Goal: Task Accomplishment & Management: Manage account settings

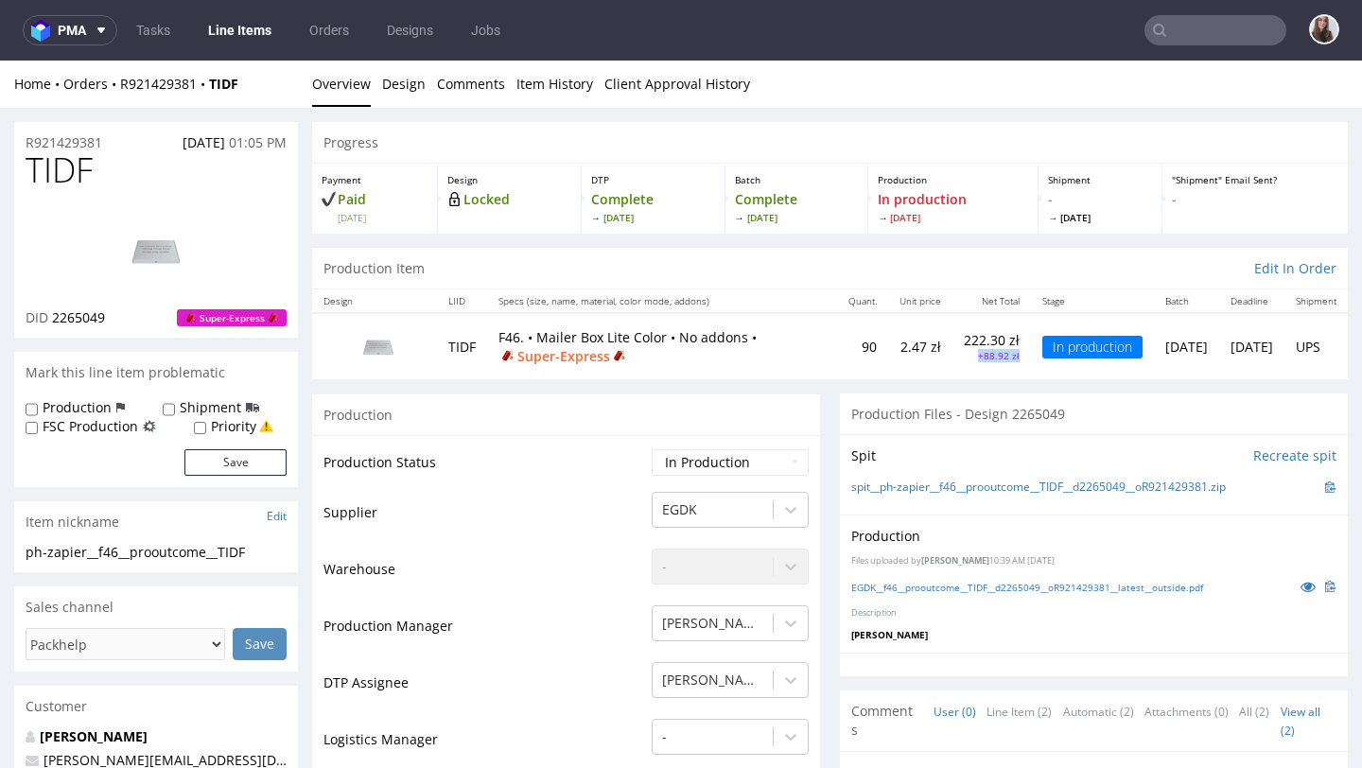
drag, startPoint x: 943, startPoint y: 355, endPoint x: 884, endPoint y: 354, distance: 58.6
click at [876, 354] on td "222.30 zł +88.92 zł" at bounding box center [991, 345] width 78 height 65
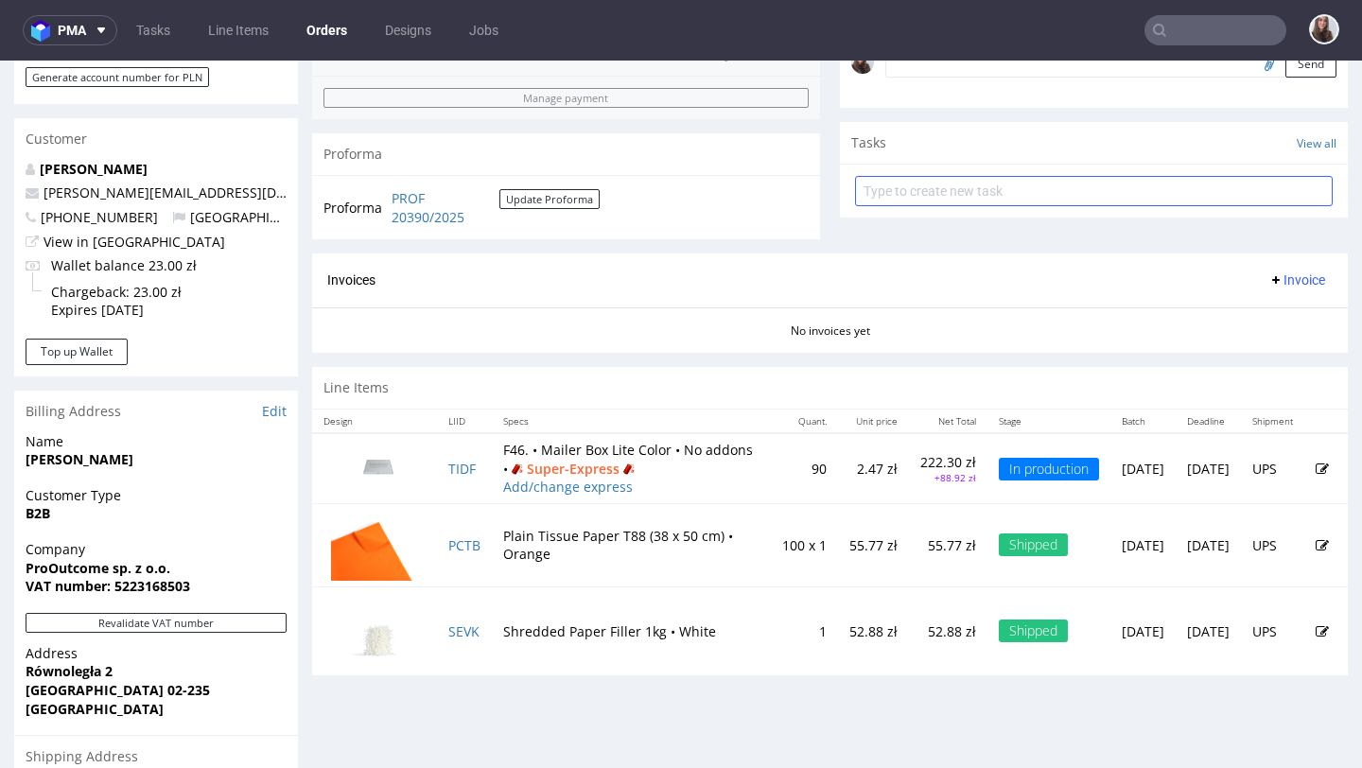
scroll to position [618, 0]
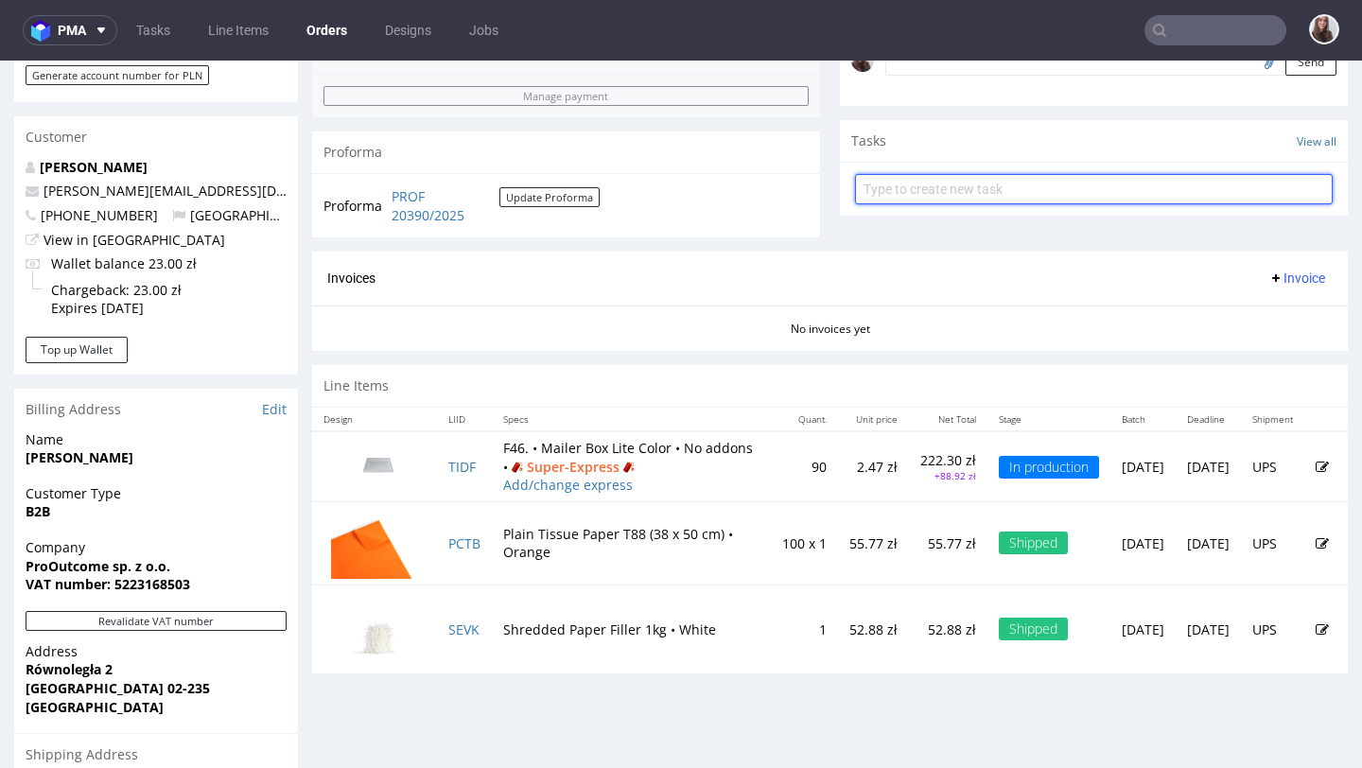
click at [876, 204] on input "text" at bounding box center [1094, 189] width 478 height 30
type input "refund"
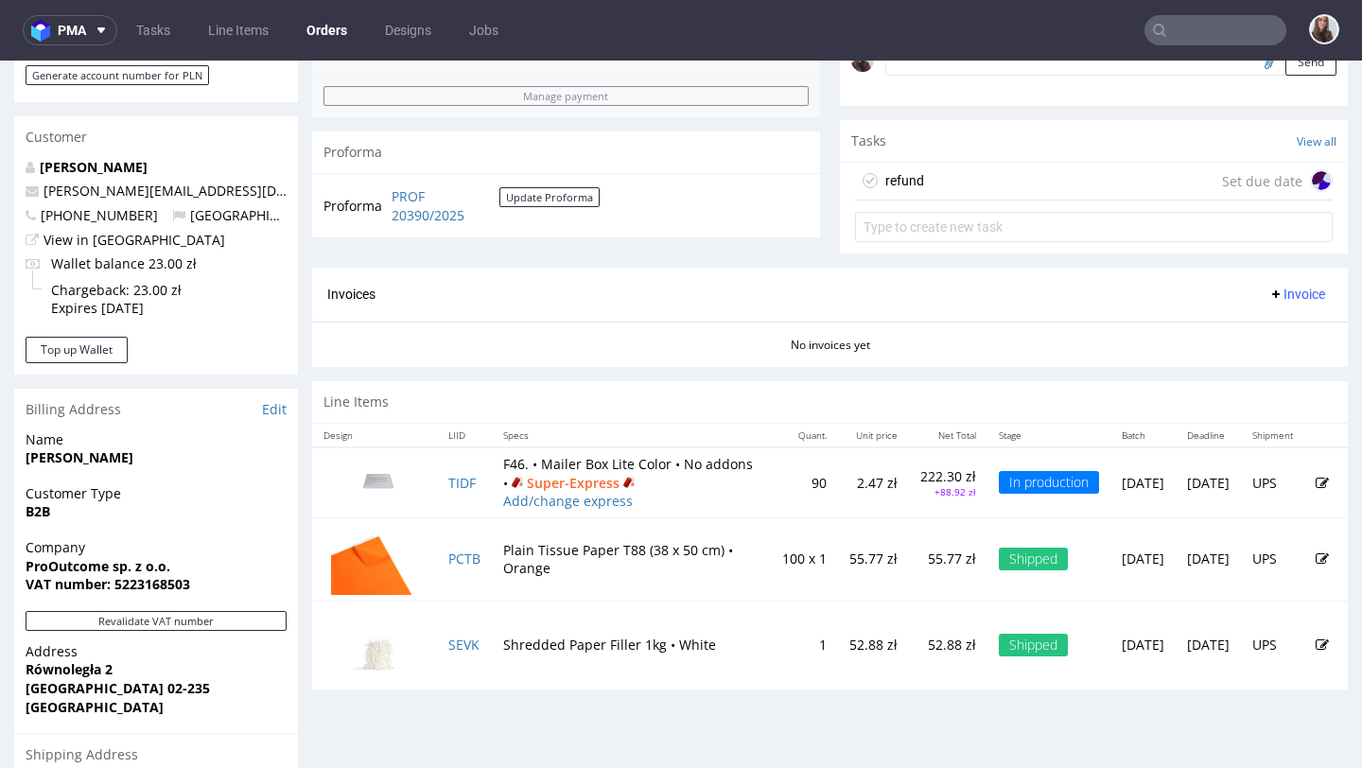
click at [876, 200] on div "refund Set due date" at bounding box center [1094, 182] width 478 height 38
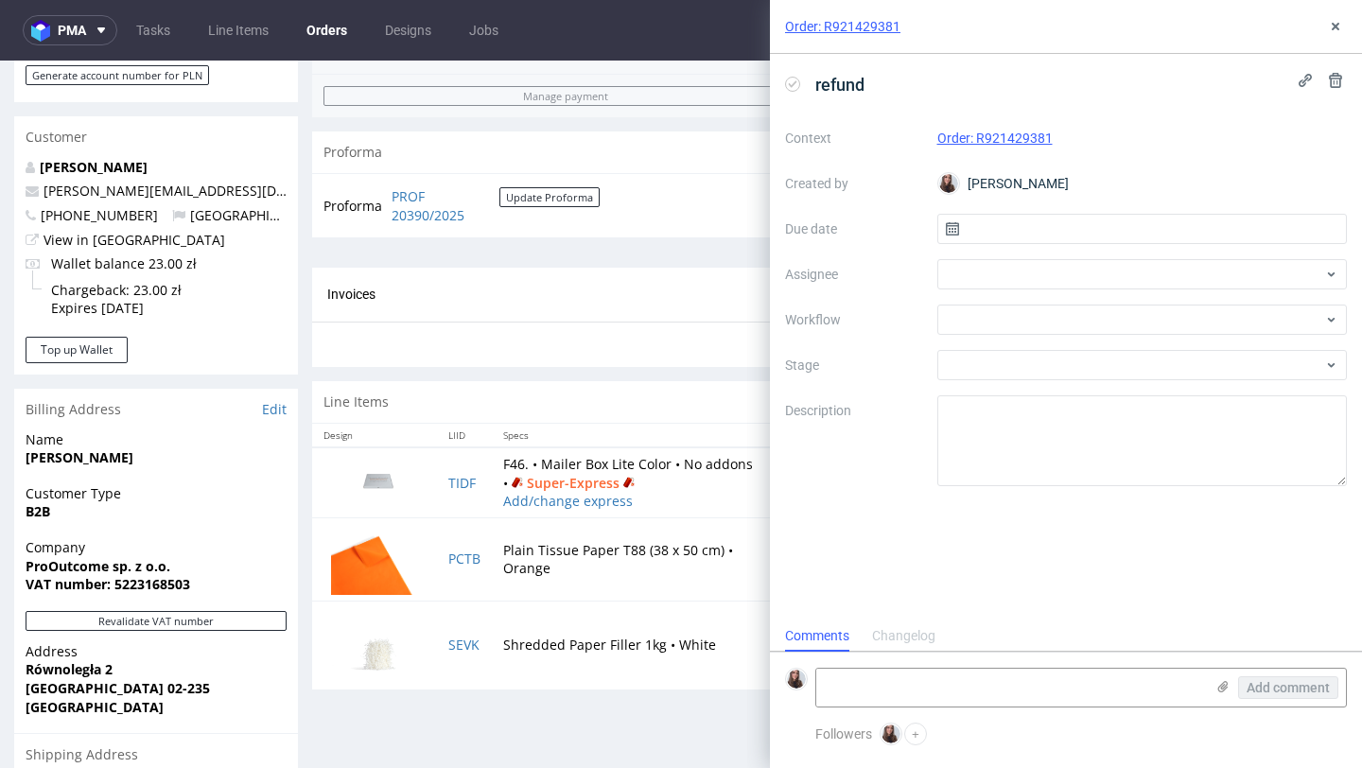
scroll to position [15, 0]
click at [876, 227] on input "text" at bounding box center [1142, 229] width 410 height 30
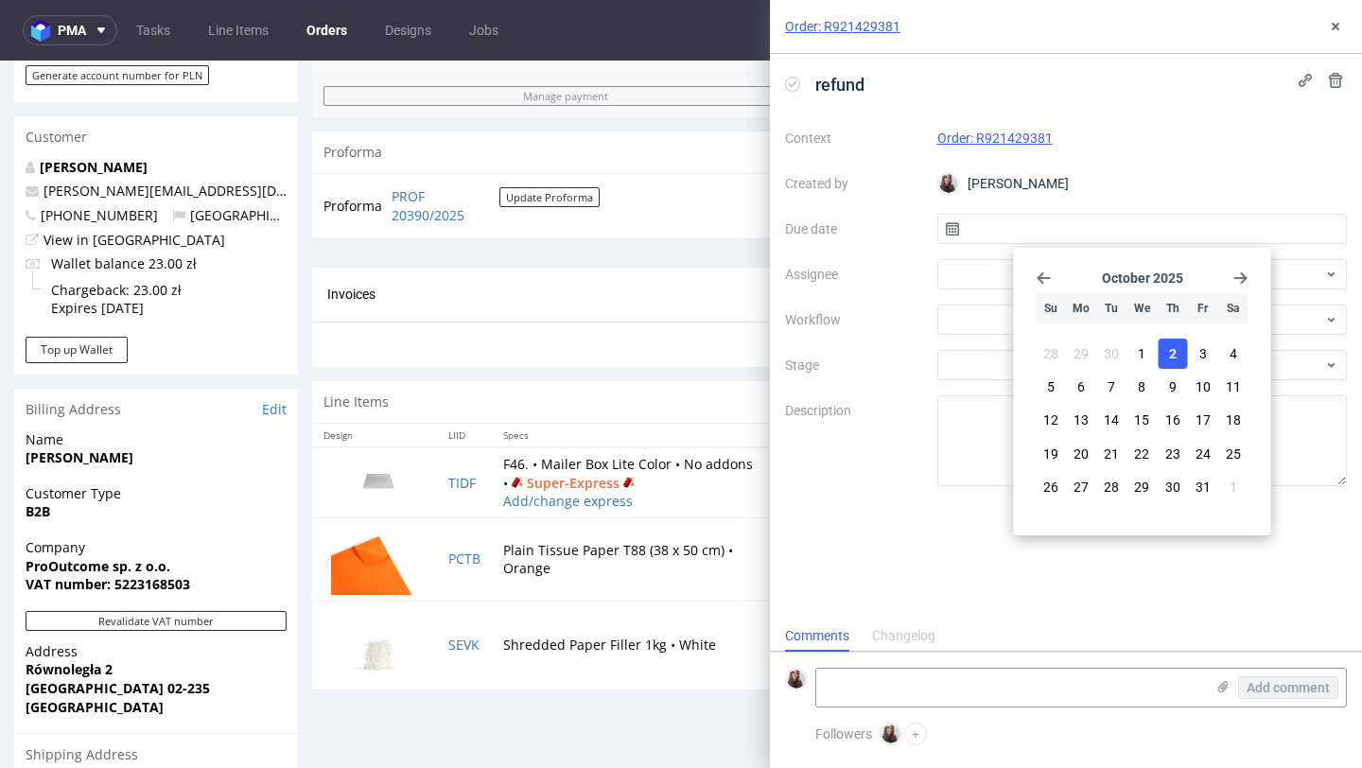
click at [876, 360] on span "2" at bounding box center [1173, 353] width 8 height 19
type input "02/10/2025"
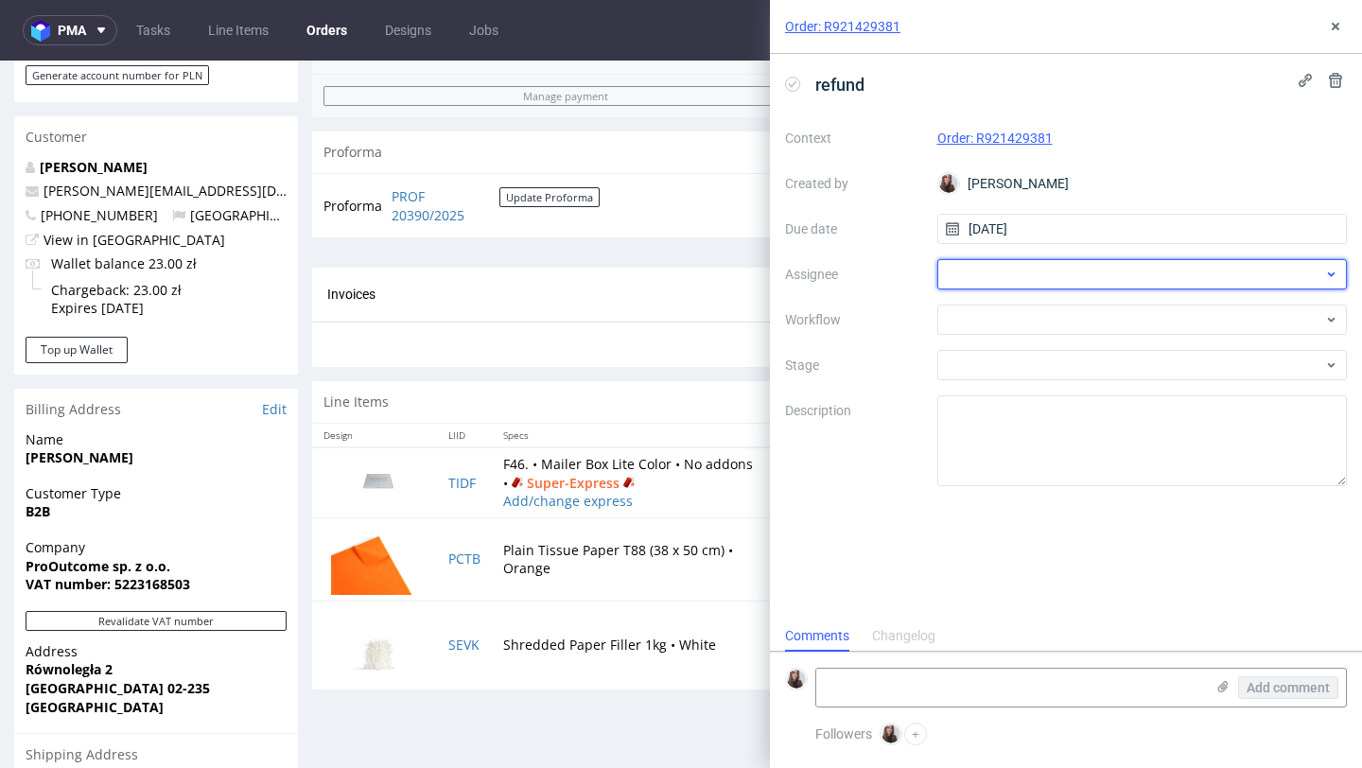
click at [876, 274] on div at bounding box center [1142, 274] width 410 height 30
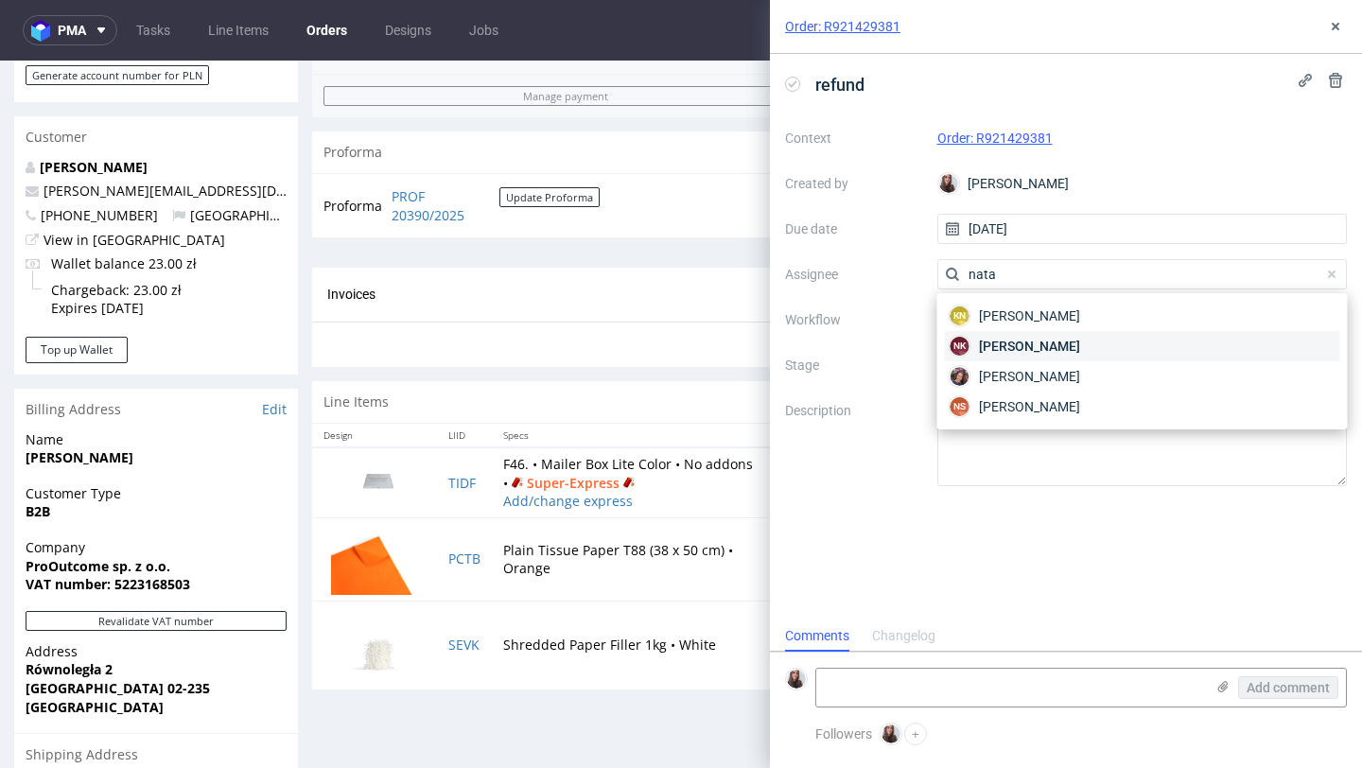
type input "nata"
click at [876, 352] on span "Natalia Kaczorowska" at bounding box center [1029, 346] width 101 height 19
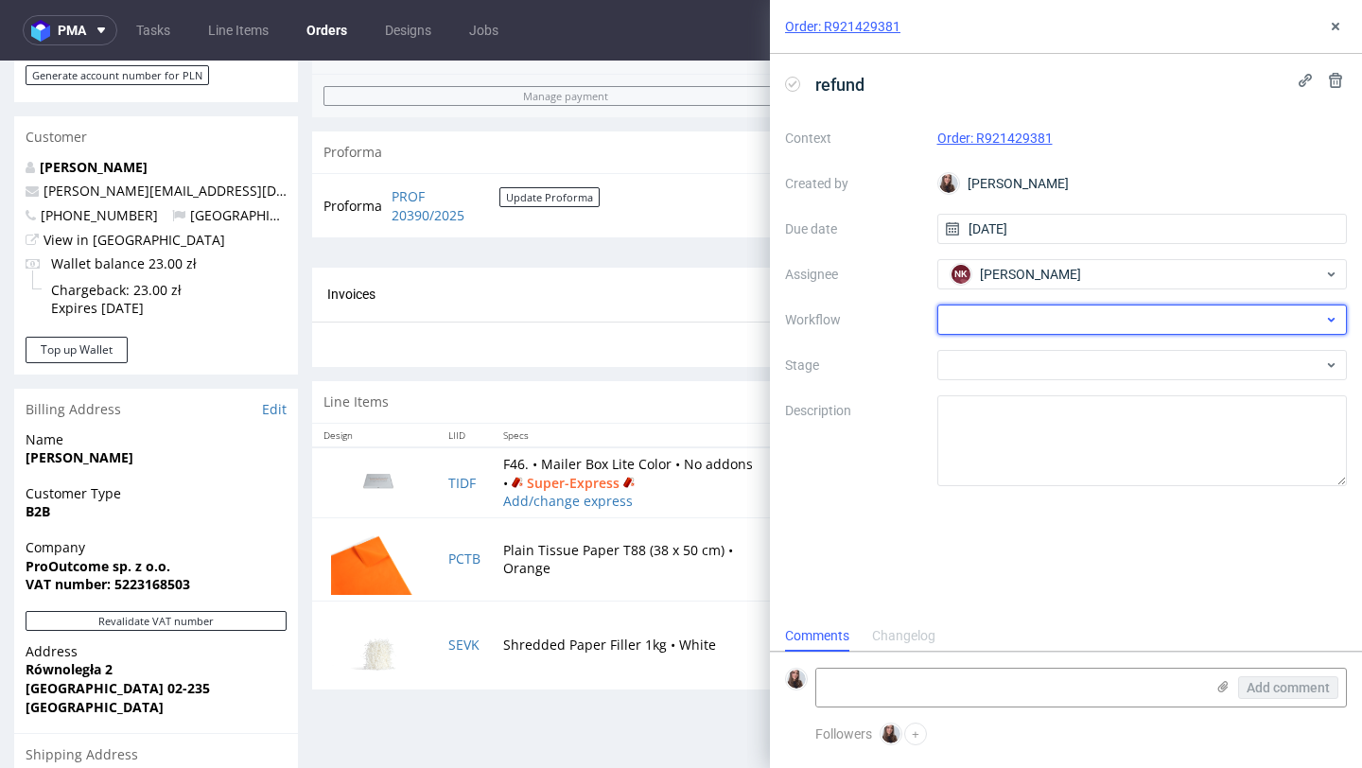
click at [876, 317] on div at bounding box center [1142, 320] width 410 height 30
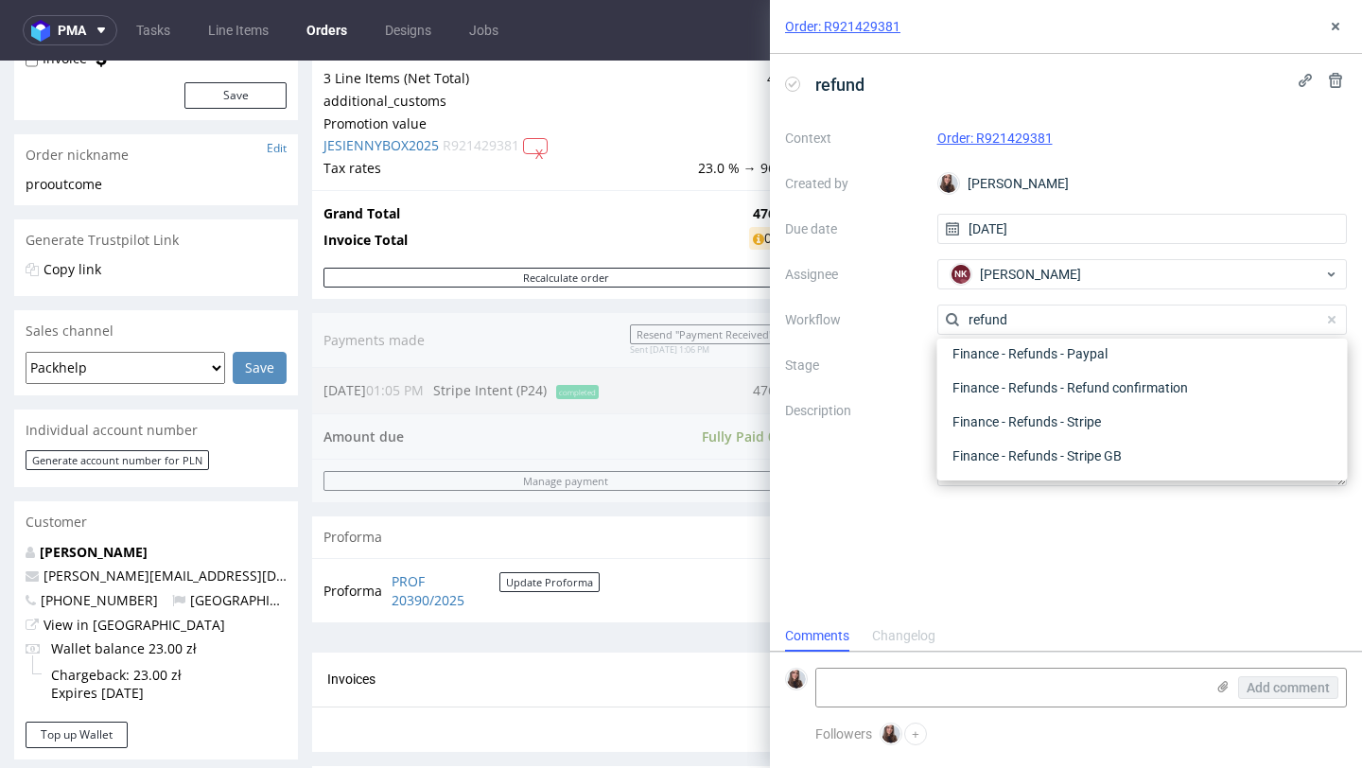
scroll to position [235, 0]
type input "refund"
click at [876, 422] on div "Finance - Refunds - Stripe" at bounding box center [1142, 422] width 395 height 34
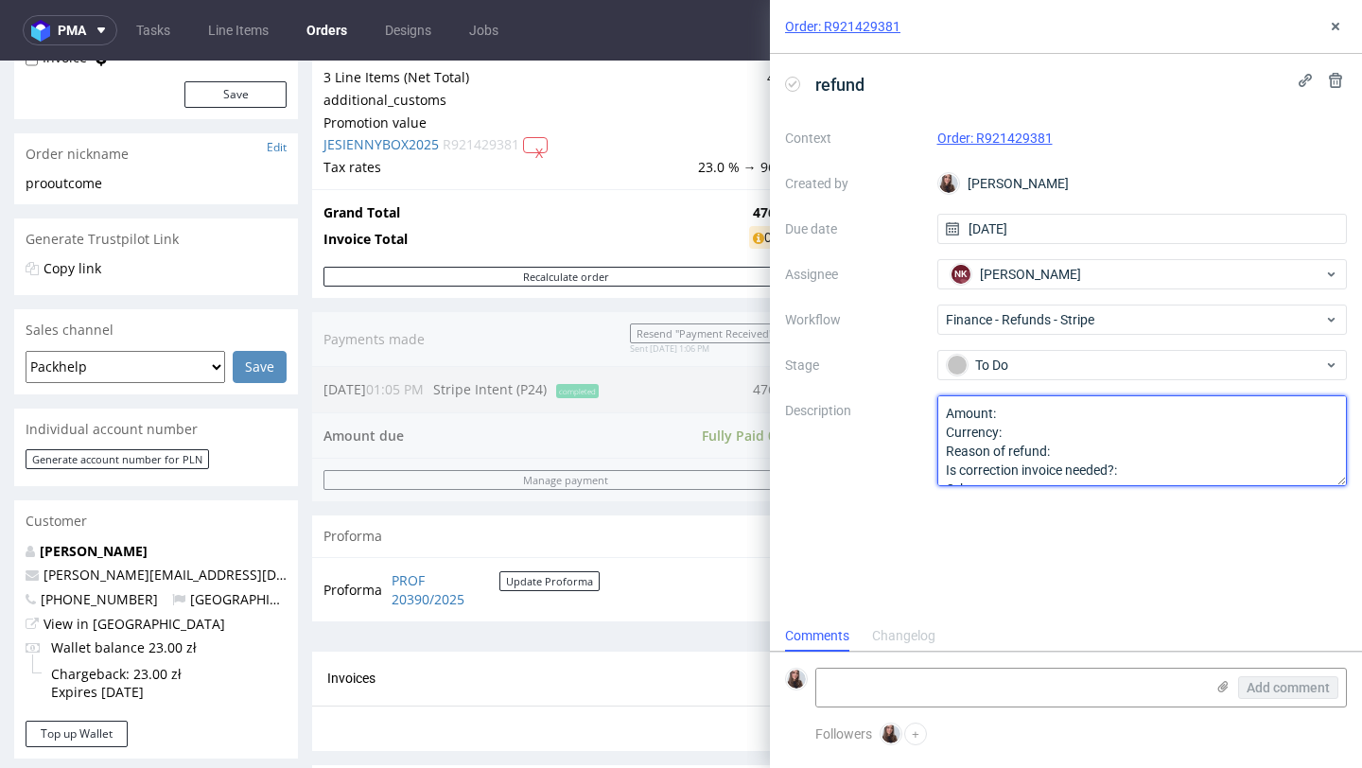
click at [876, 413] on textarea "Amount: Currency: Reason of refund: Is correction invoice needed?: Other:" at bounding box center [1142, 440] width 410 height 91
click at [876, 432] on textarea "Amount: Currency: Reason of refund: Is correction invoice needed?: Other:" at bounding box center [1142, 440] width 410 height 91
click at [876, 403] on textarea "Amount: Currency: Reason of refund: Is correction invoice needed?: Other:" at bounding box center [1142, 440] width 410 height 91
type textarea "Amount: Currency: PLN Reason of refund: Is correction invoice needed?: Other:"
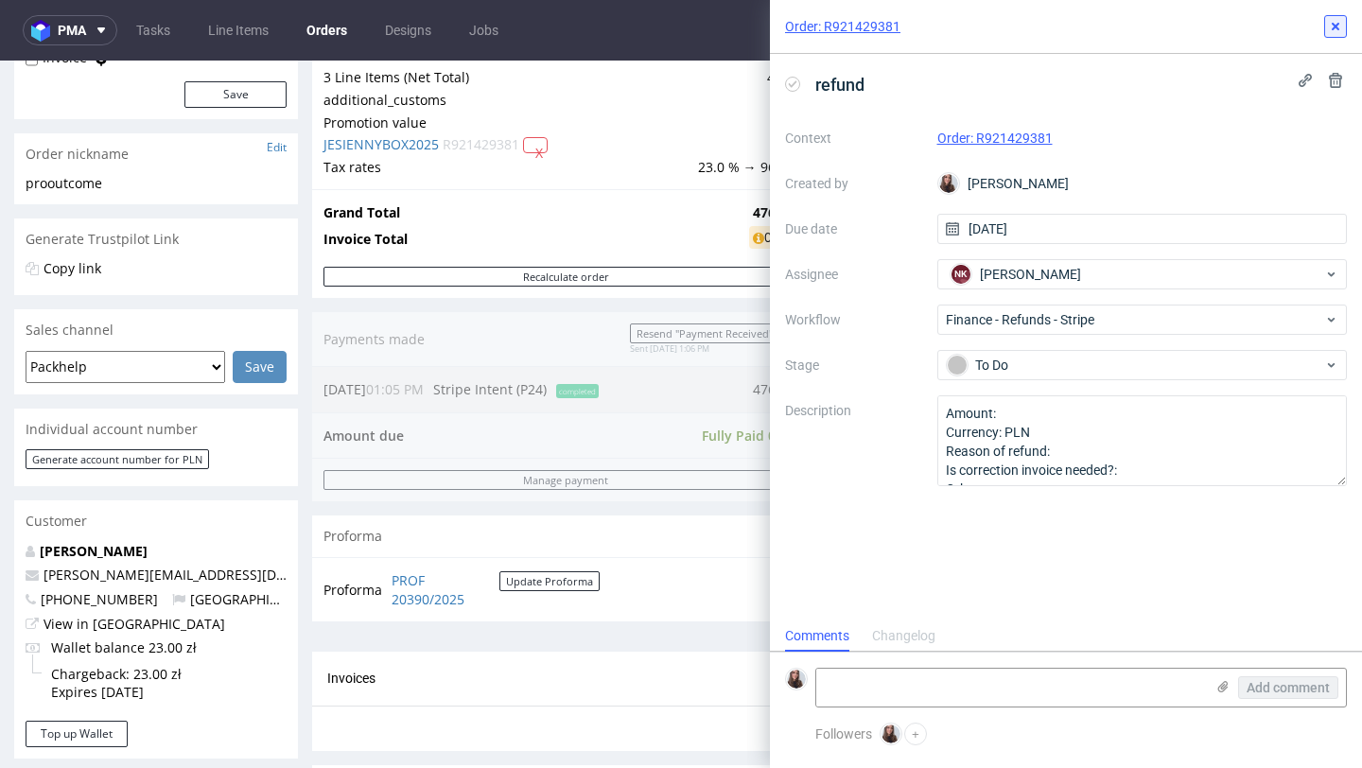
click at [876, 30] on icon at bounding box center [1335, 26] width 15 height 15
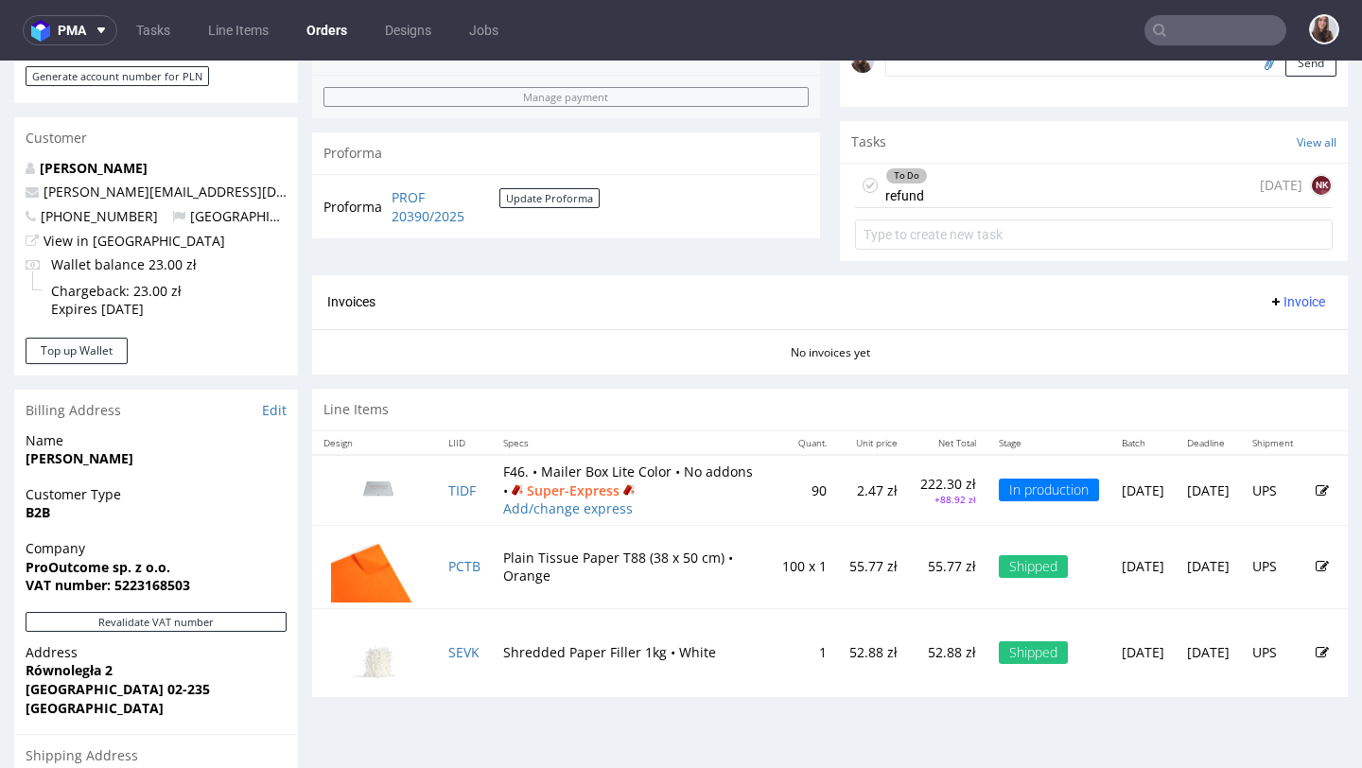
scroll to position [579, 0]
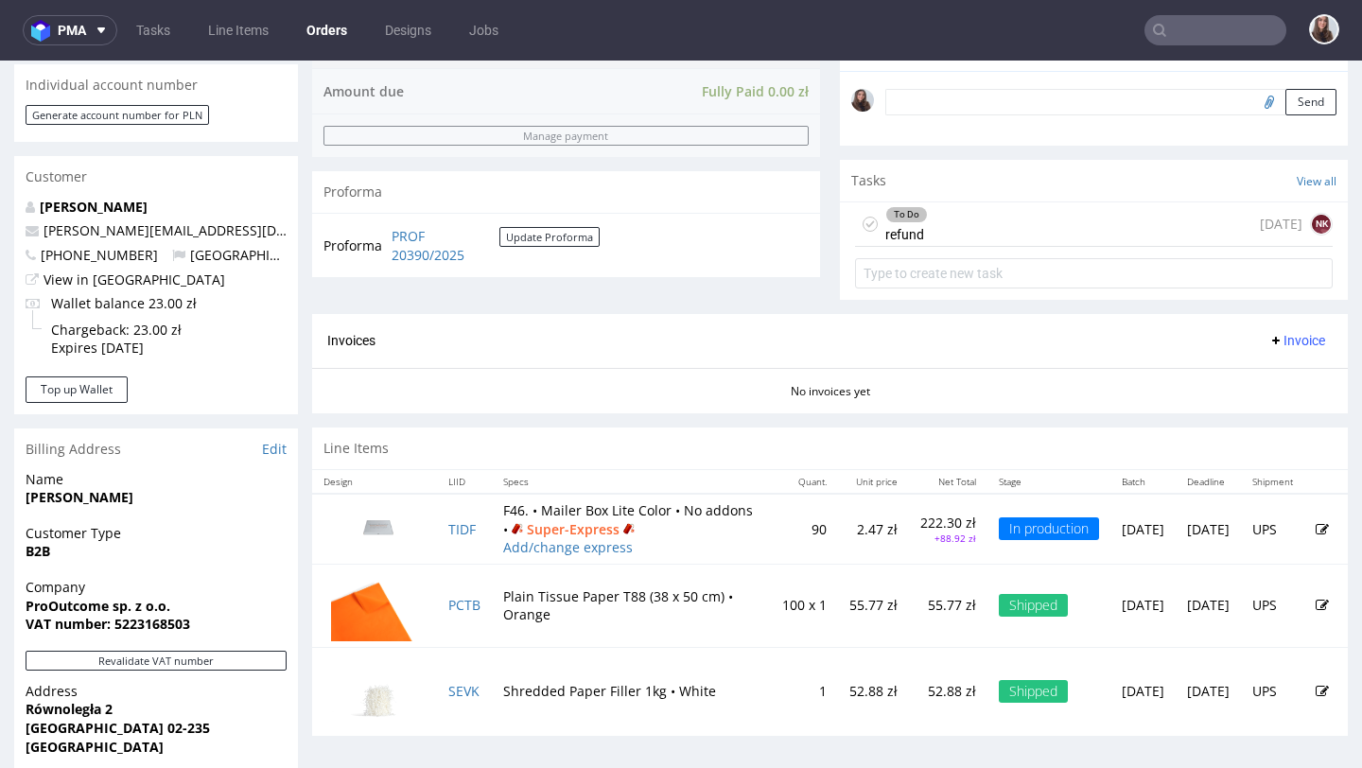
click at [876, 245] on div "To Do refund today NK" at bounding box center [1094, 224] width 478 height 44
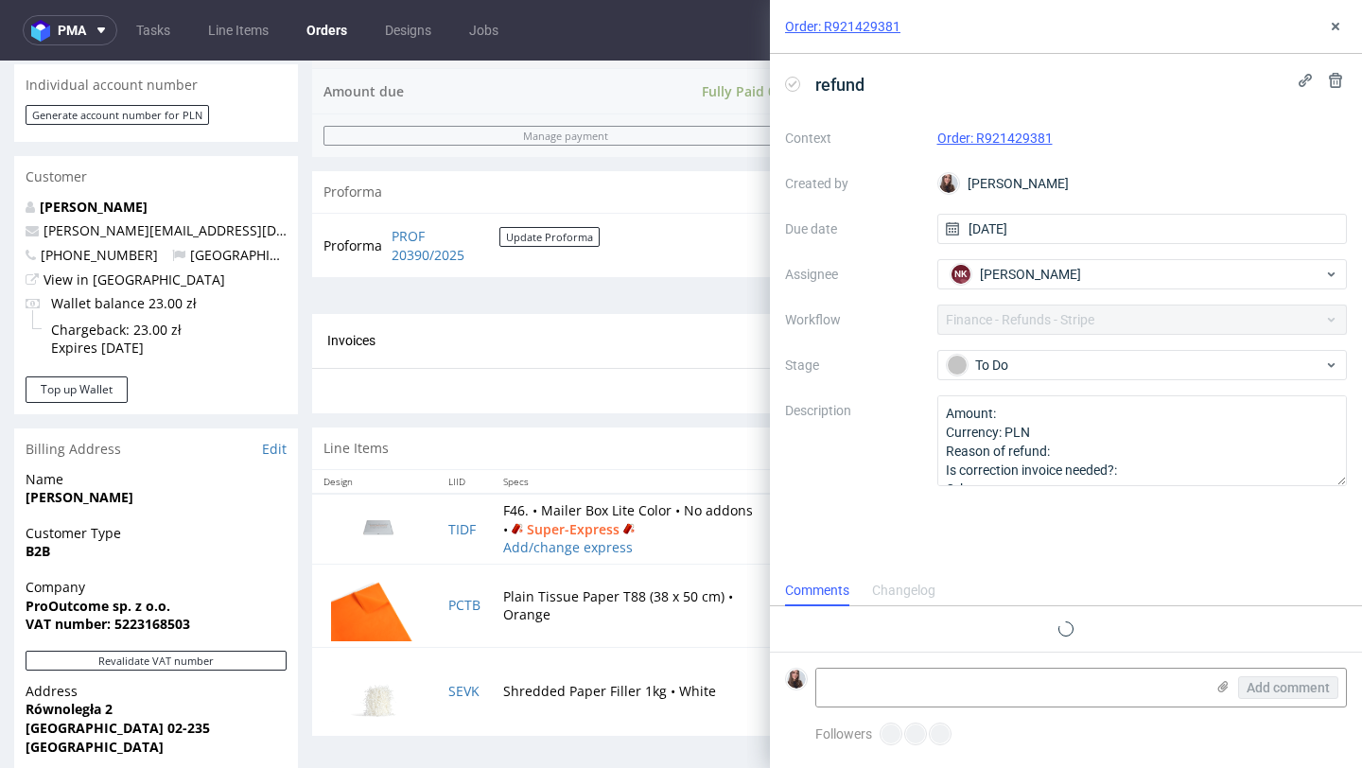
scroll to position [15, 0]
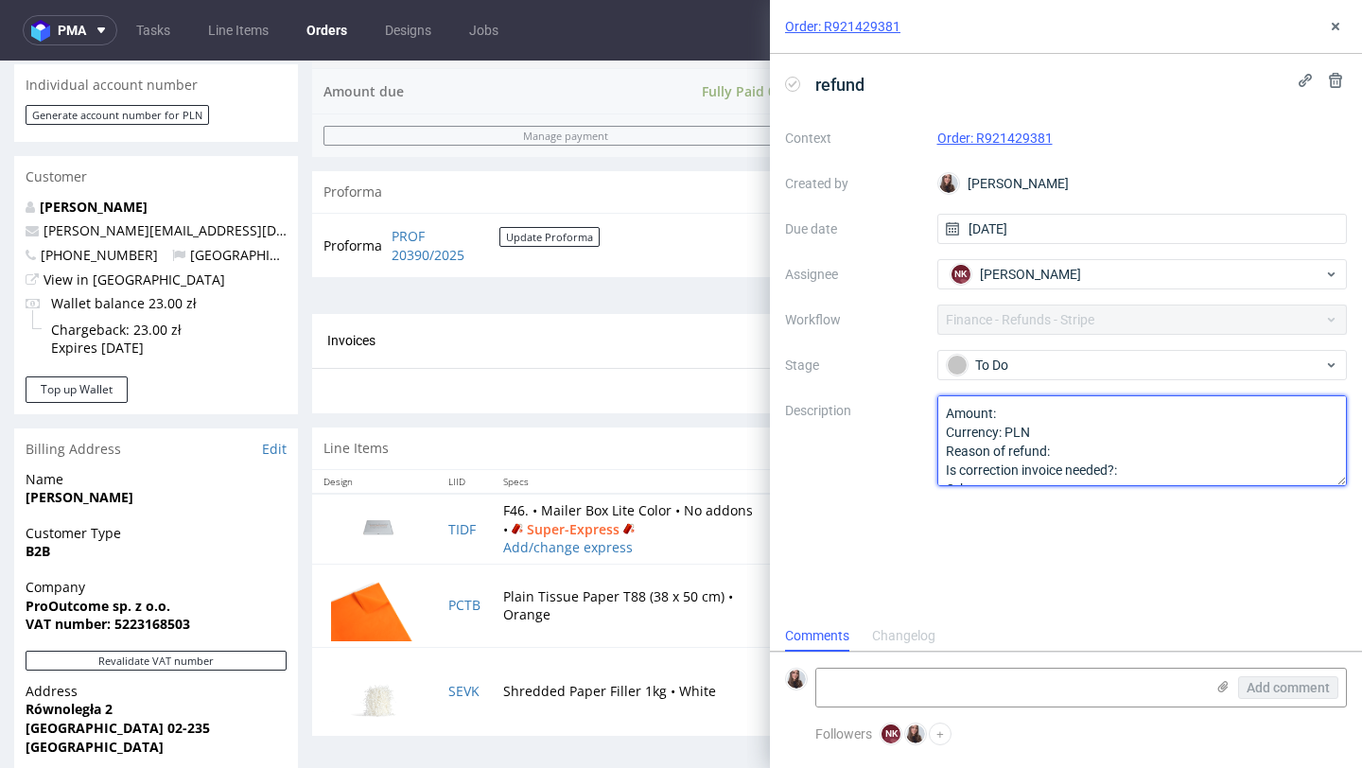
click at [876, 411] on textarea "Amount: Currency: PLN Reason of refund: Is correction invoice needed?: Other:" at bounding box center [1142, 440] width 410 height 91
click at [876, 415] on textarea "Amount: Currency: PLN Reason of refund: Is correction invoice needed?: Other:" at bounding box center [1142, 440] width 410 height 91
click at [876, 455] on textarea "Amount: Currency: PLN Reason of refund: Is correction invoice needed?: Other:" at bounding box center [1142, 440] width 410 height 91
click at [876, 447] on textarea "Amount: Currency: PLN Reason of refund: Is correction invoice needed?: Other:" at bounding box center [1142, 440] width 410 height 91
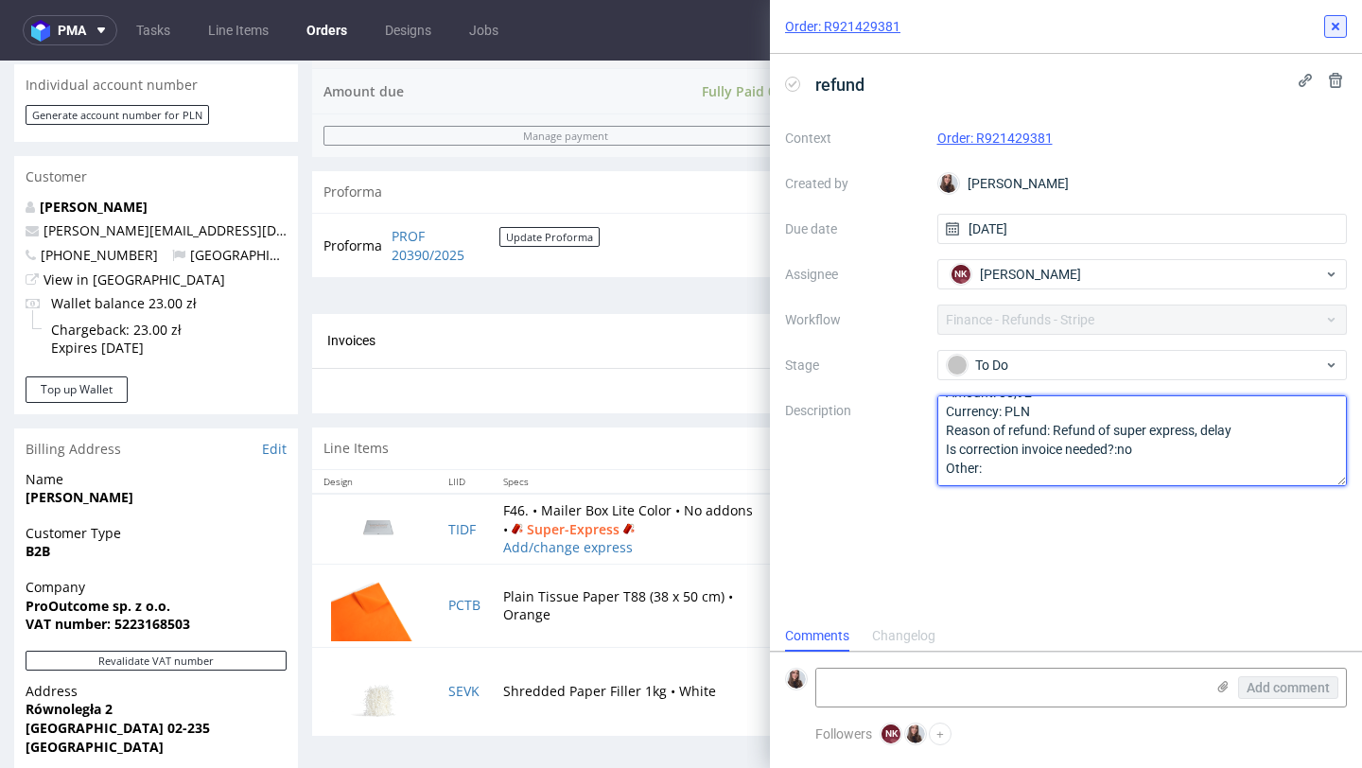
type textarea "Amount: 88,92 Currency: PLN Reason of refund: Refund of super express, delay Is…"
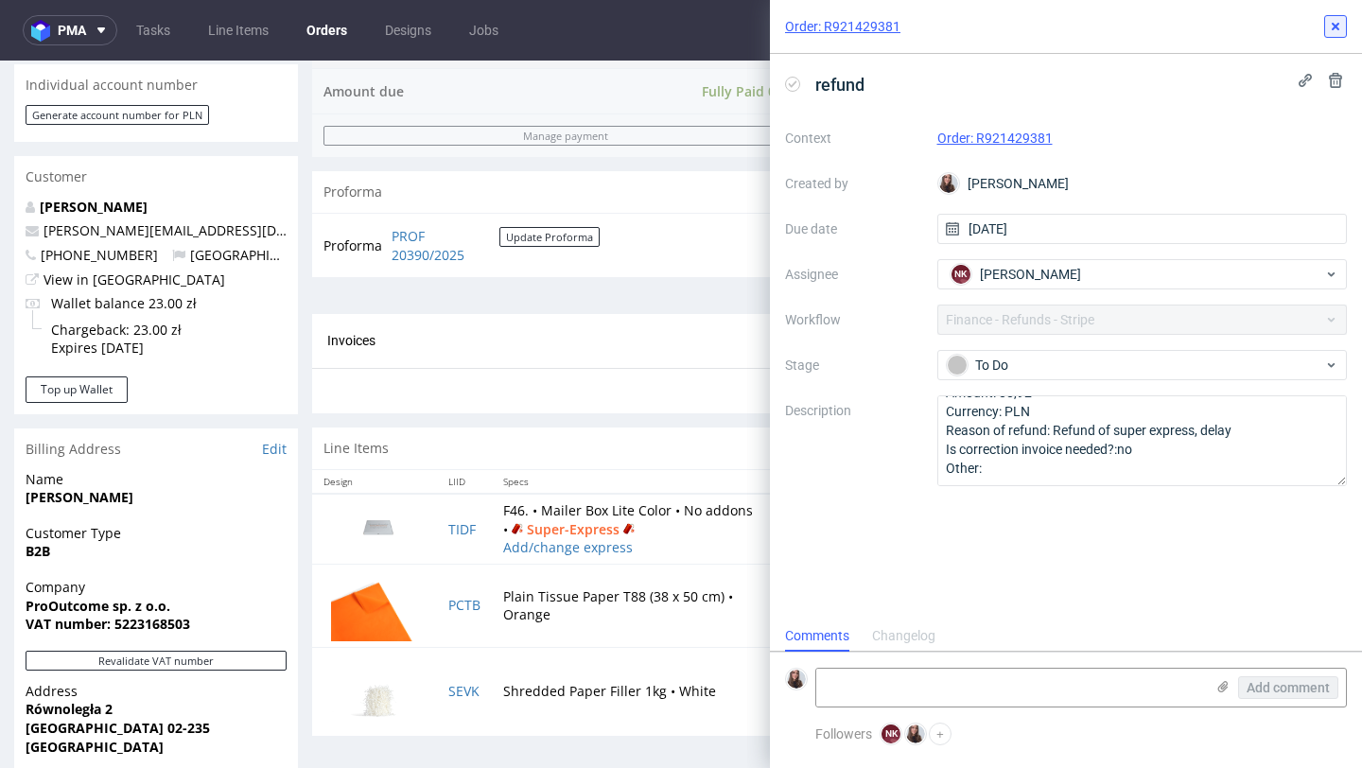
click at [876, 26] on use at bounding box center [1336, 27] width 8 height 8
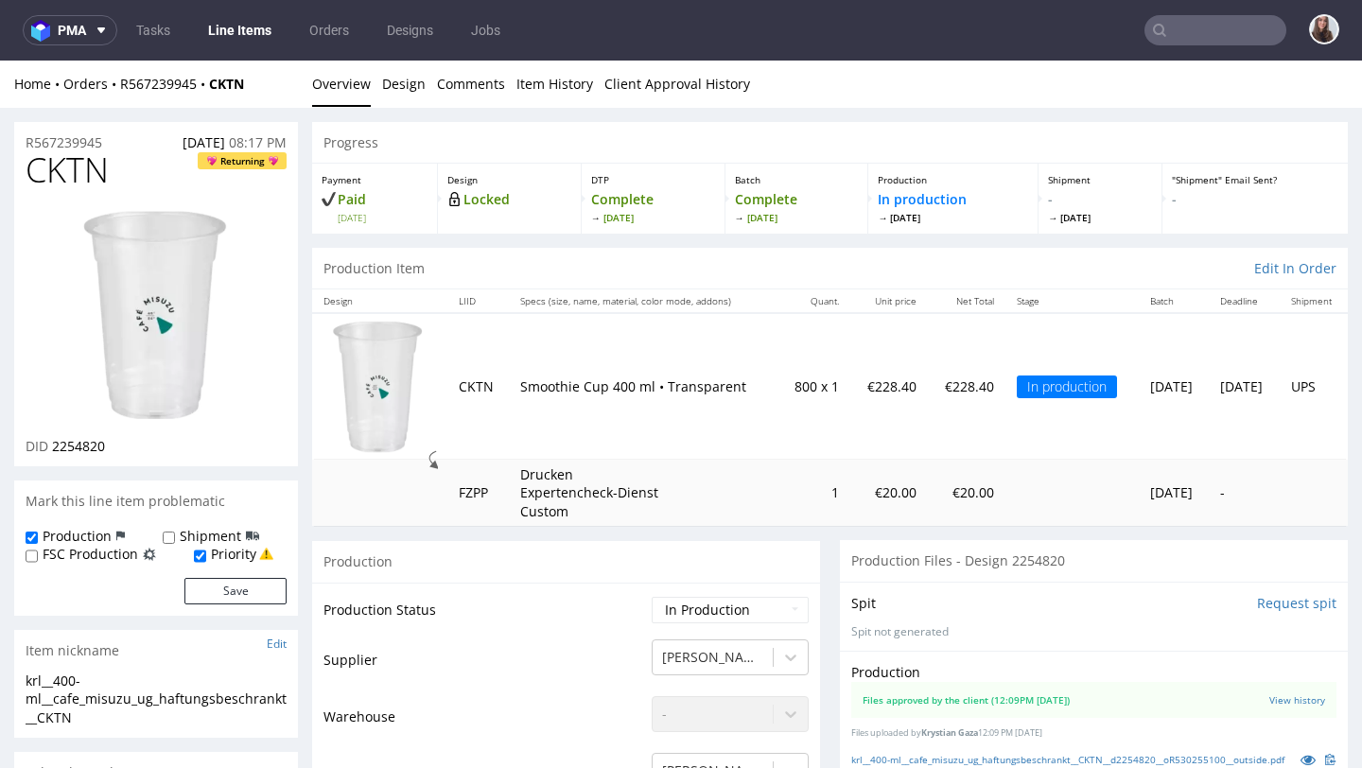
click at [1201, 28] on input "text" at bounding box center [1215, 30] width 142 height 30
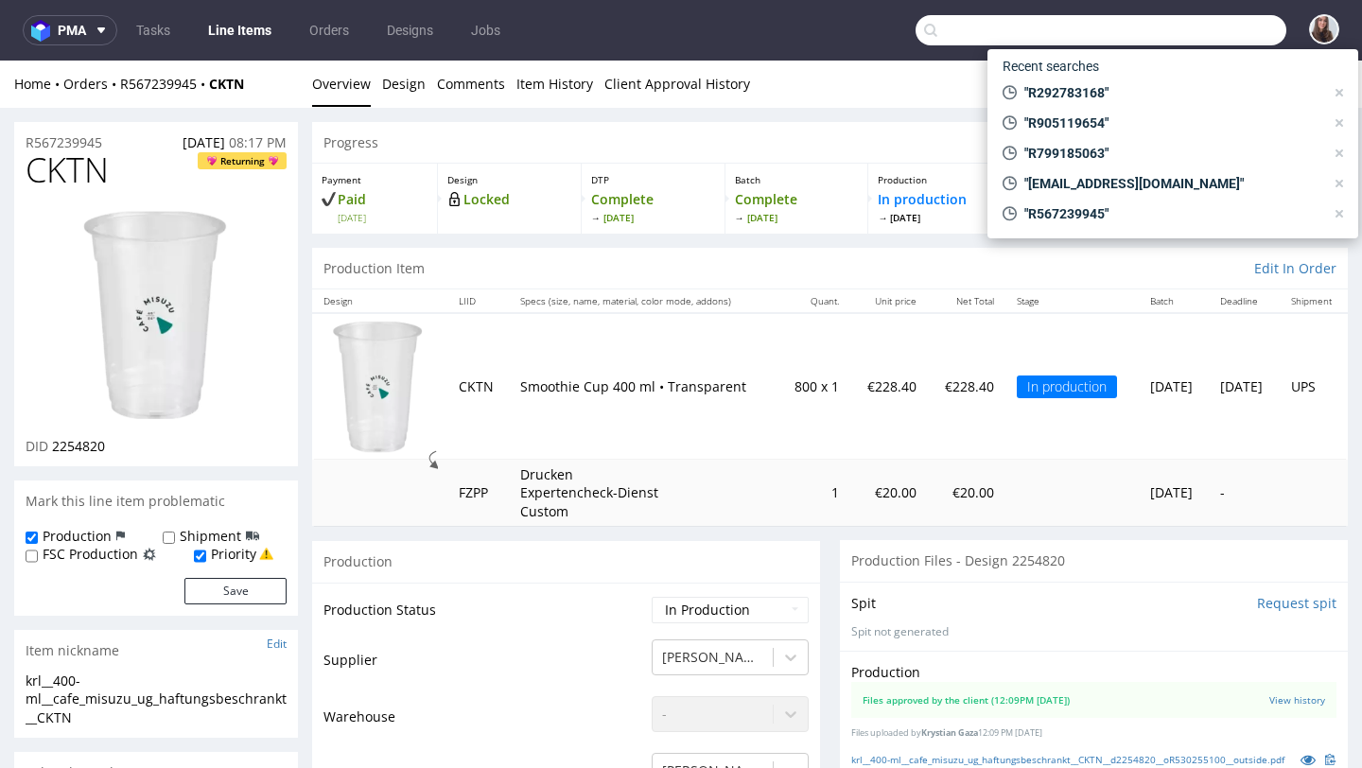
paste input "R473064681"
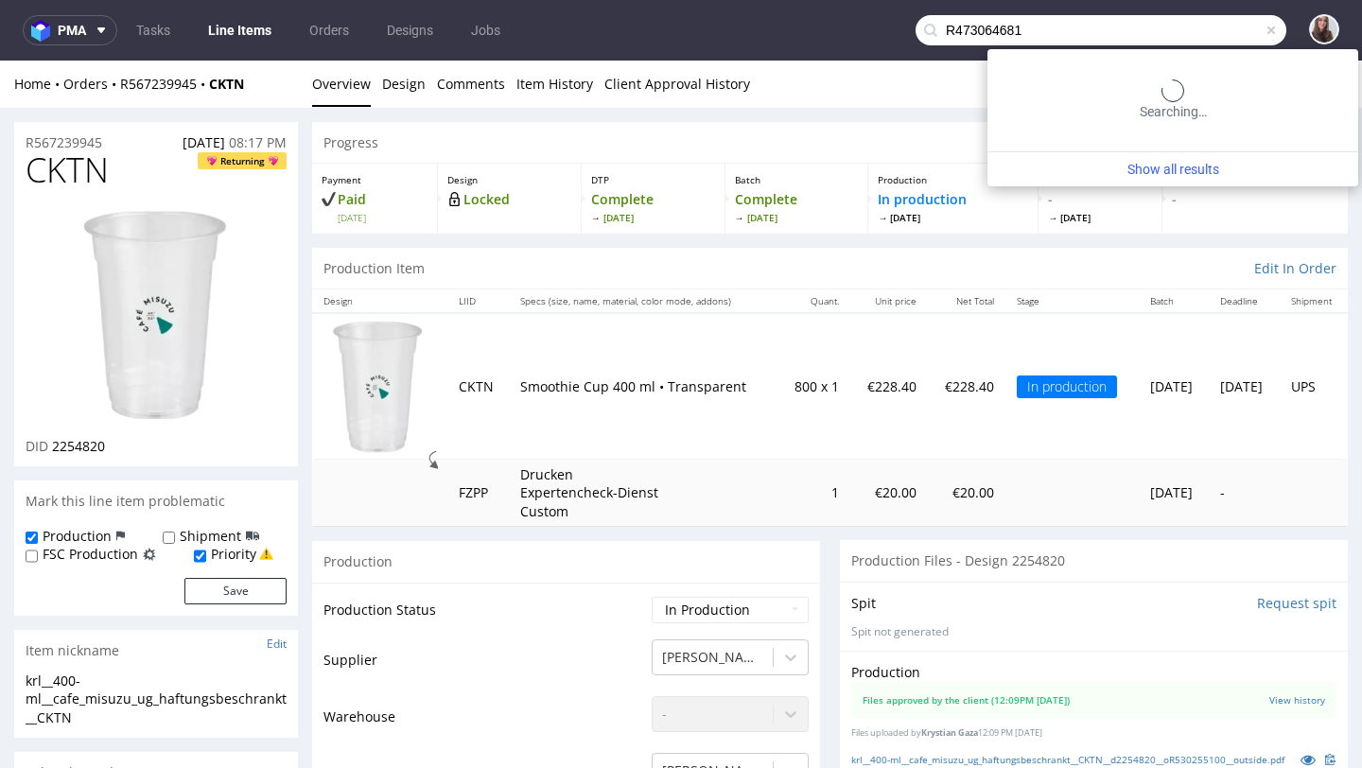
type input "R473064681"
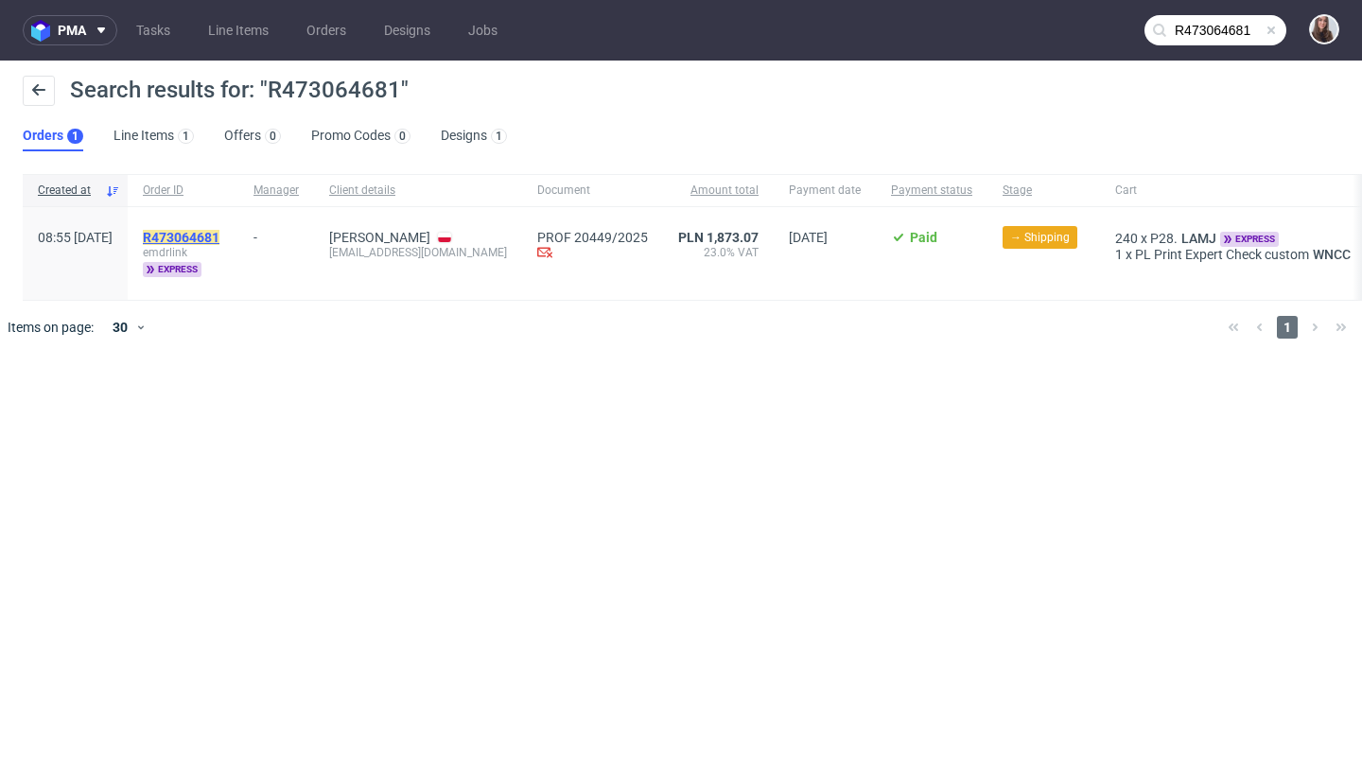
click at [219, 231] on mark "R473064681" at bounding box center [181, 237] width 77 height 15
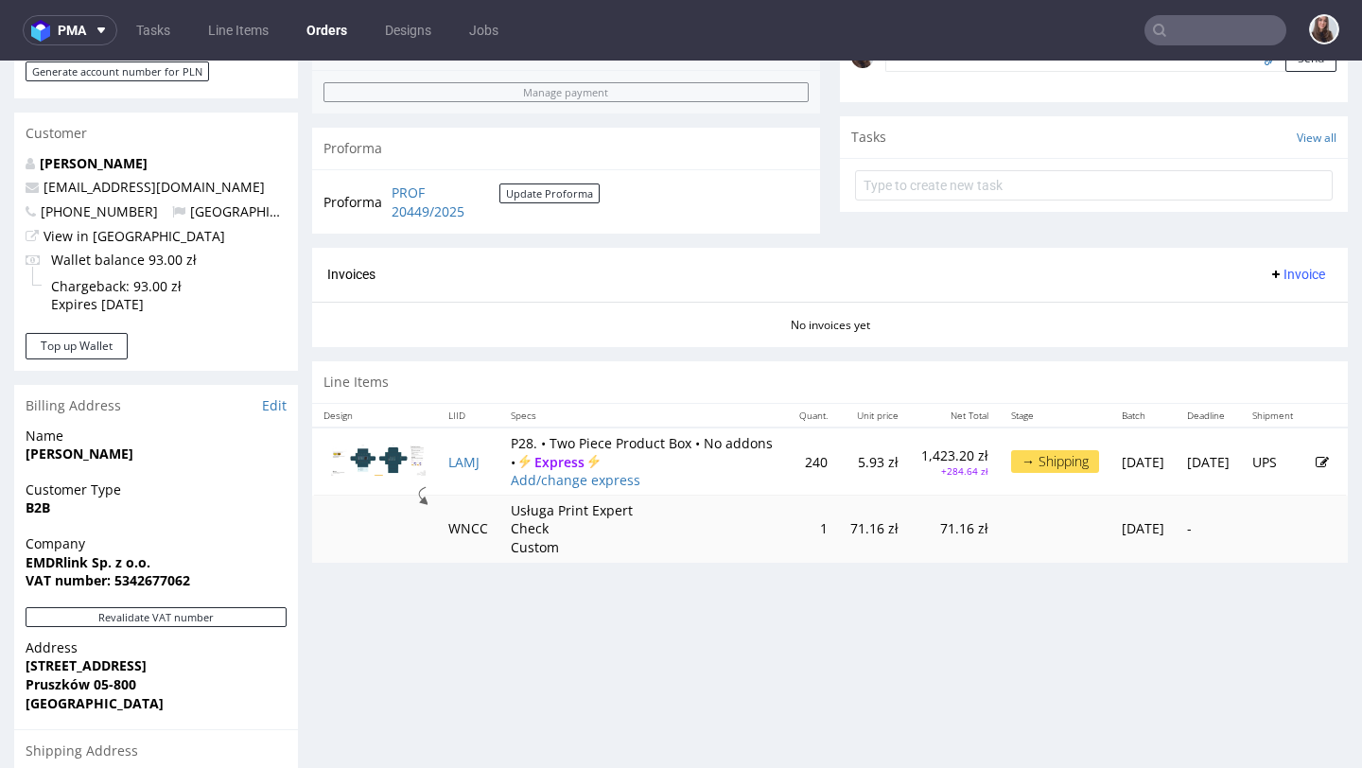
scroll to position [623, 0]
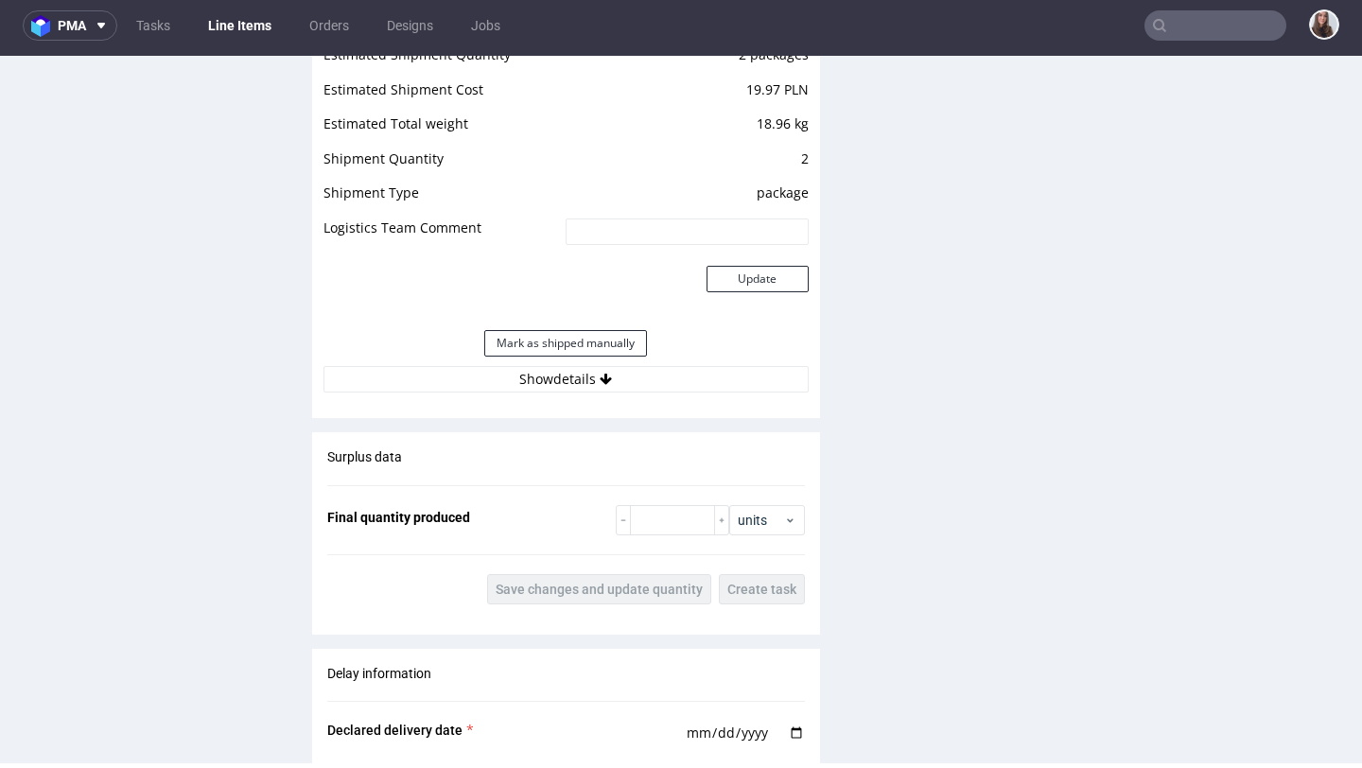
scroll to position [2147, 0]
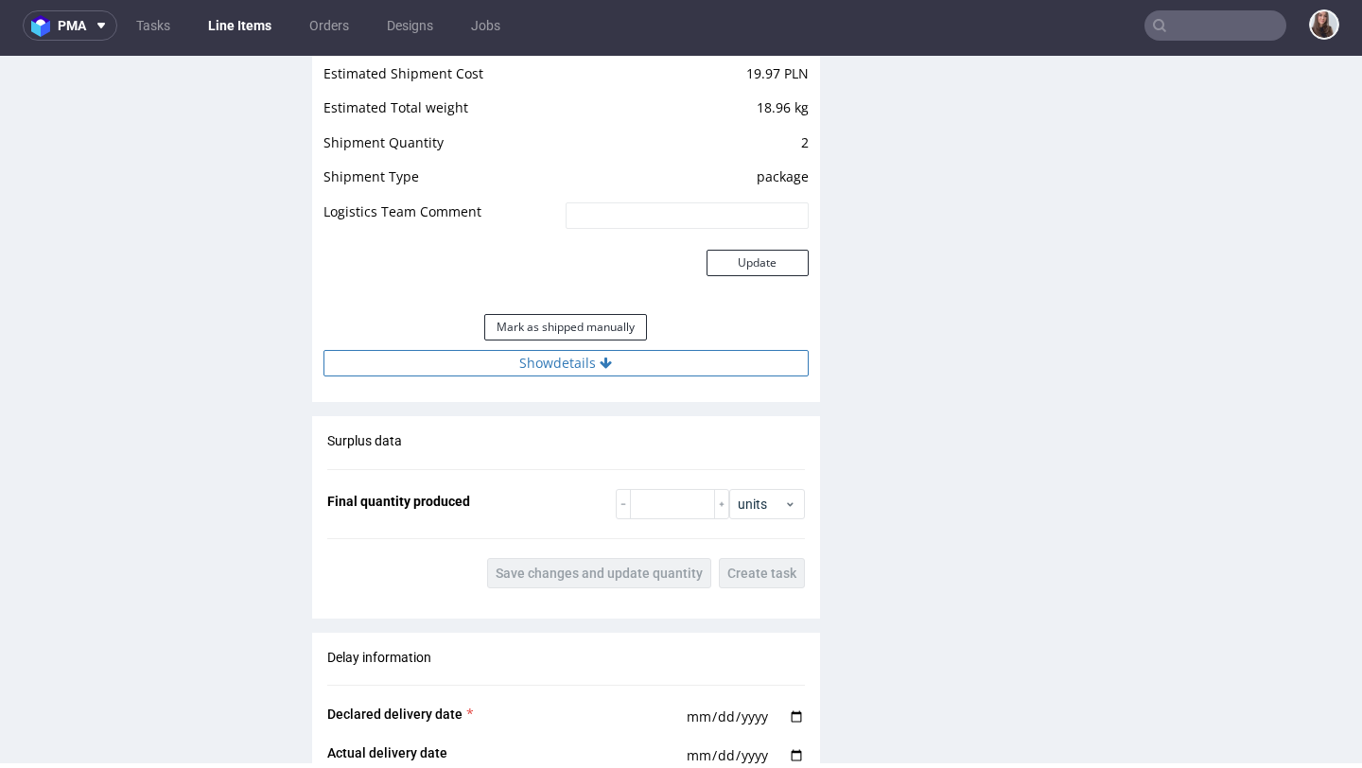
click at [582, 361] on button "Show details" at bounding box center [565, 363] width 485 height 26
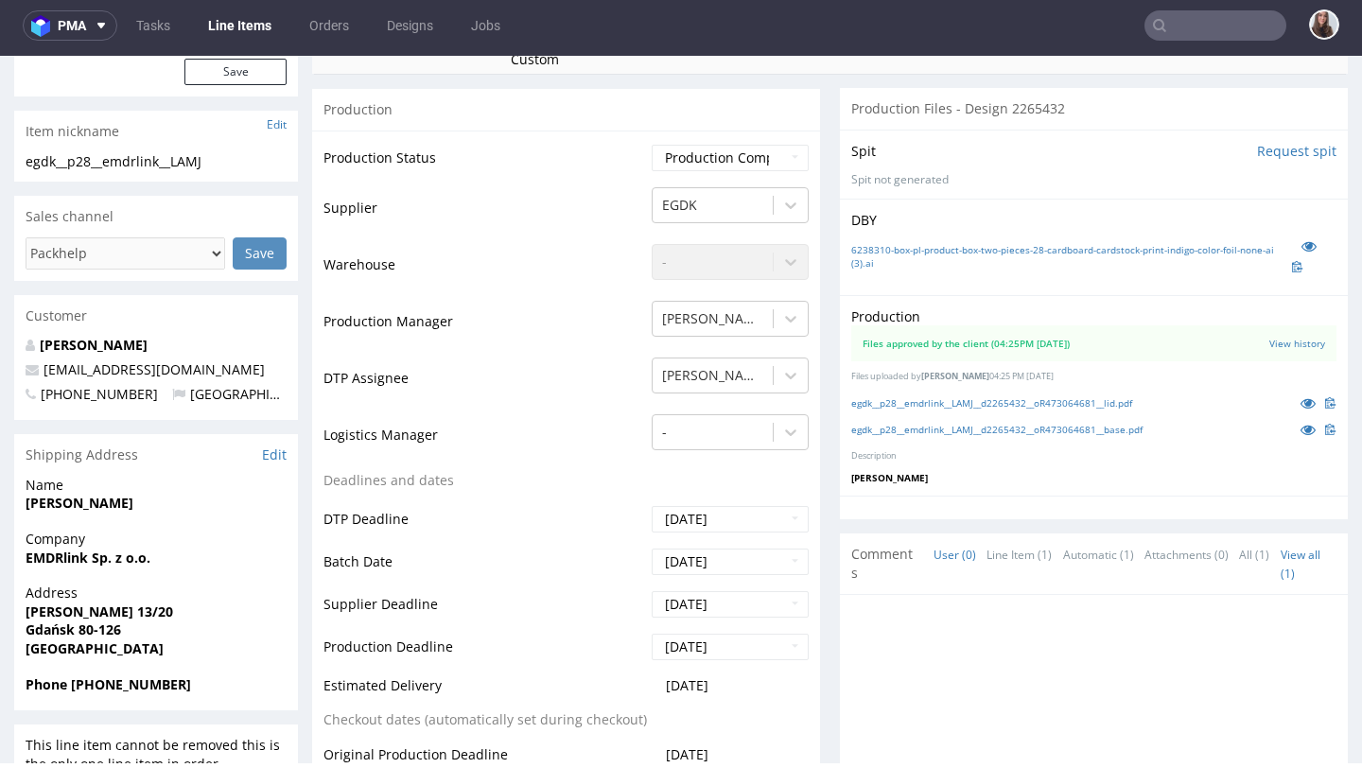
scroll to position [0, 0]
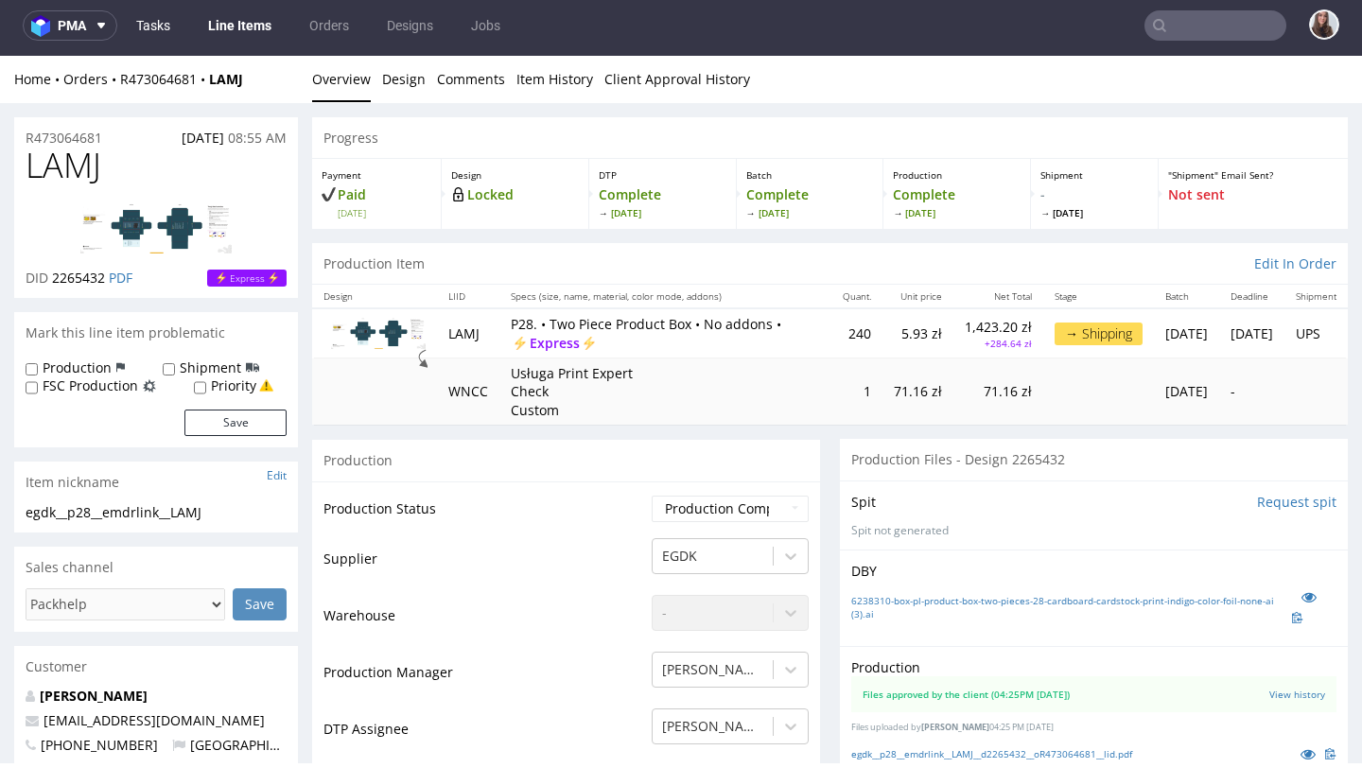
click at [167, 33] on link "Tasks" at bounding box center [153, 25] width 57 height 30
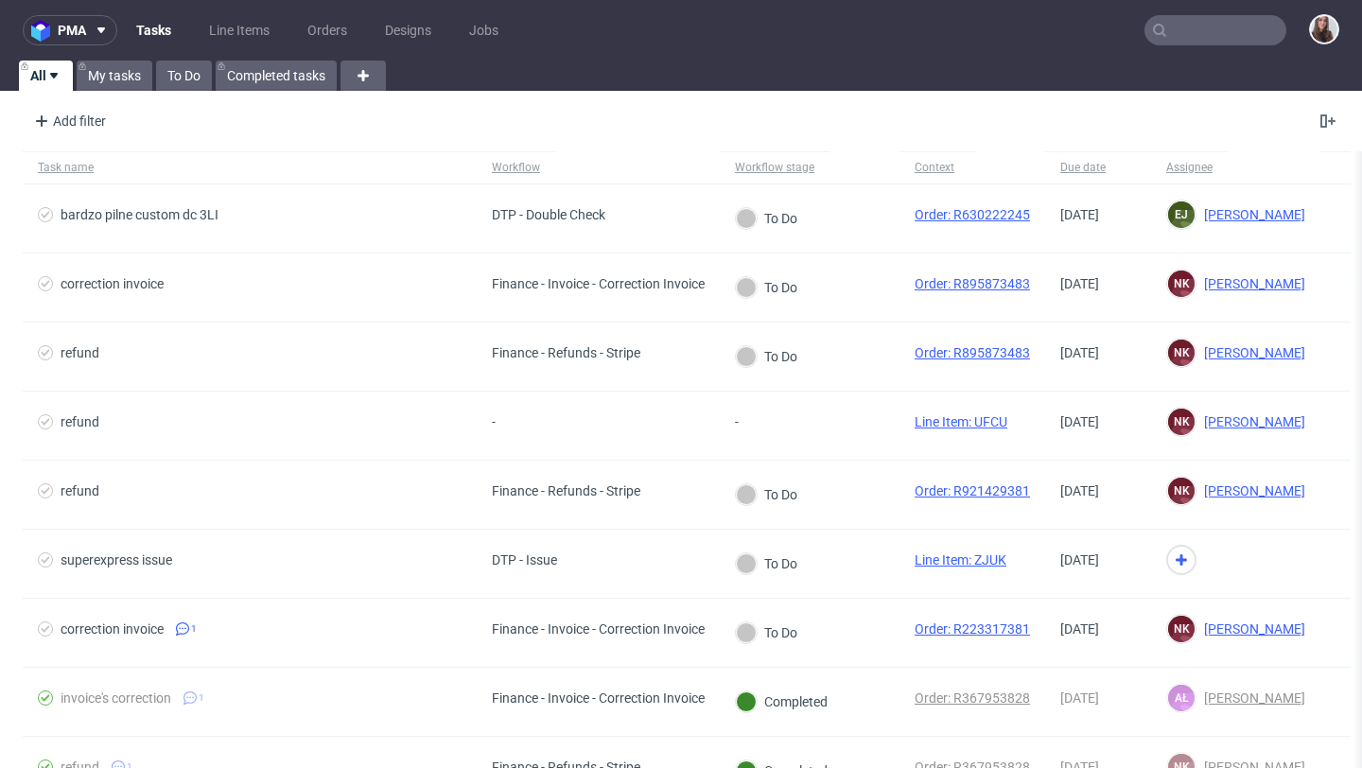
click at [161, 34] on link "Tasks" at bounding box center [154, 30] width 58 height 30
click at [164, 35] on link "Tasks" at bounding box center [154, 30] width 58 height 30
click at [113, 80] on link "My tasks" at bounding box center [115, 76] width 76 height 30
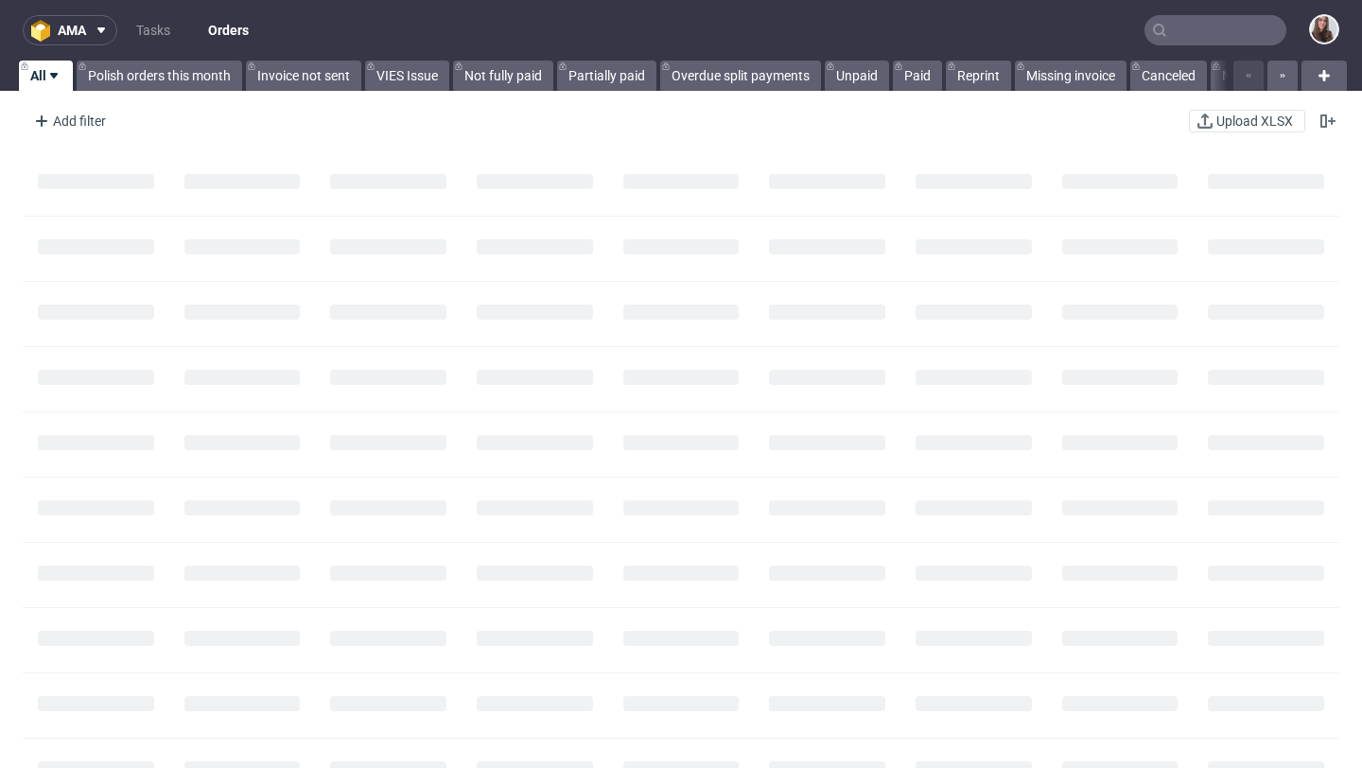
click at [1167, 26] on input "text" at bounding box center [1215, 30] width 142 height 30
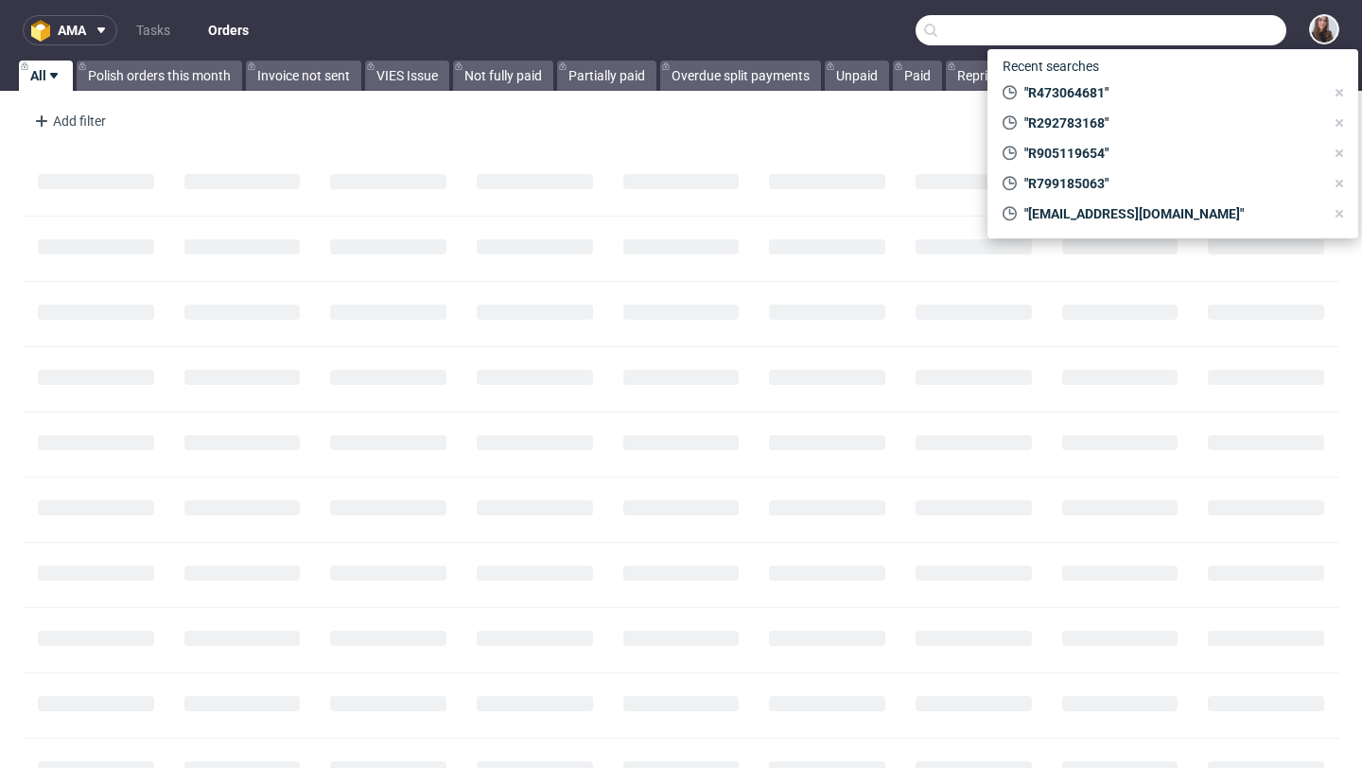
paste input "R393594050"
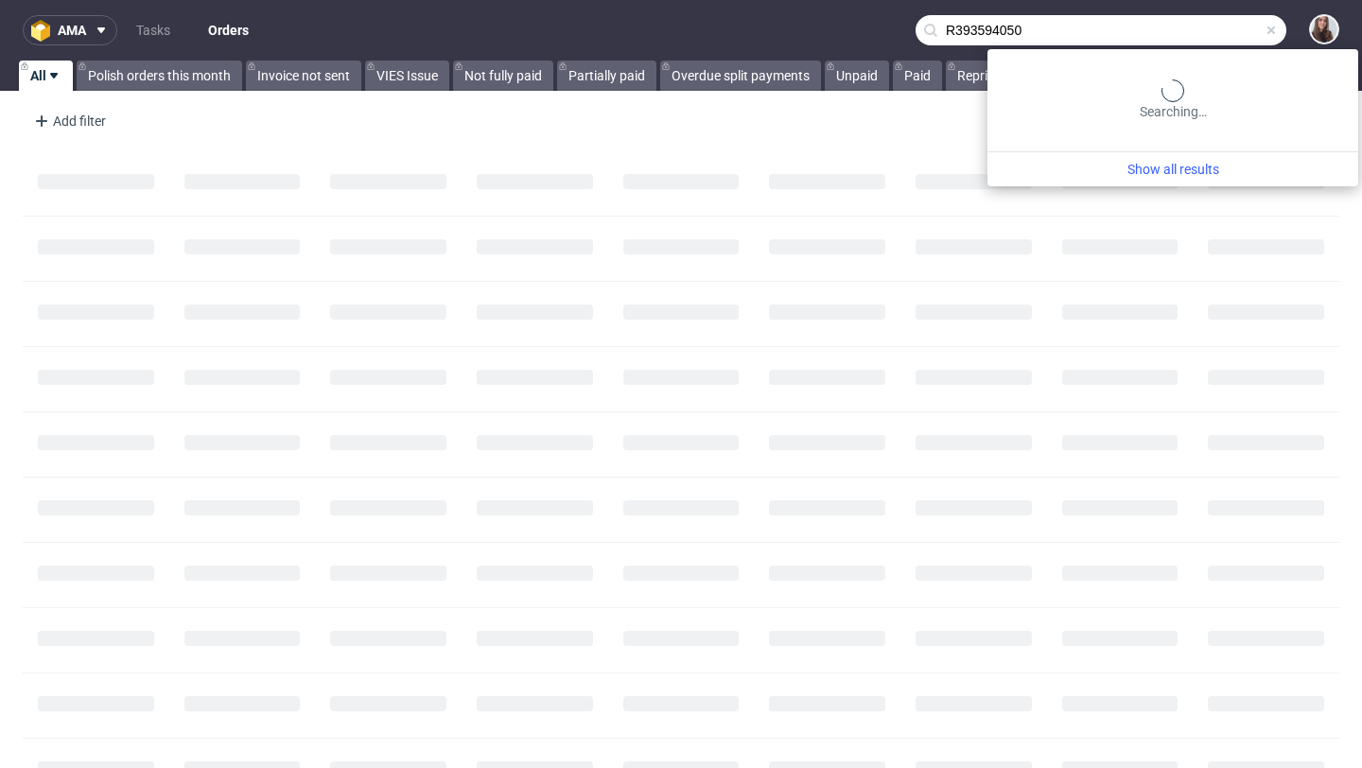
type input "R393594050"
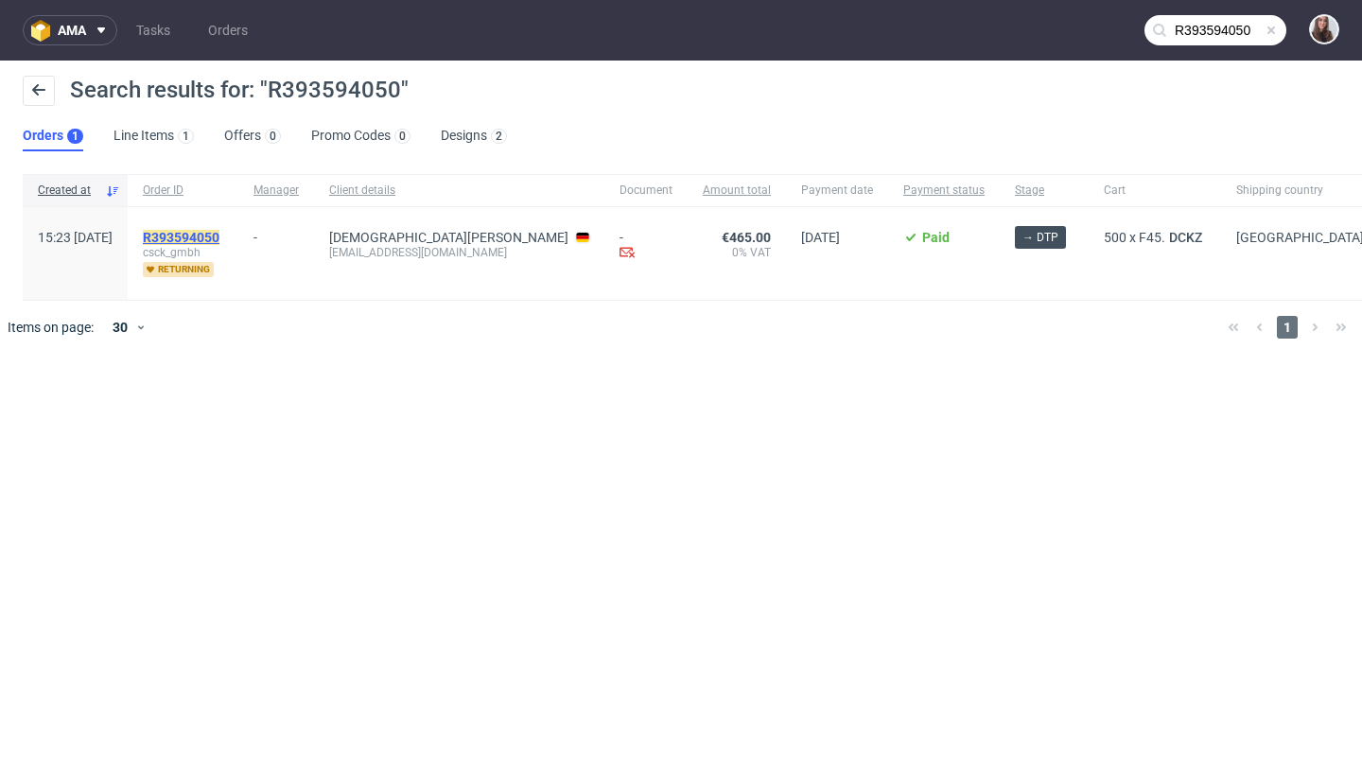
click at [219, 235] on mark "R393594050" at bounding box center [181, 237] width 77 height 15
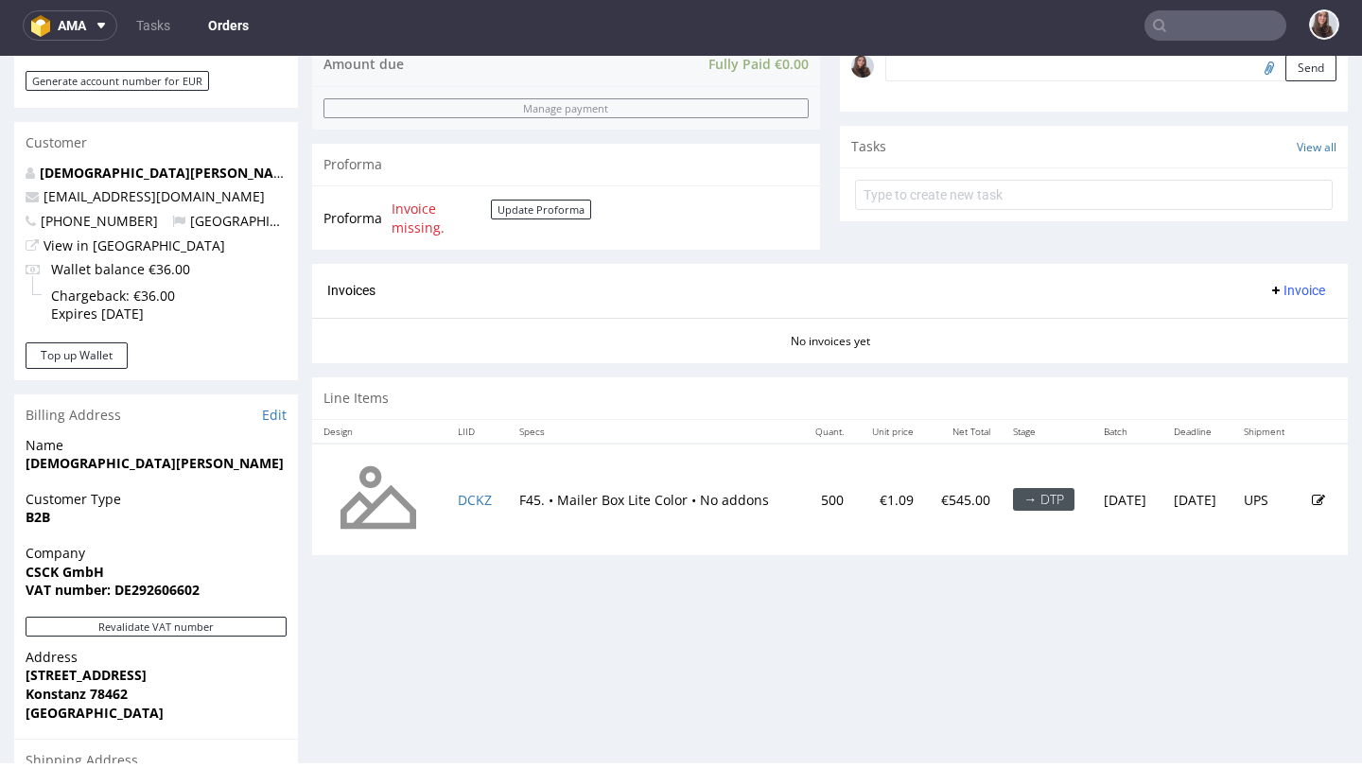
scroll to position [618, 0]
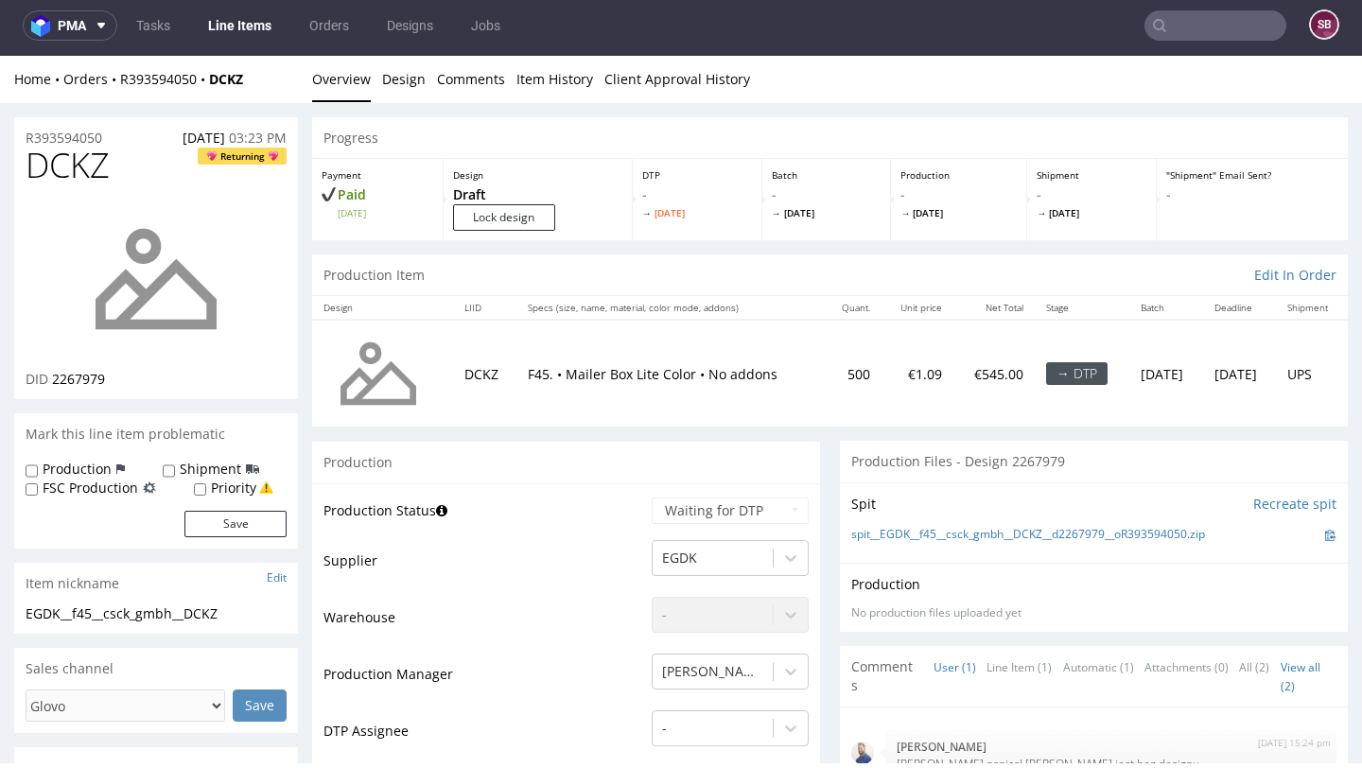
click at [1169, 22] on input "text" at bounding box center [1215, 25] width 142 height 30
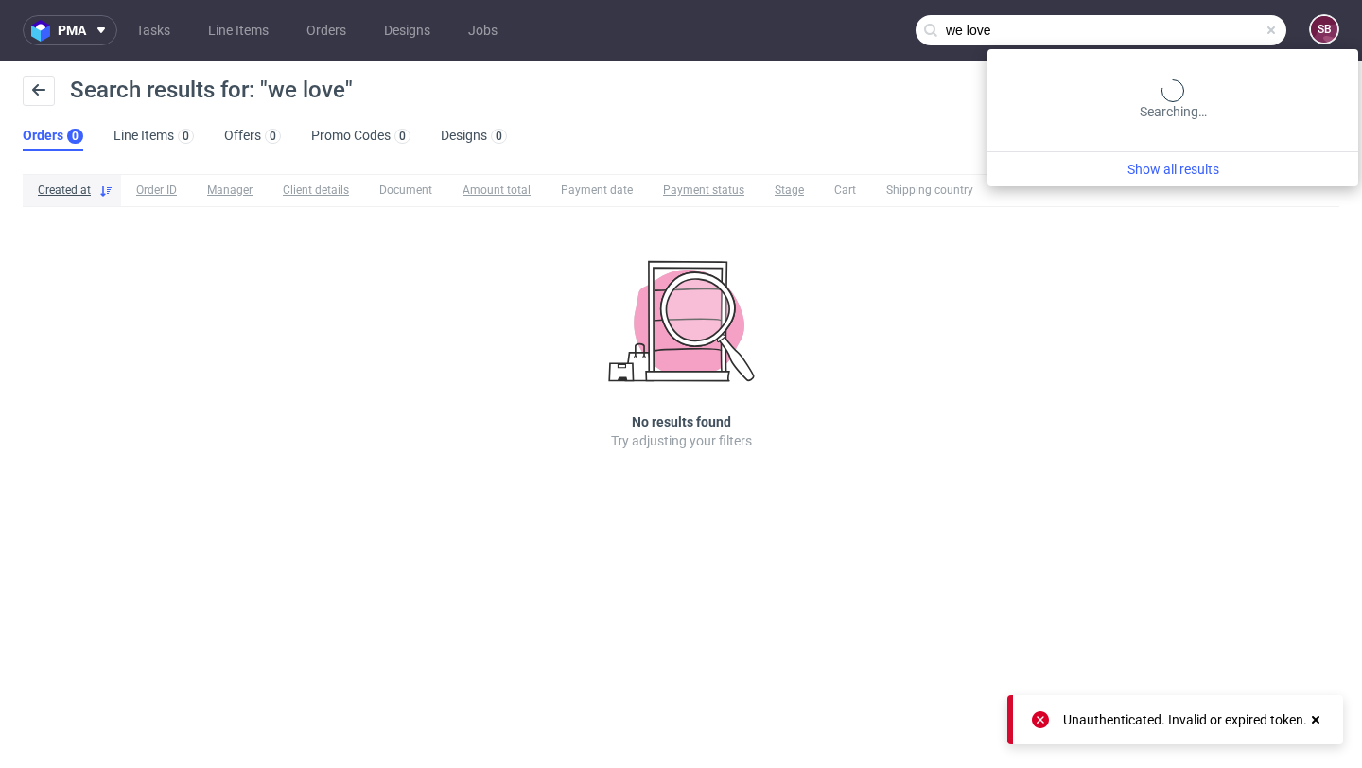
click at [1224, 26] on input "we love" at bounding box center [1100, 30] width 371 height 30
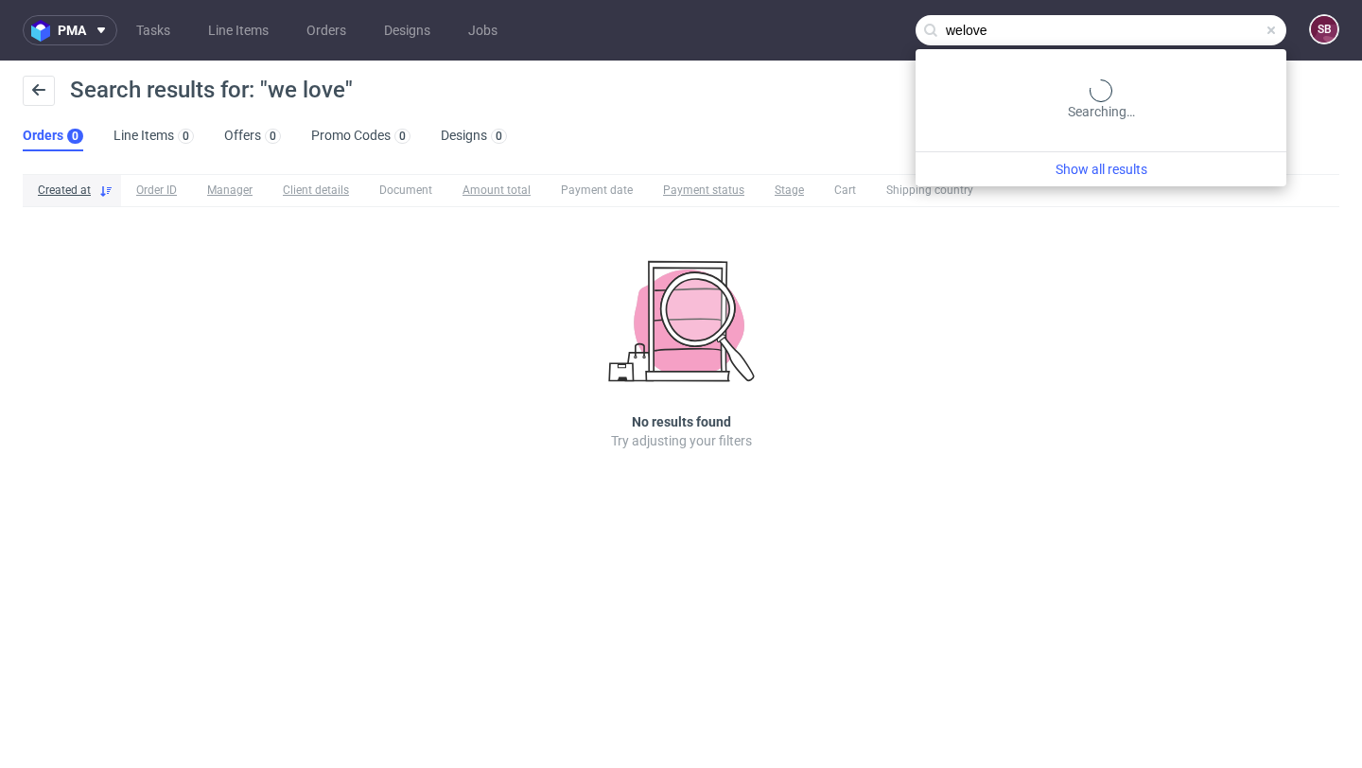
type input "welove"
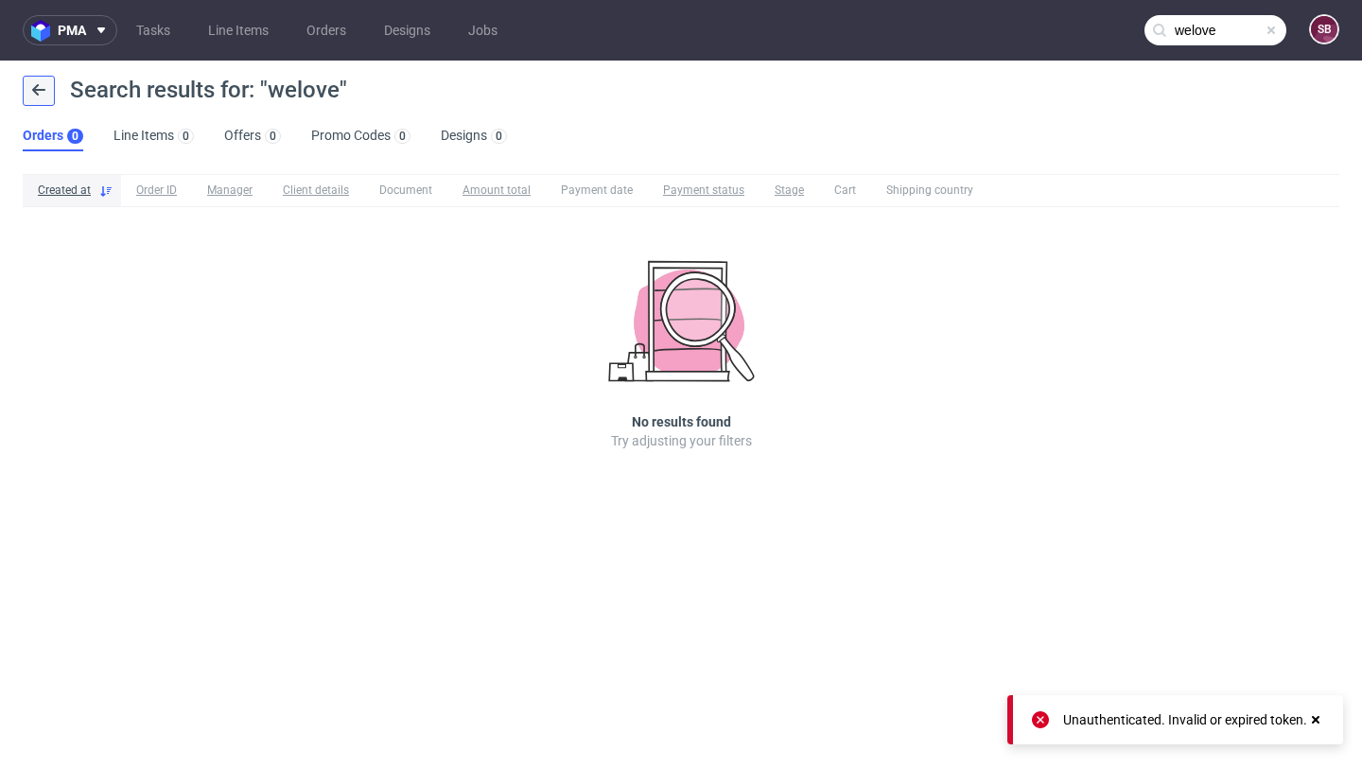
click at [33, 96] on icon at bounding box center [38, 89] width 15 height 15
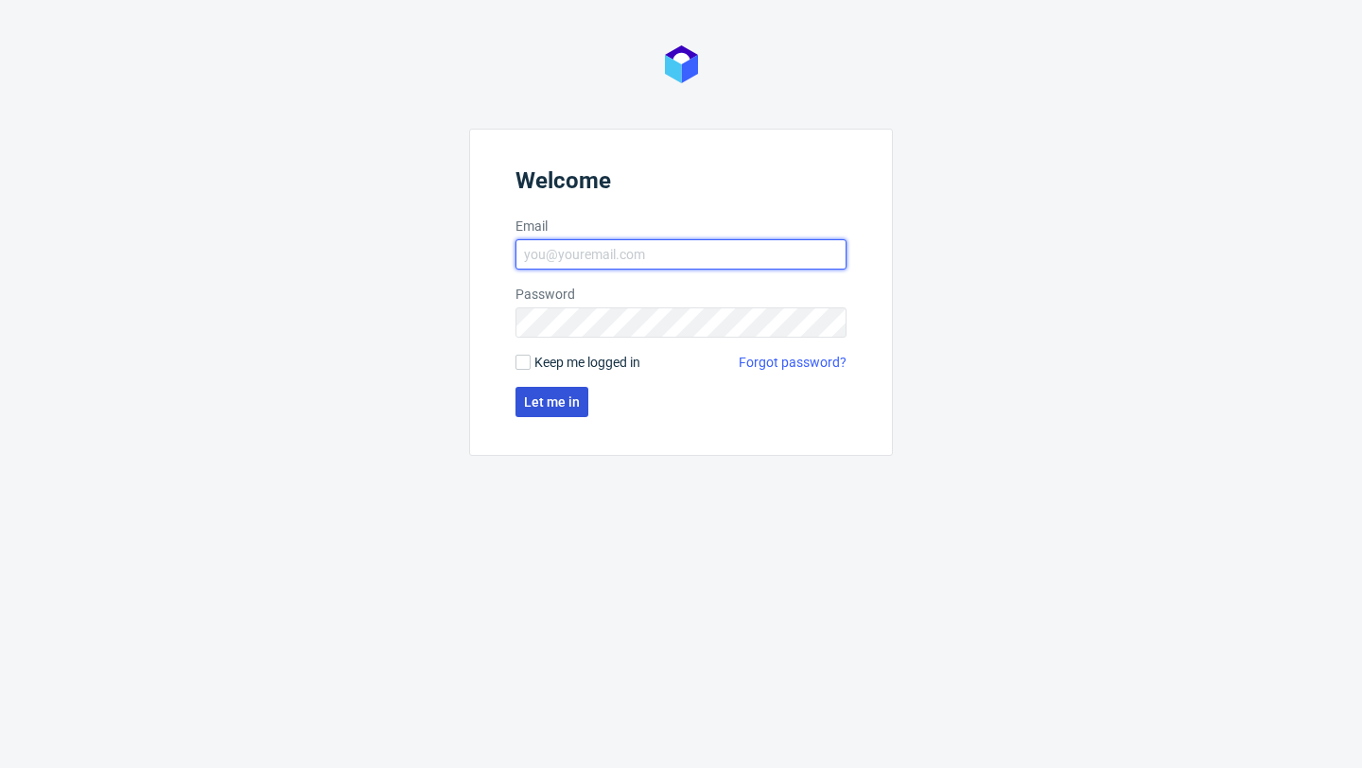
type input "[PERSON_NAME][EMAIL_ADDRESS][DOMAIN_NAME]"
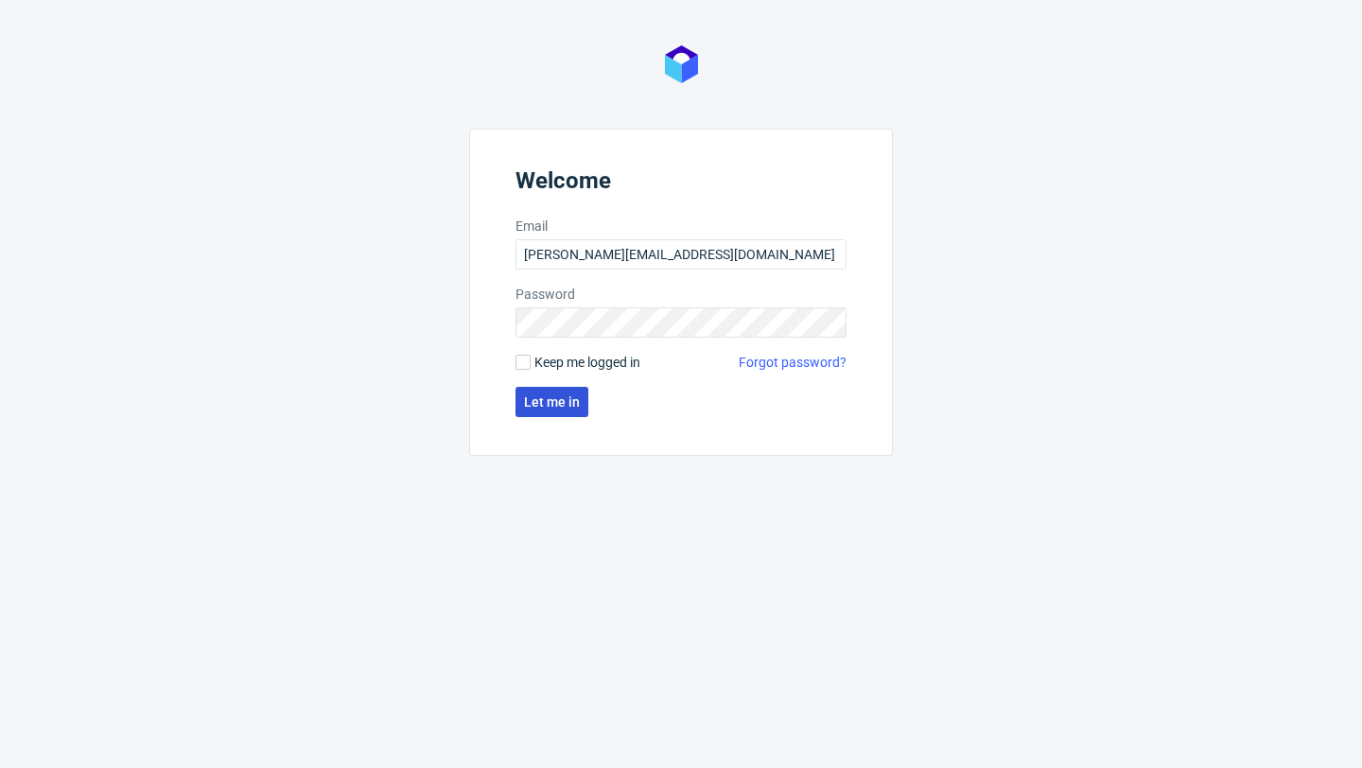
click at [555, 406] on span "Let me in" at bounding box center [552, 401] width 56 height 13
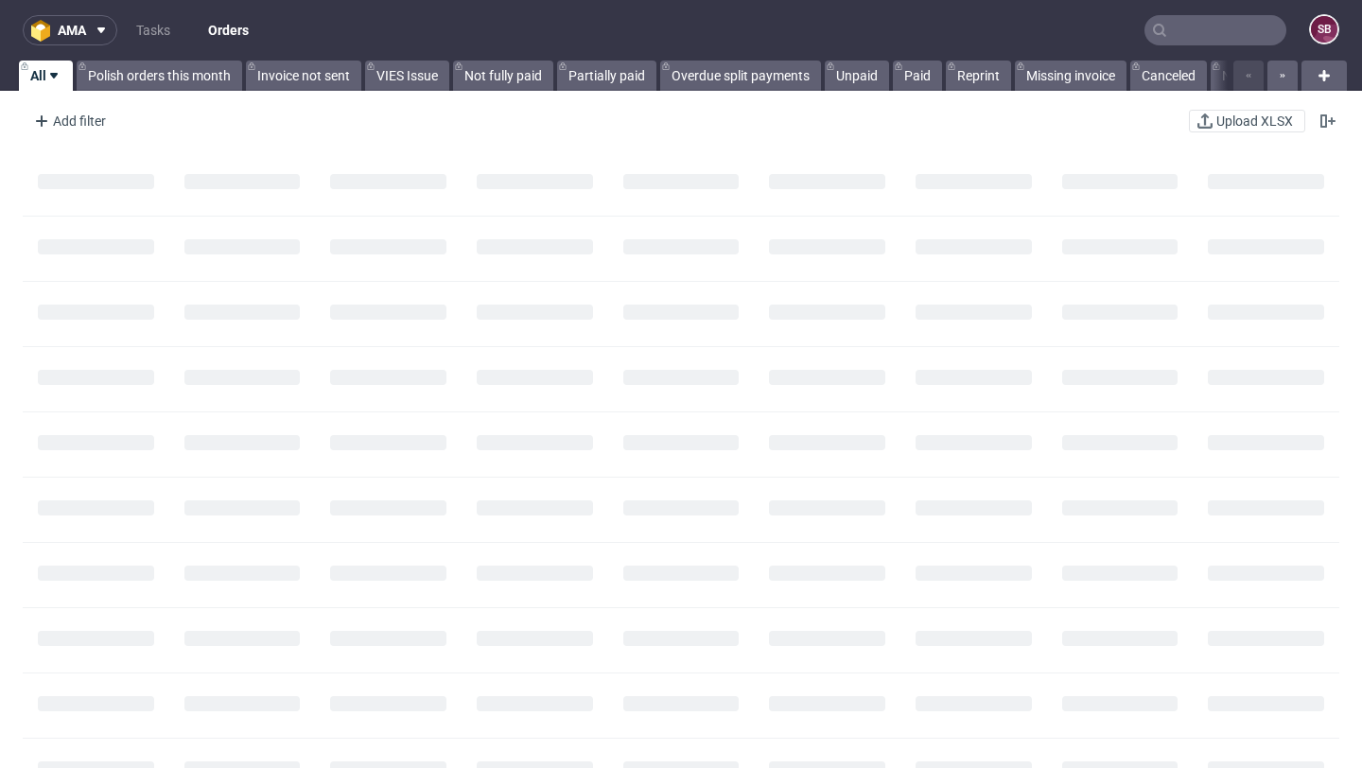
click at [1191, 27] on input "text" at bounding box center [1215, 30] width 142 height 30
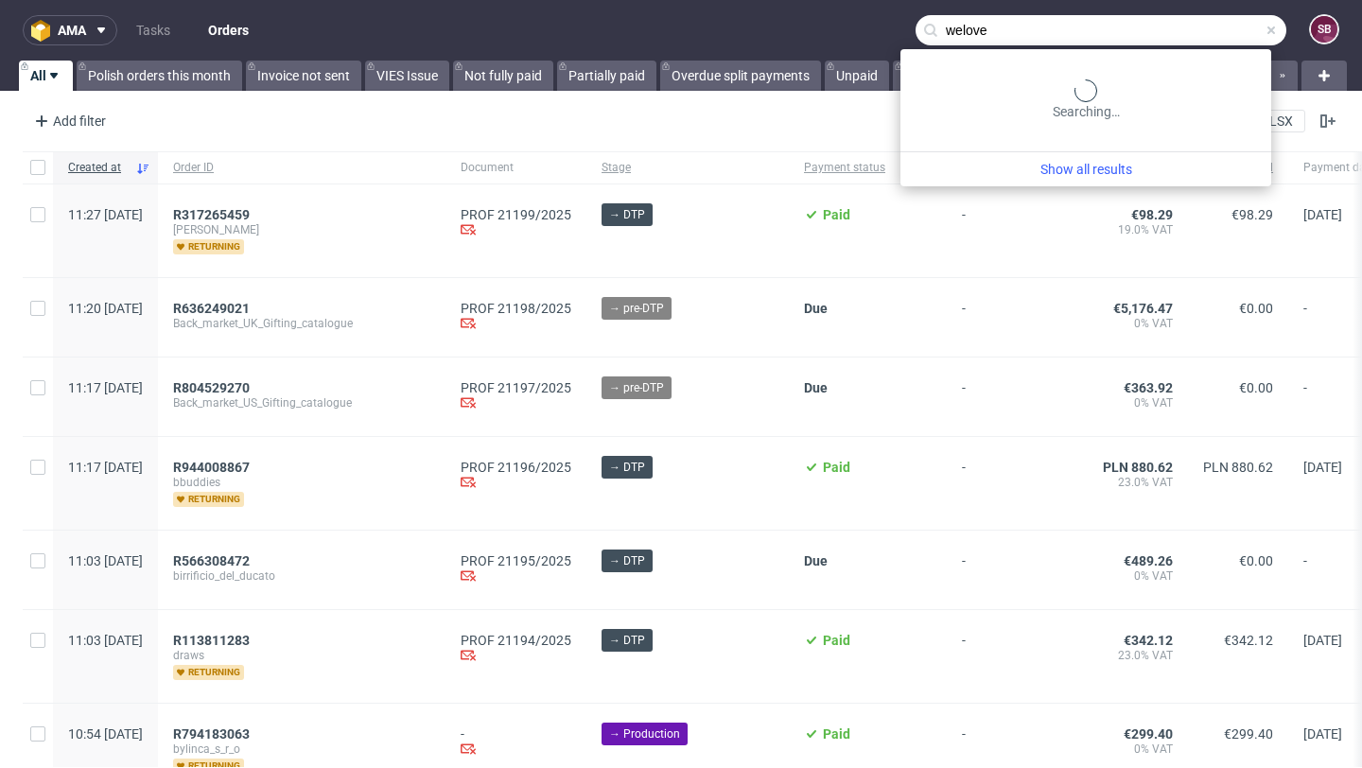
type input "welove"
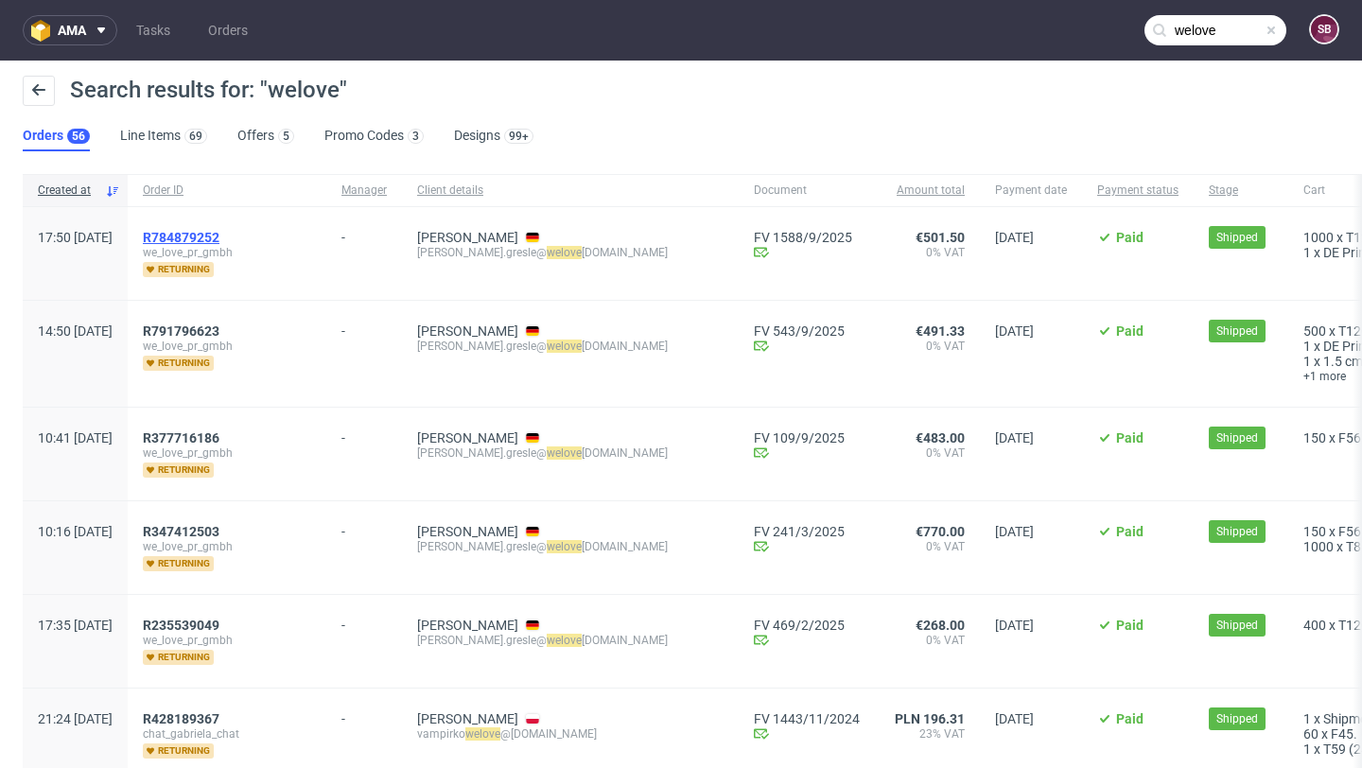
click at [219, 240] on span "R784879252" at bounding box center [181, 237] width 77 height 15
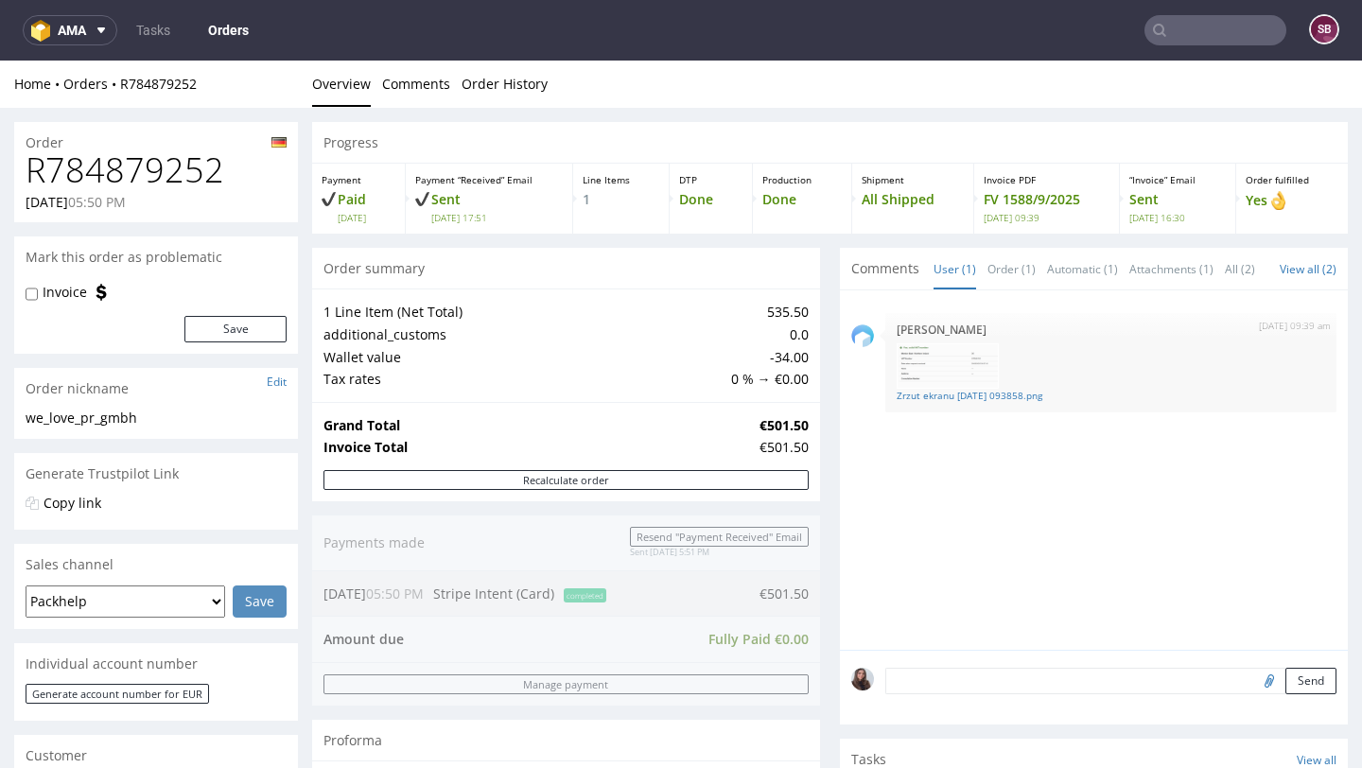
type input "welove"
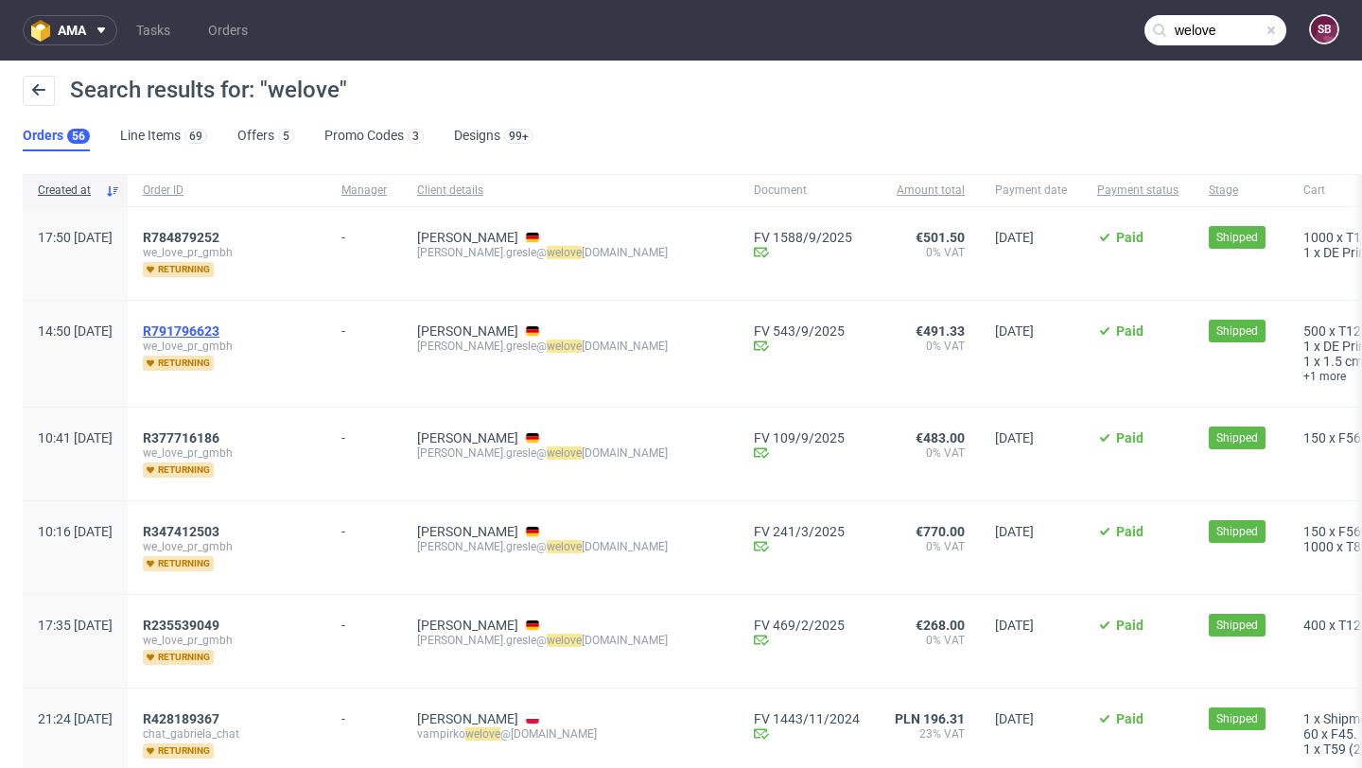
click at [219, 332] on span "R791796623" at bounding box center [181, 330] width 77 height 15
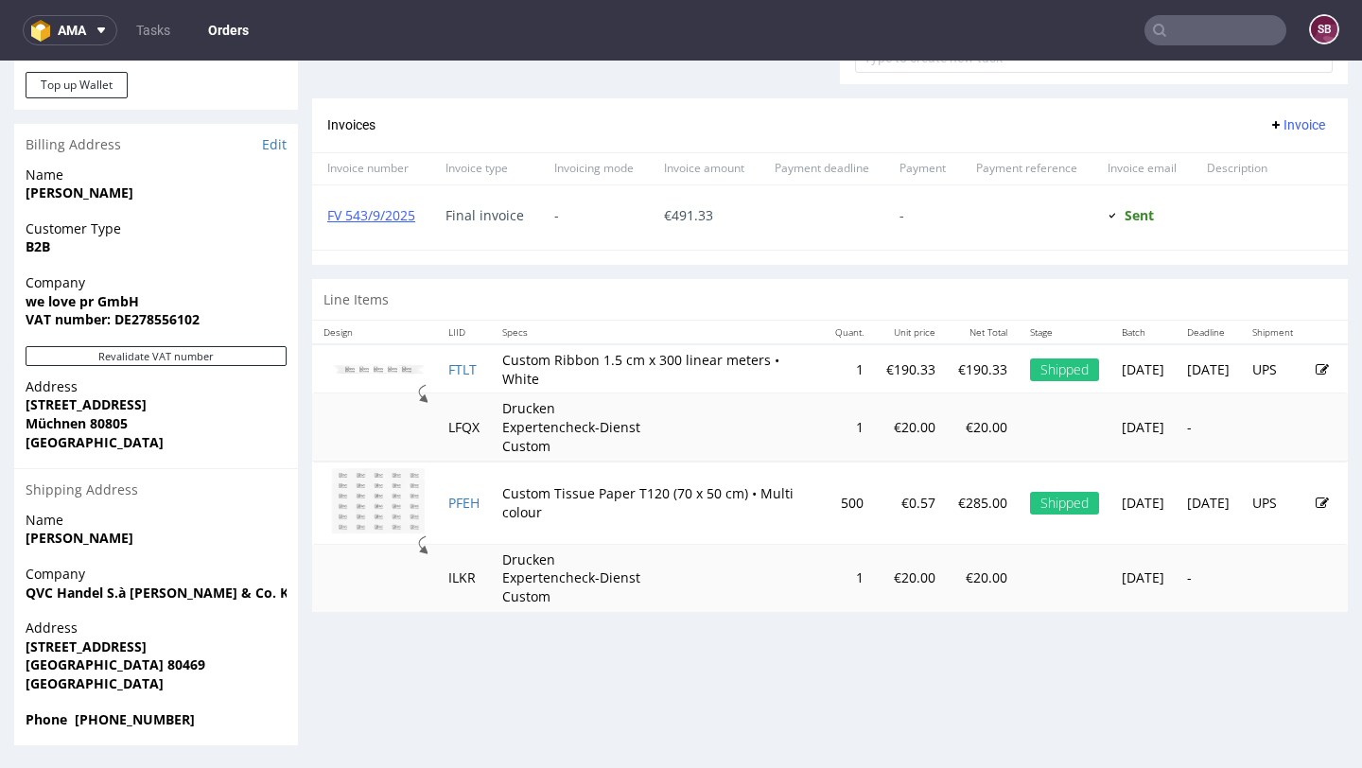
scroll to position [884, 0]
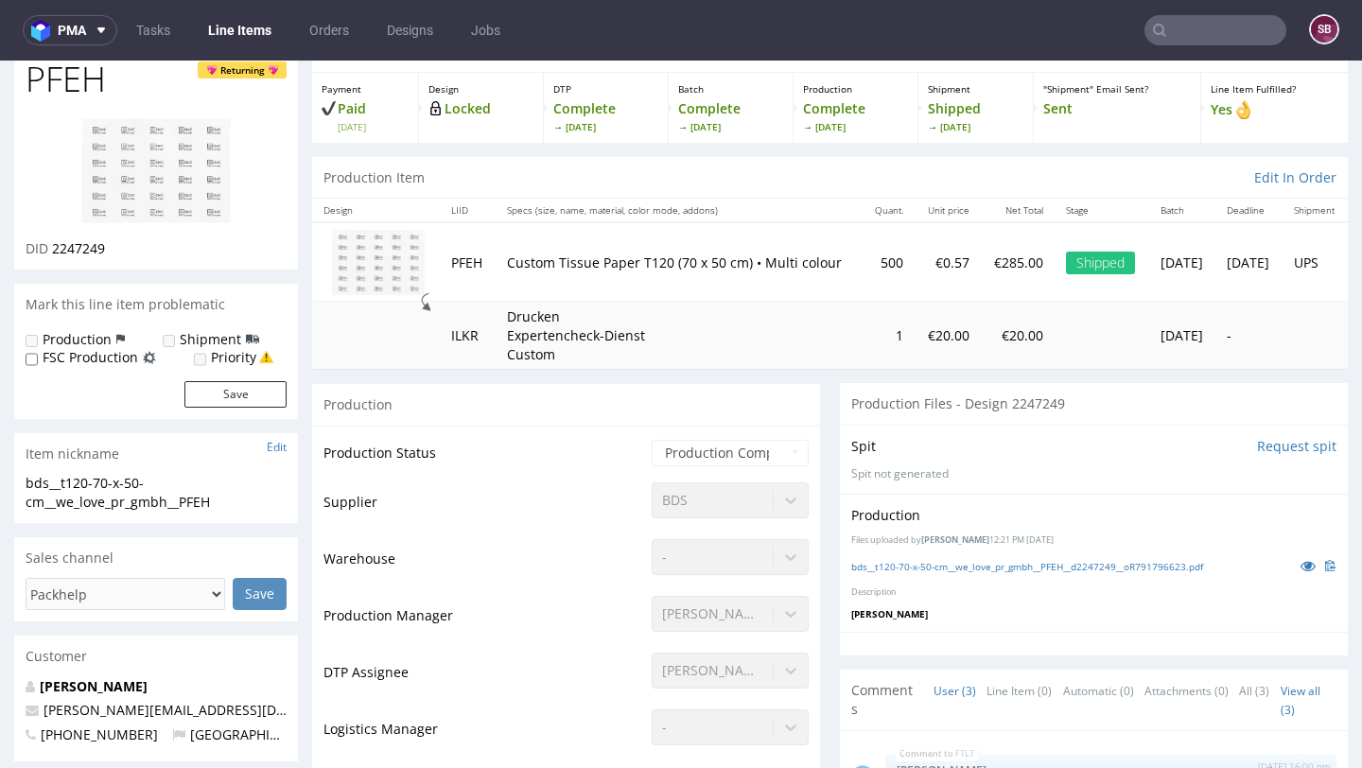
scroll to position [165, 0]
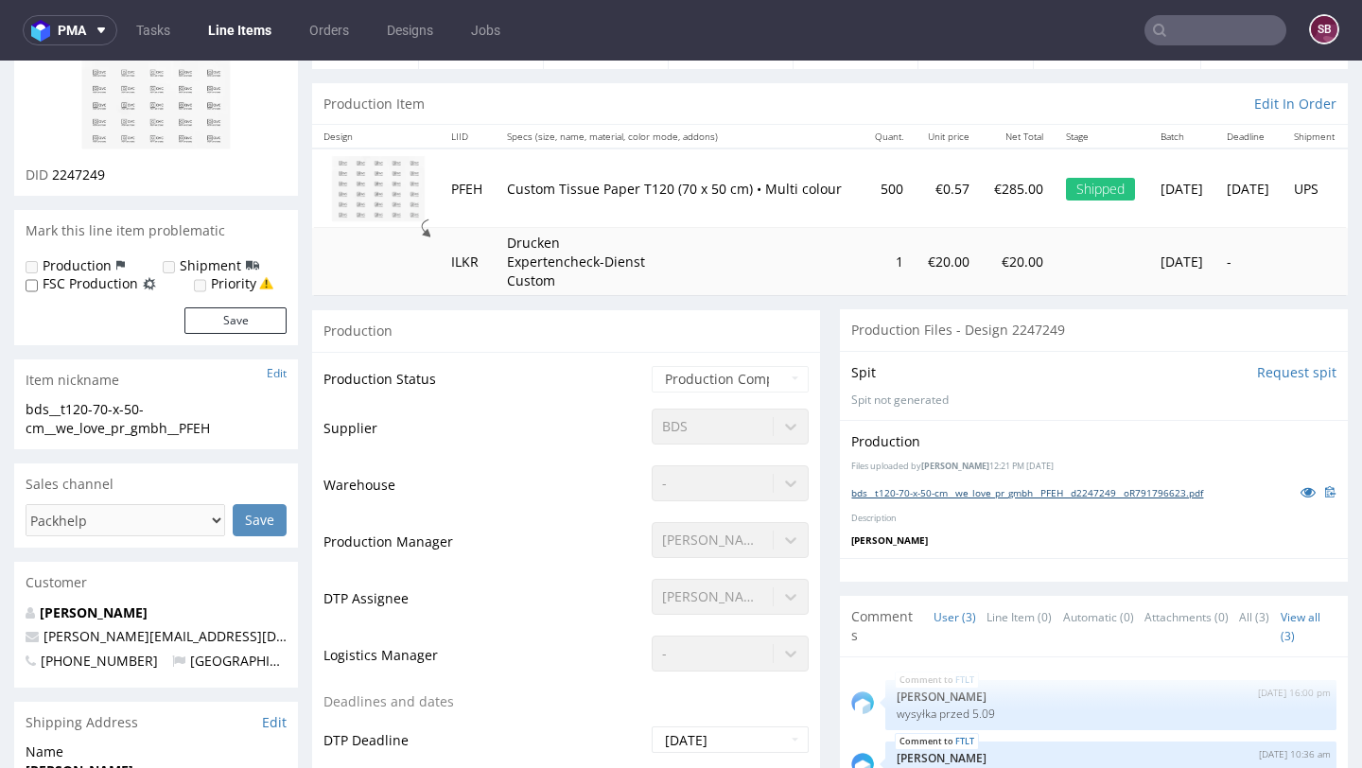
click at [972, 492] on link "bds__t120-70-x-50-cm__we_love_pr_gmbh__PFEH__d2247249__oR791796623.pdf" at bounding box center [1027, 492] width 352 height 13
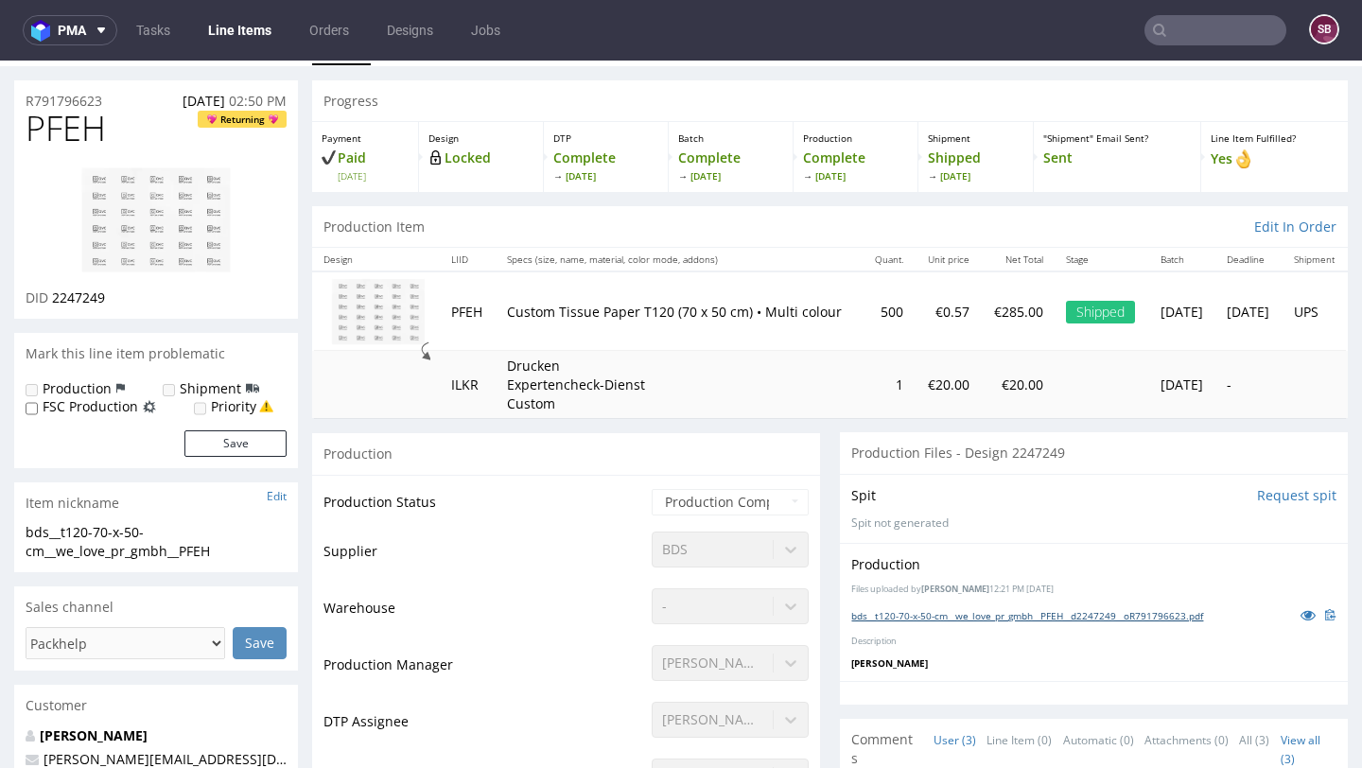
scroll to position [0, 0]
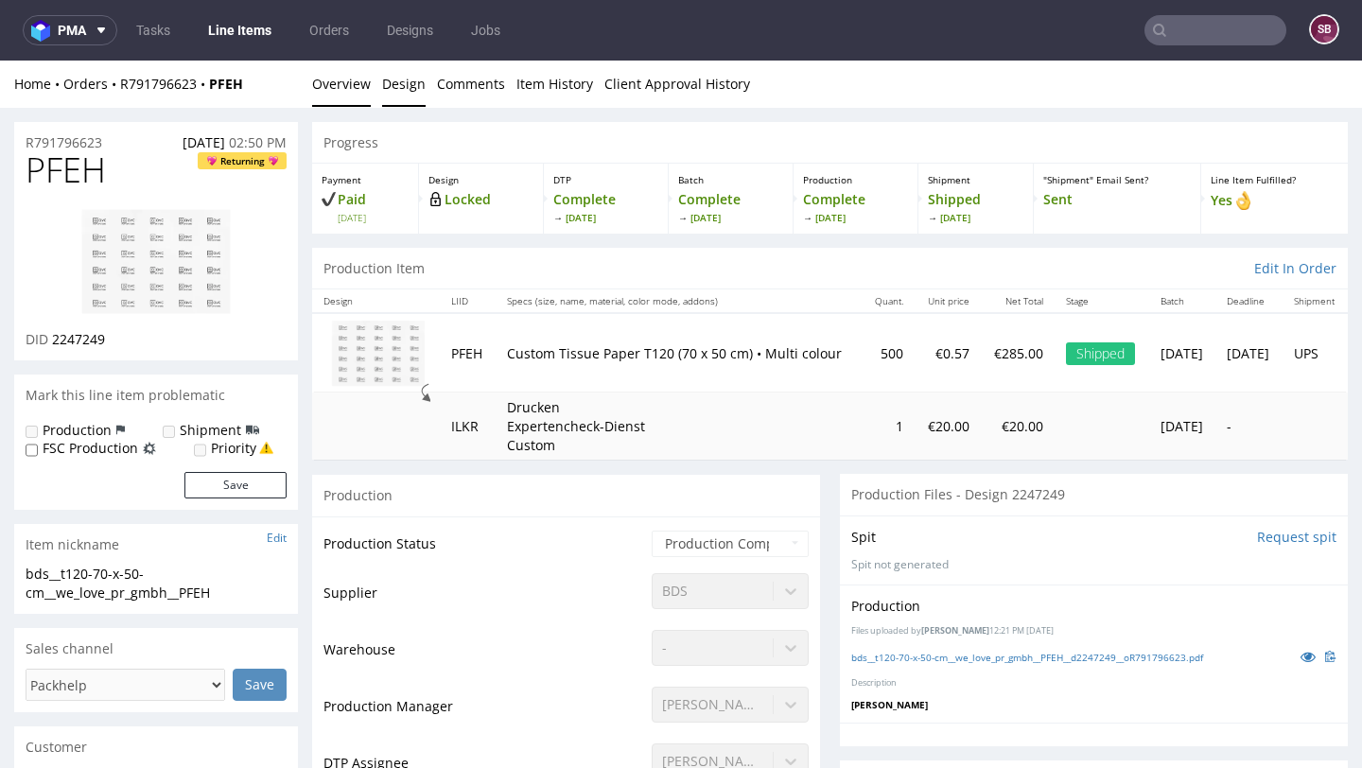
click at [408, 89] on link "Design" at bounding box center [404, 84] width 44 height 46
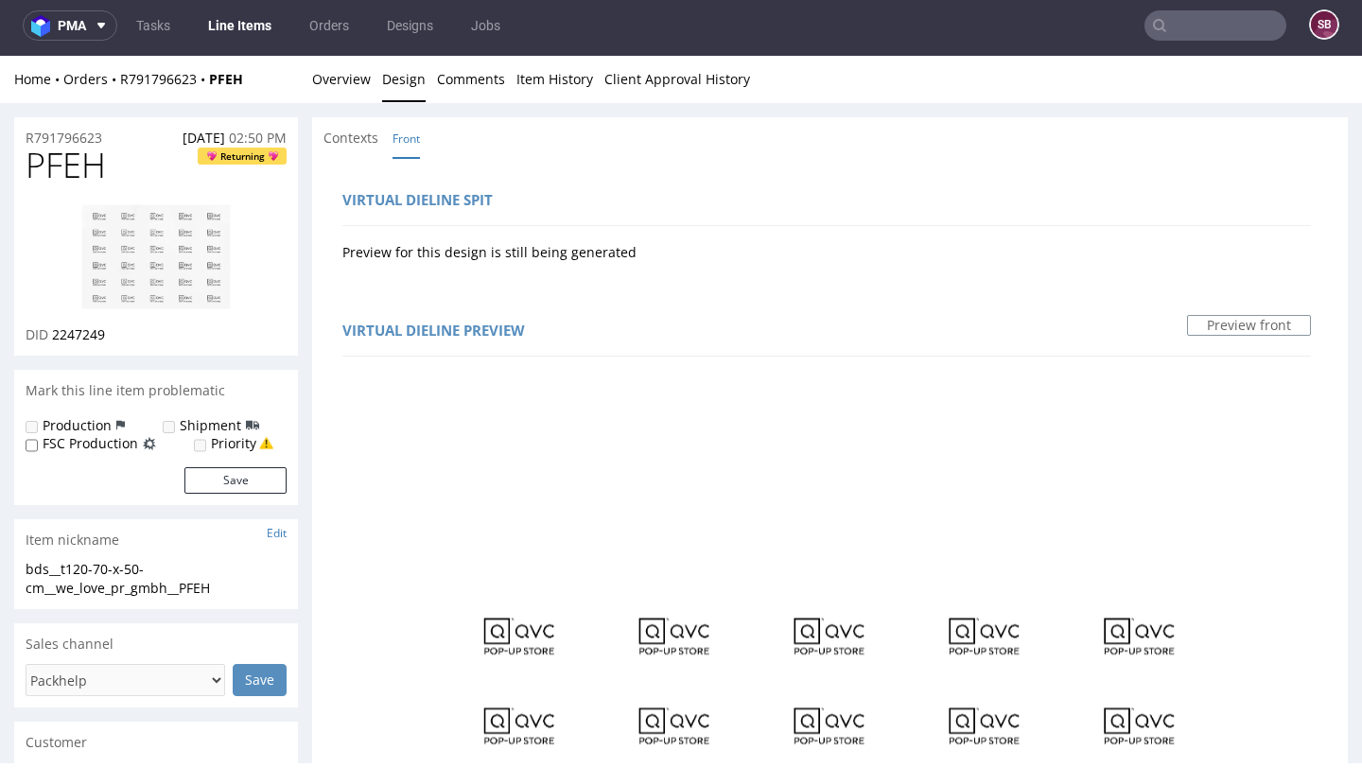
click at [1225, 26] on input "text" at bounding box center [1215, 25] width 142 height 30
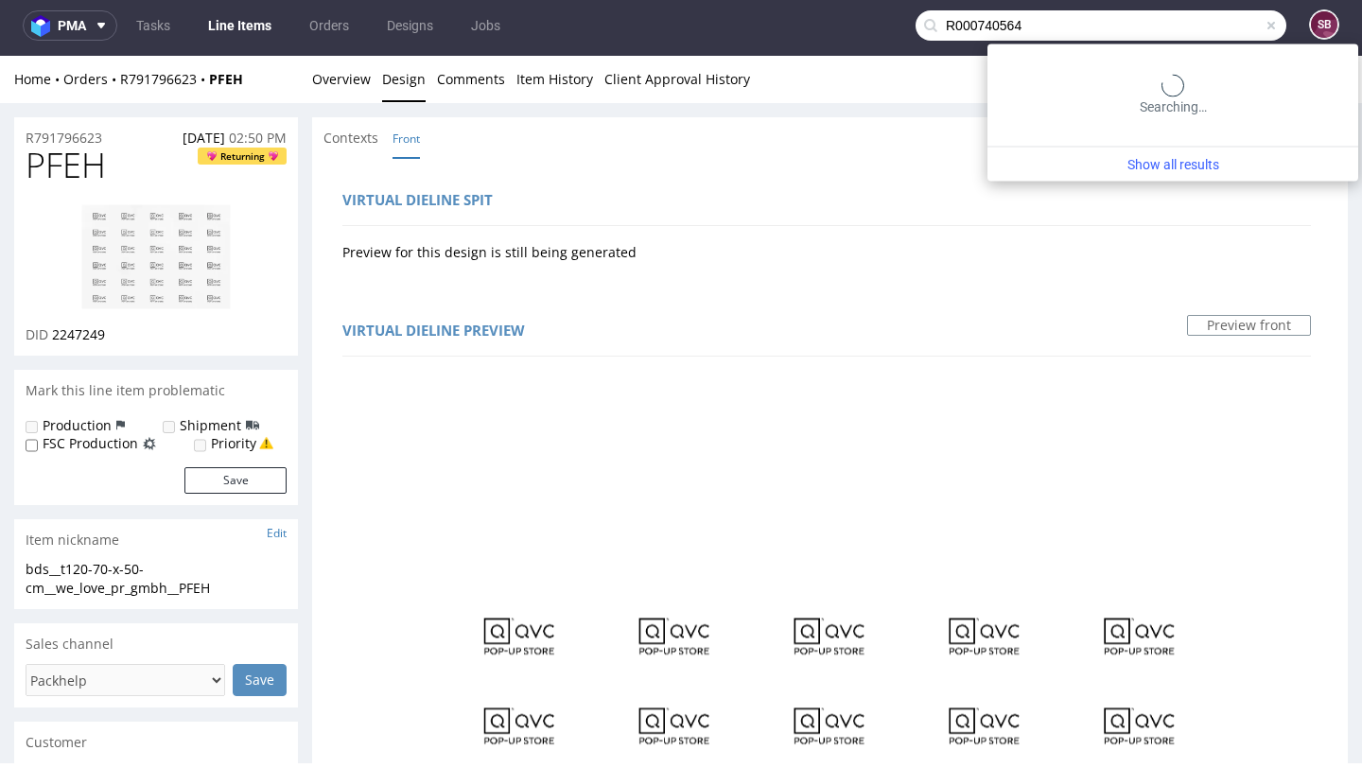
type input "R000740564"
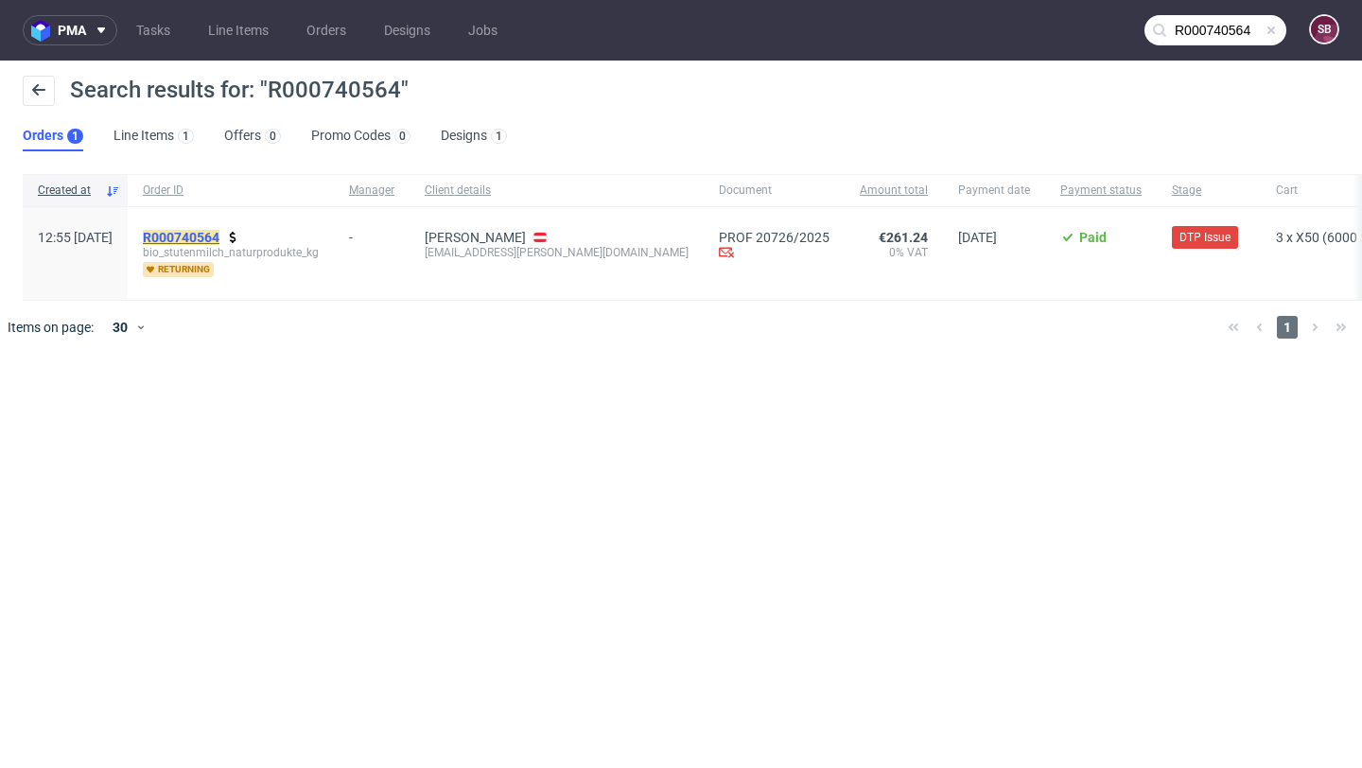
click at [219, 234] on mark "R000740564" at bounding box center [181, 237] width 77 height 15
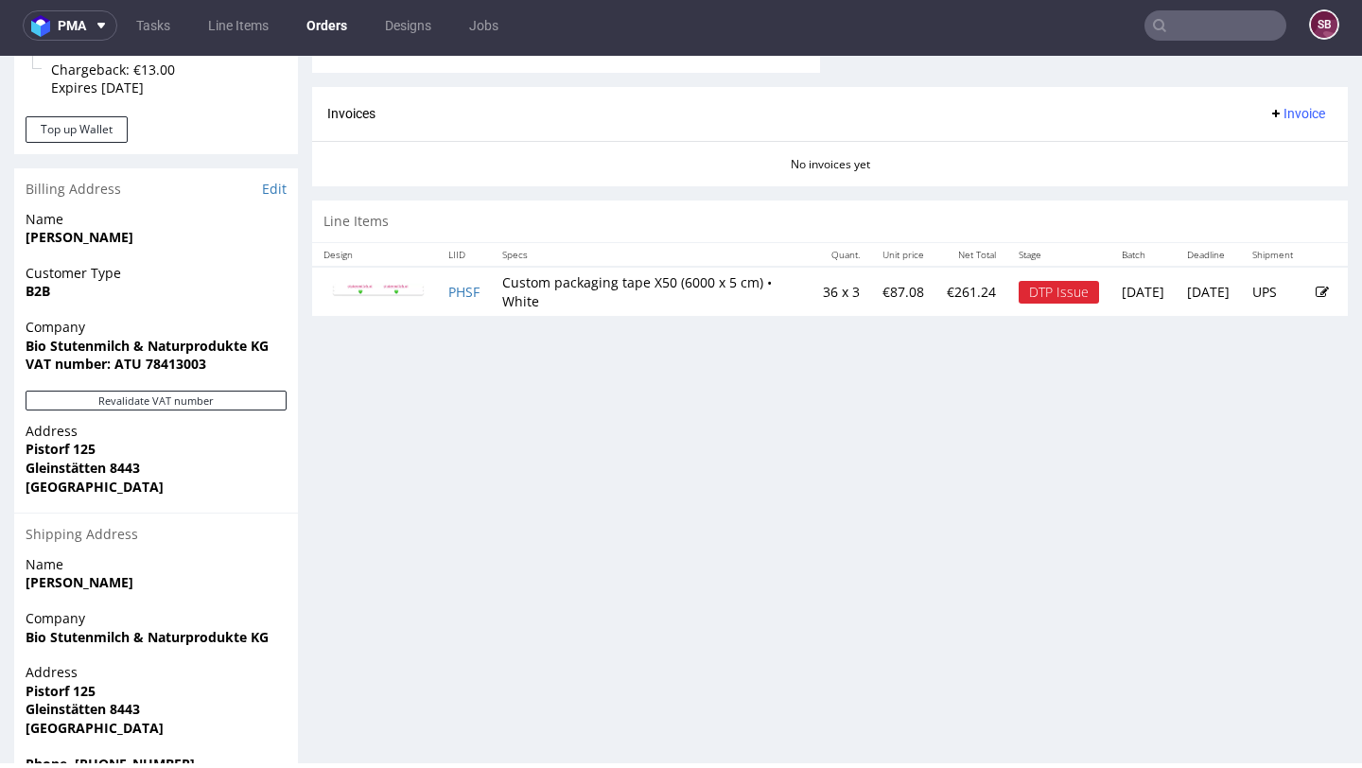
scroll to position [884, 0]
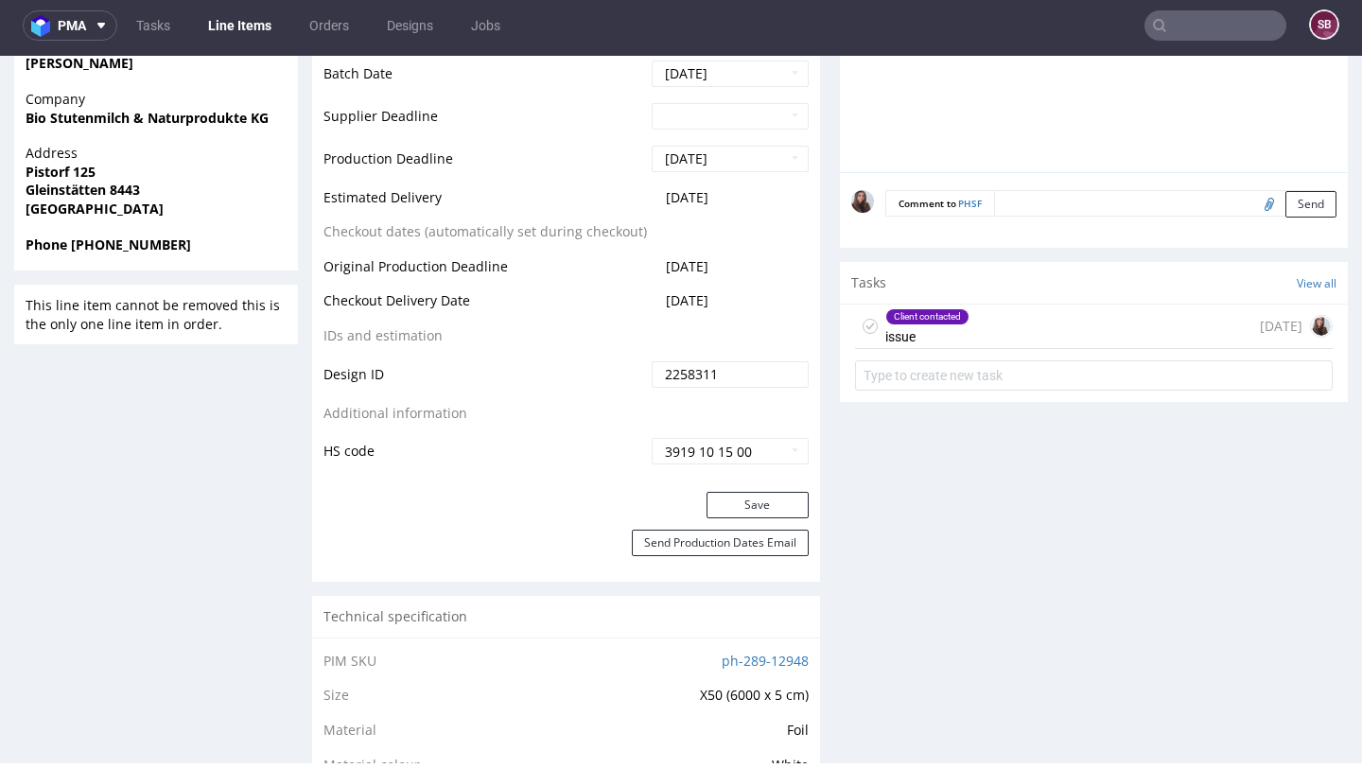
scroll to position [804, 0]
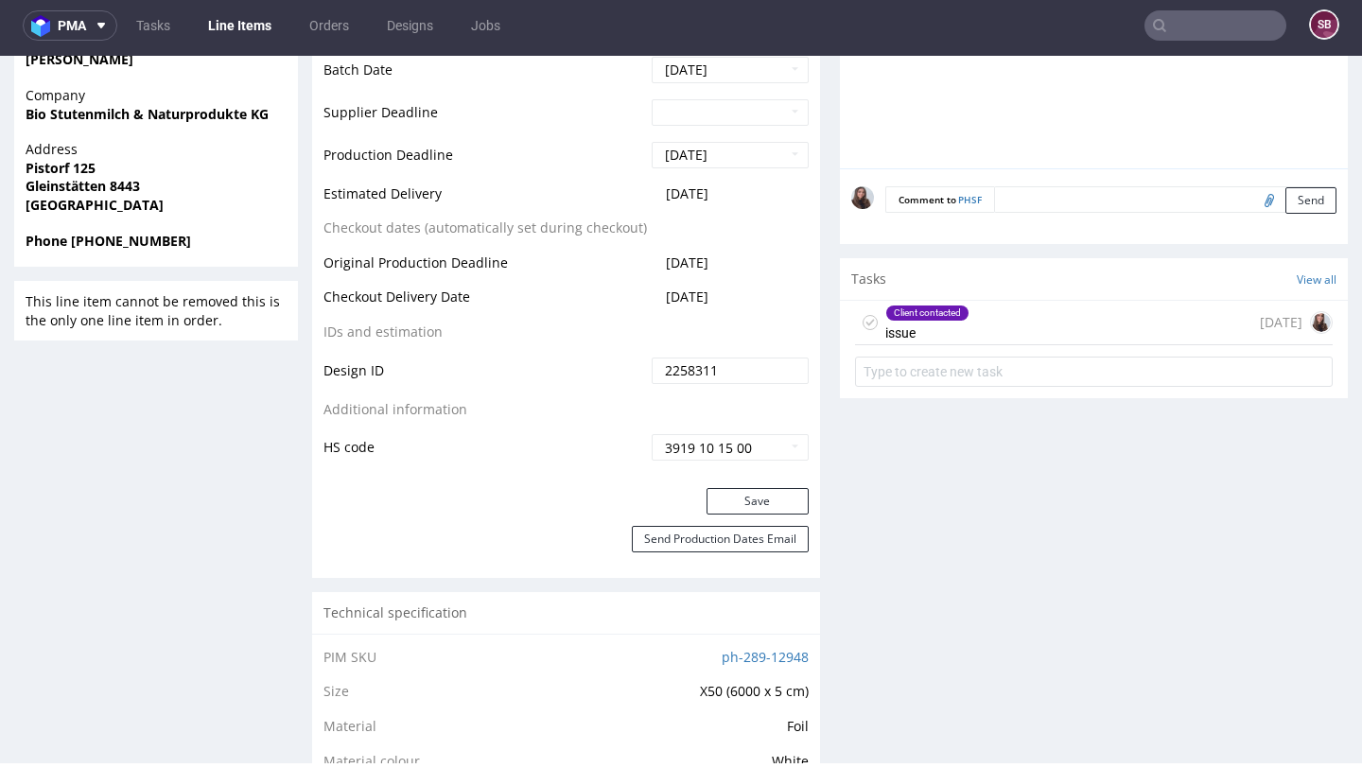
click at [1012, 328] on div "Client contacted issue 2 days ago" at bounding box center [1094, 323] width 478 height 44
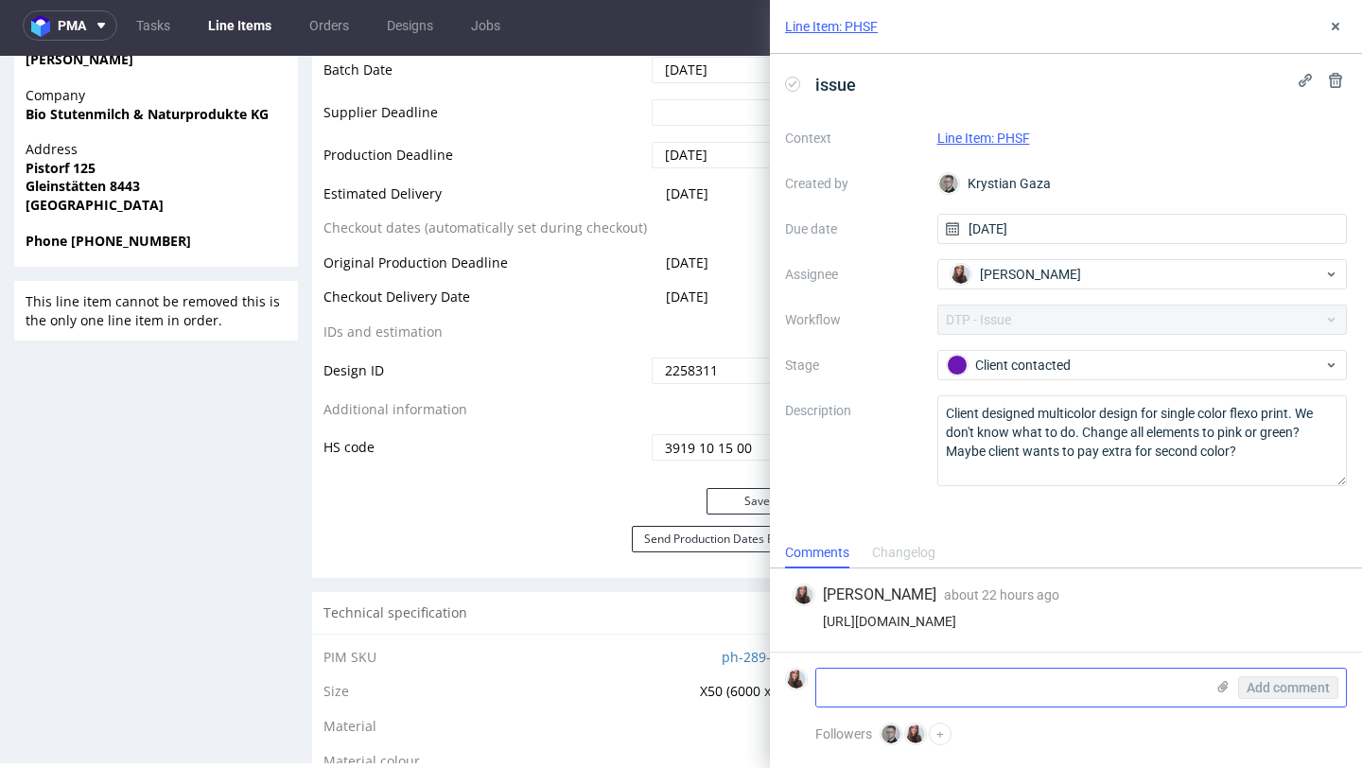
click at [941, 670] on textarea at bounding box center [1010, 688] width 388 height 38
click at [930, 689] on textarea at bounding box center [1010, 688] width 388 height 38
click at [836, 685] on textarea "wrzystko na rozowo" at bounding box center [1010, 688] width 388 height 38
click at [983, 690] on textarea "wszystko na rozowo" at bounding box center [1010, 688] width 388 height 38
click at [1106, 686] on textarea "wszystko na rozowo" at bounding box center [1010, 688] width 388 height 38
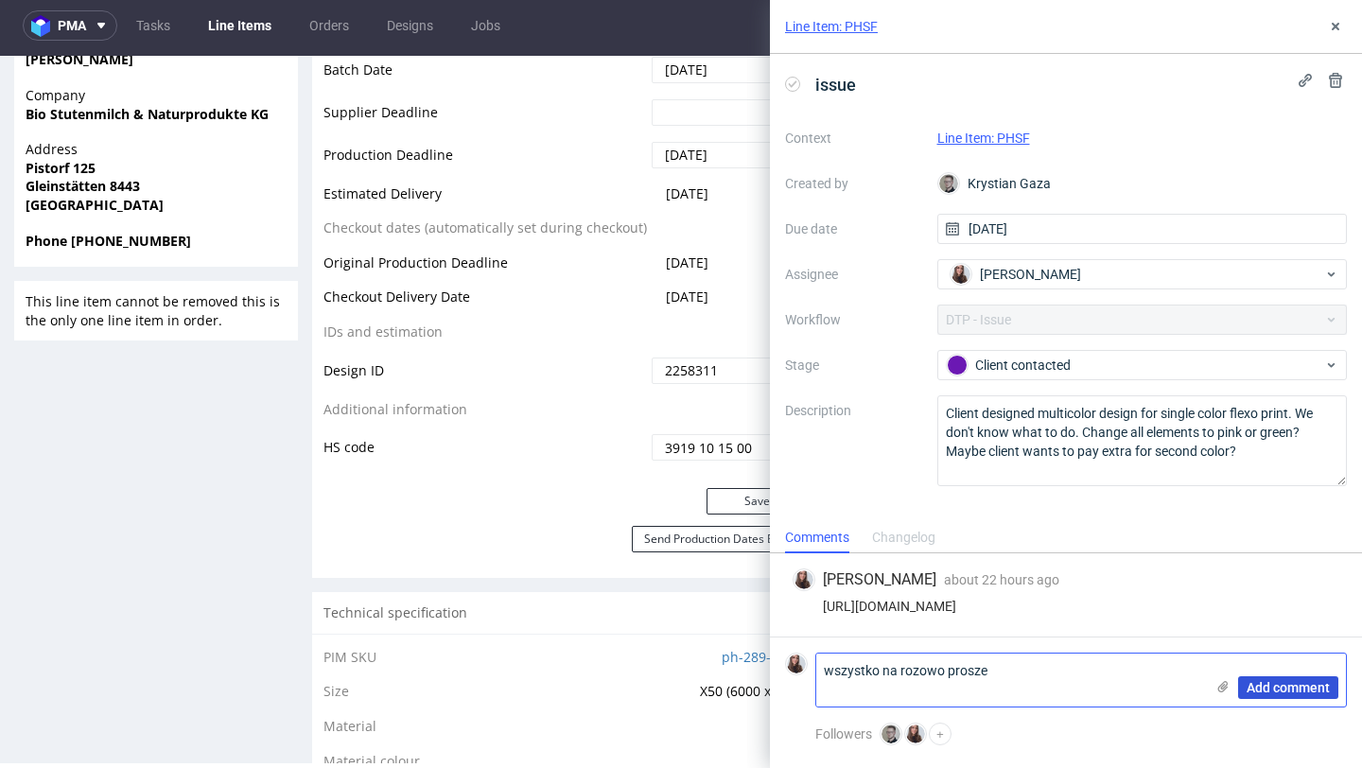
type textarea "wszystko na rozowo prosze"
click at [1276, 691] on span "Add comment" at bounding box center [1287, 687] width 83 height 13
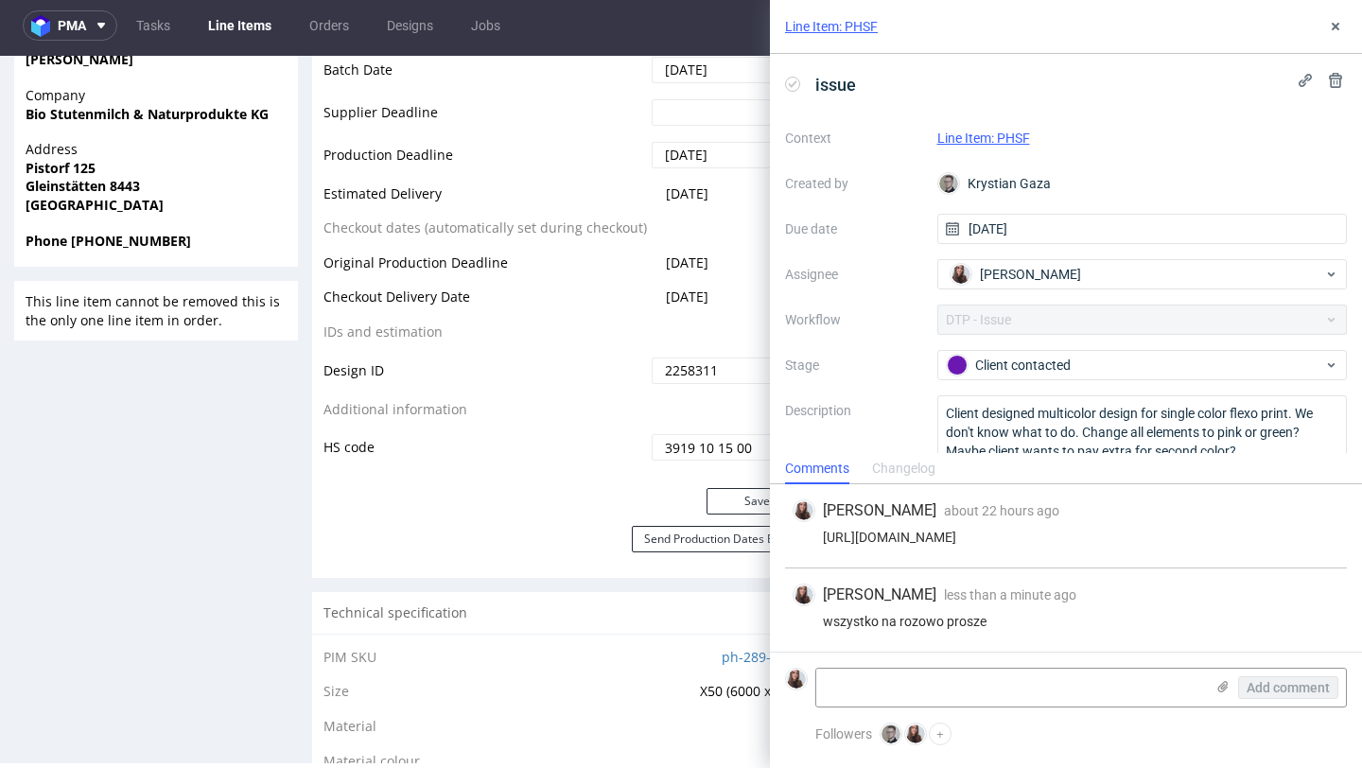
click at [976, 141] on link "Line Item: PHSF" at bounding box center [983, 138] width 93 height 15
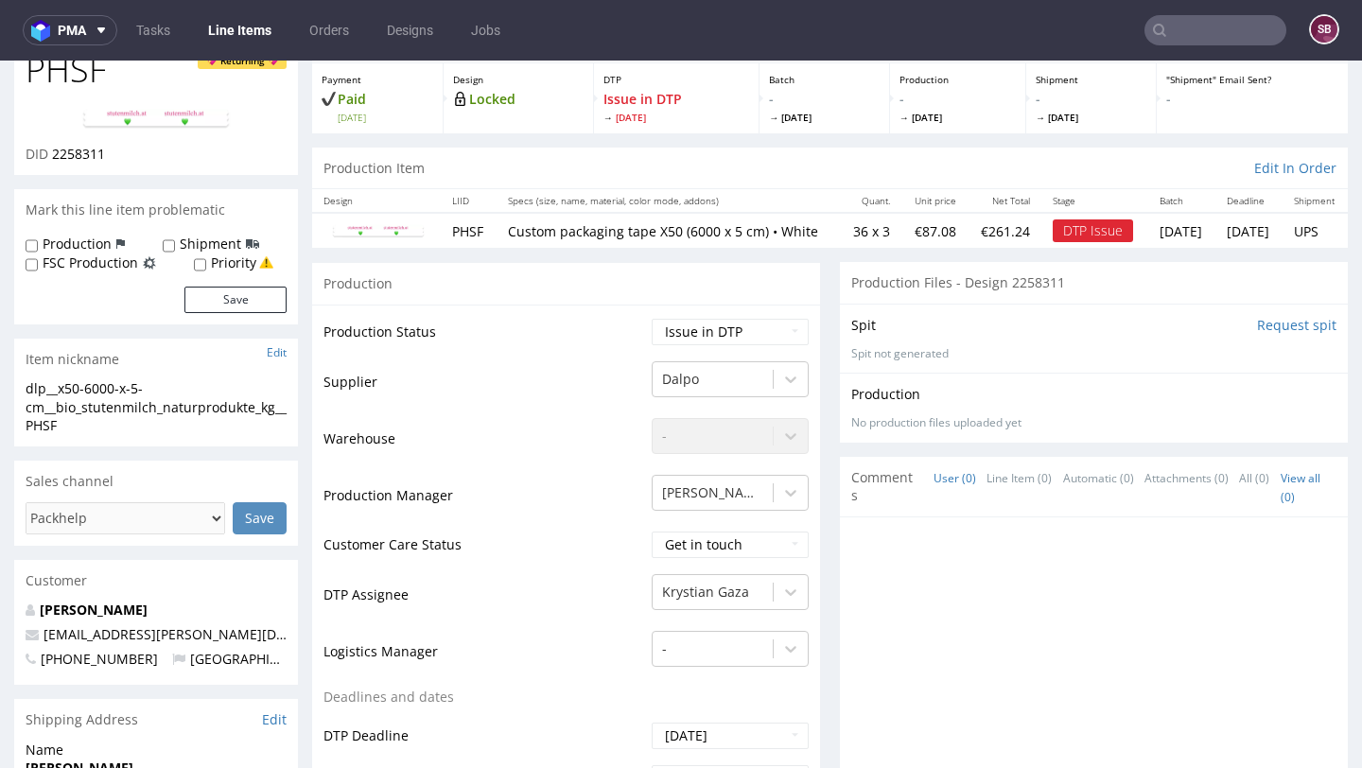
scroll to position [117, 0]
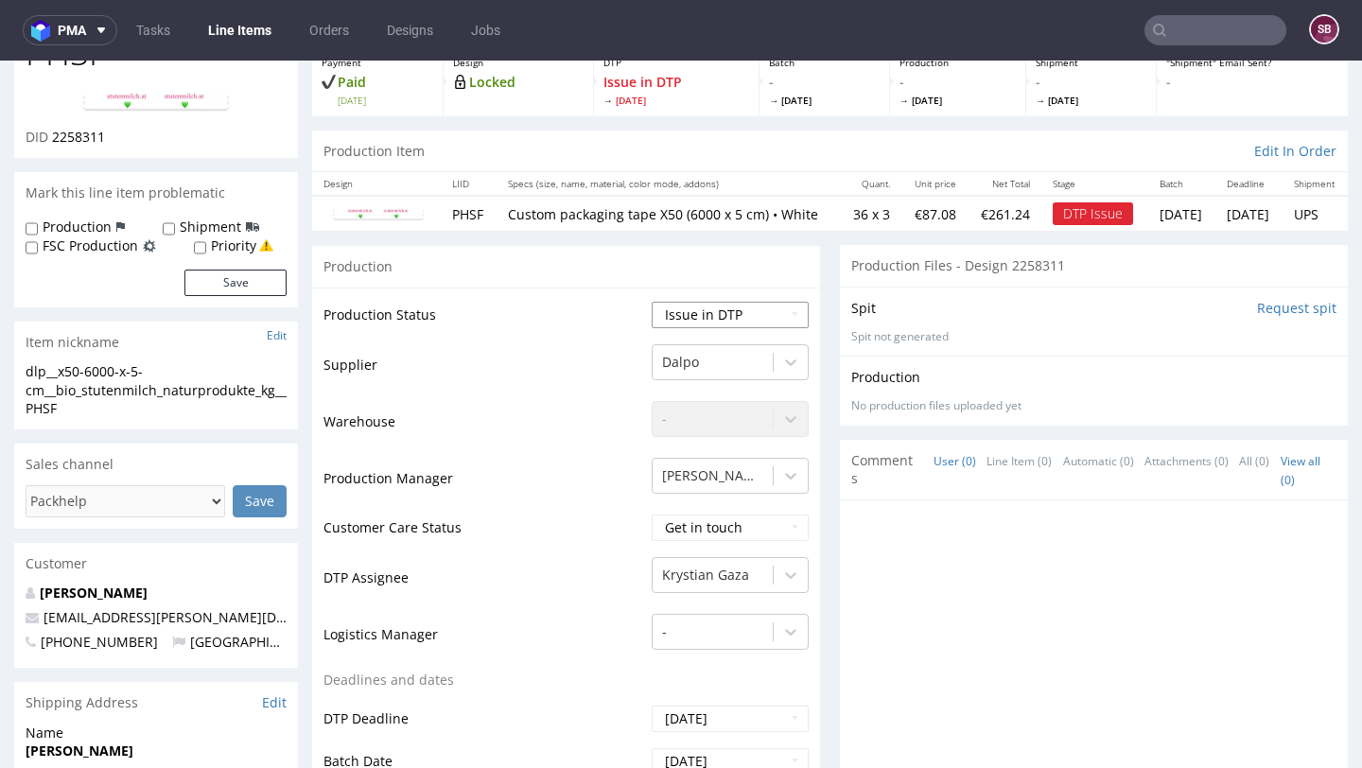
click at [673, 328] on select "Waiting for Artwork Waiting for Diecut Waiting for Mockup Waiting for DTP Waiti…" at bounding box center [730, 315] width 157 height 26
select select "back_for_dtp"
click at [652, 302] on select "Waiting for Artwork Waiting for Diecut Waiting for Mockup Waiting for DTP Waiti…" at bounding box center [730, 315] width 157 height 26
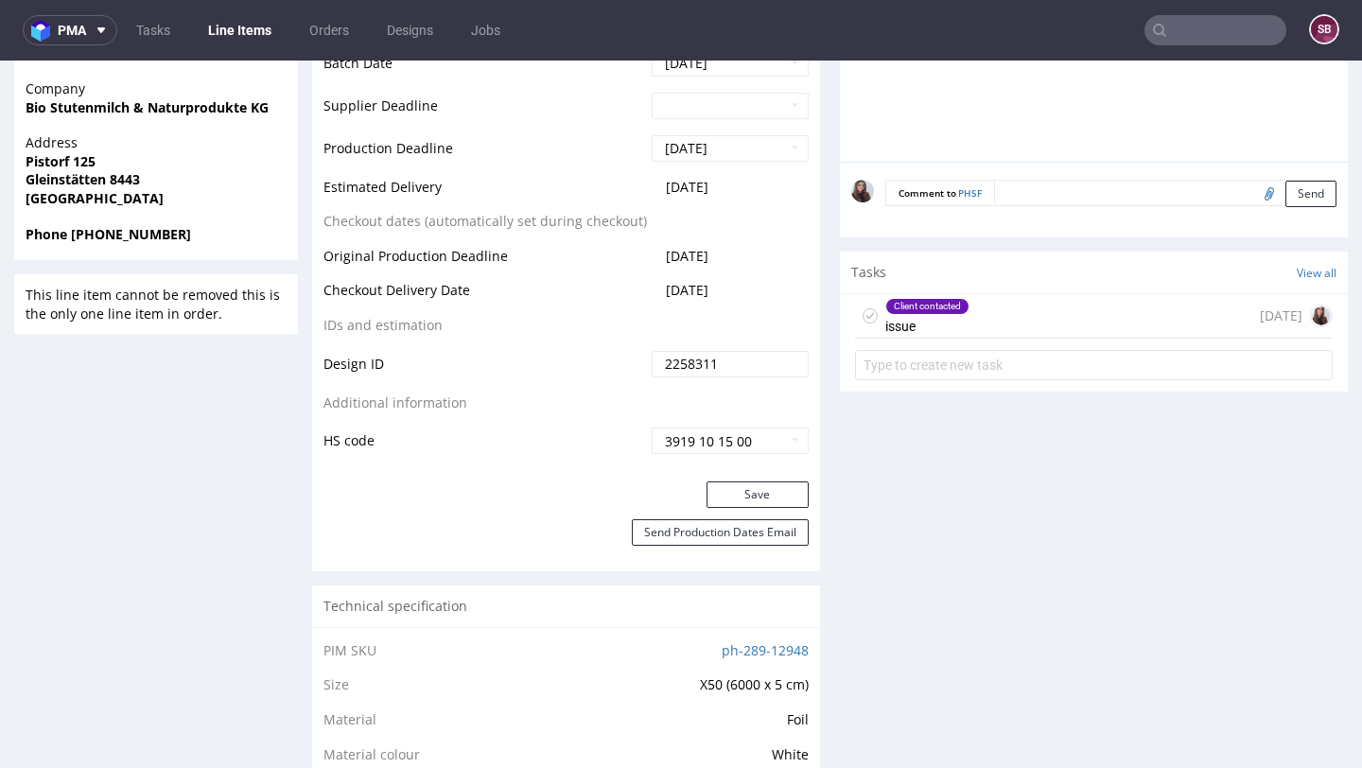
scroll to position [816, 0]
click at [742, 503] on button "Save" at bounding box center [757, 493] width 102 height 26
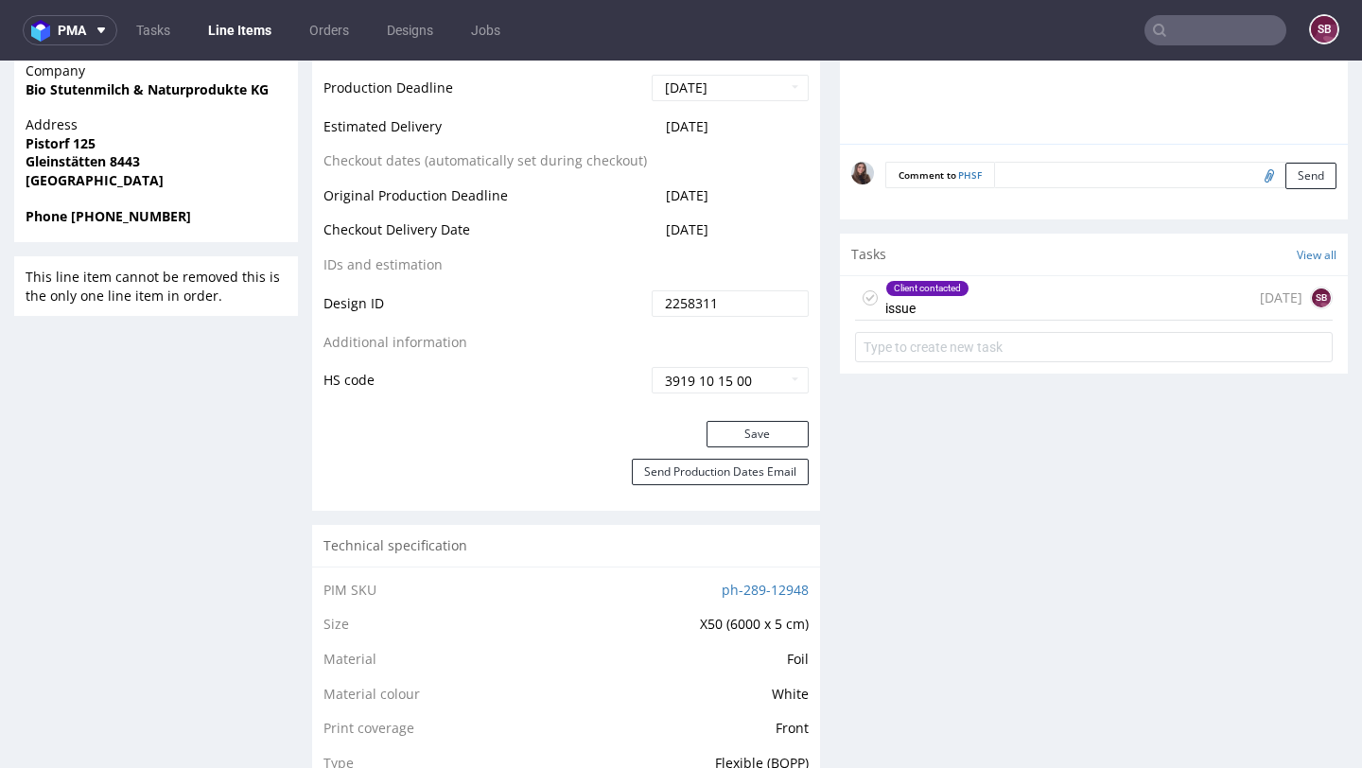
scroll to position [850, 0]
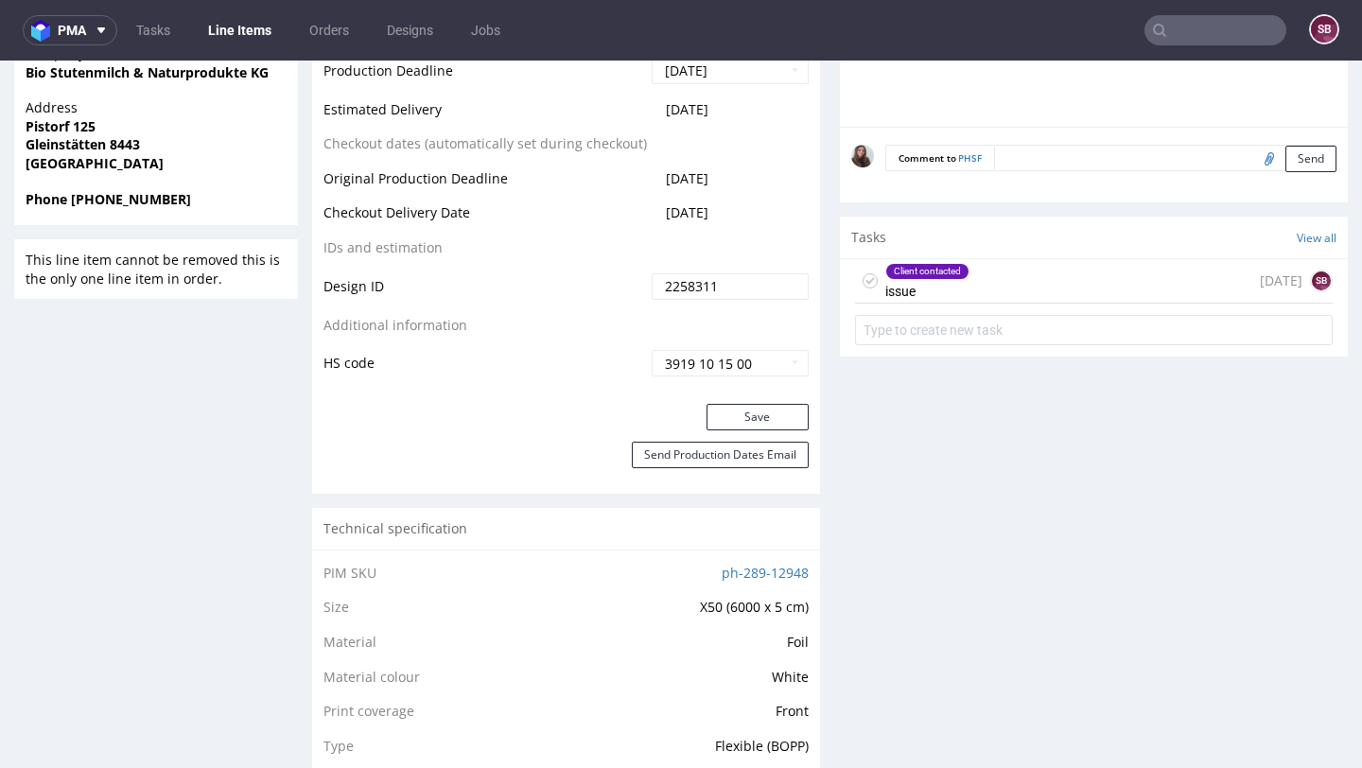
click at [984, 304] on div "Client contacted issue 2 days ago SB" at bounding box center [1094, 281] width 478 height 44
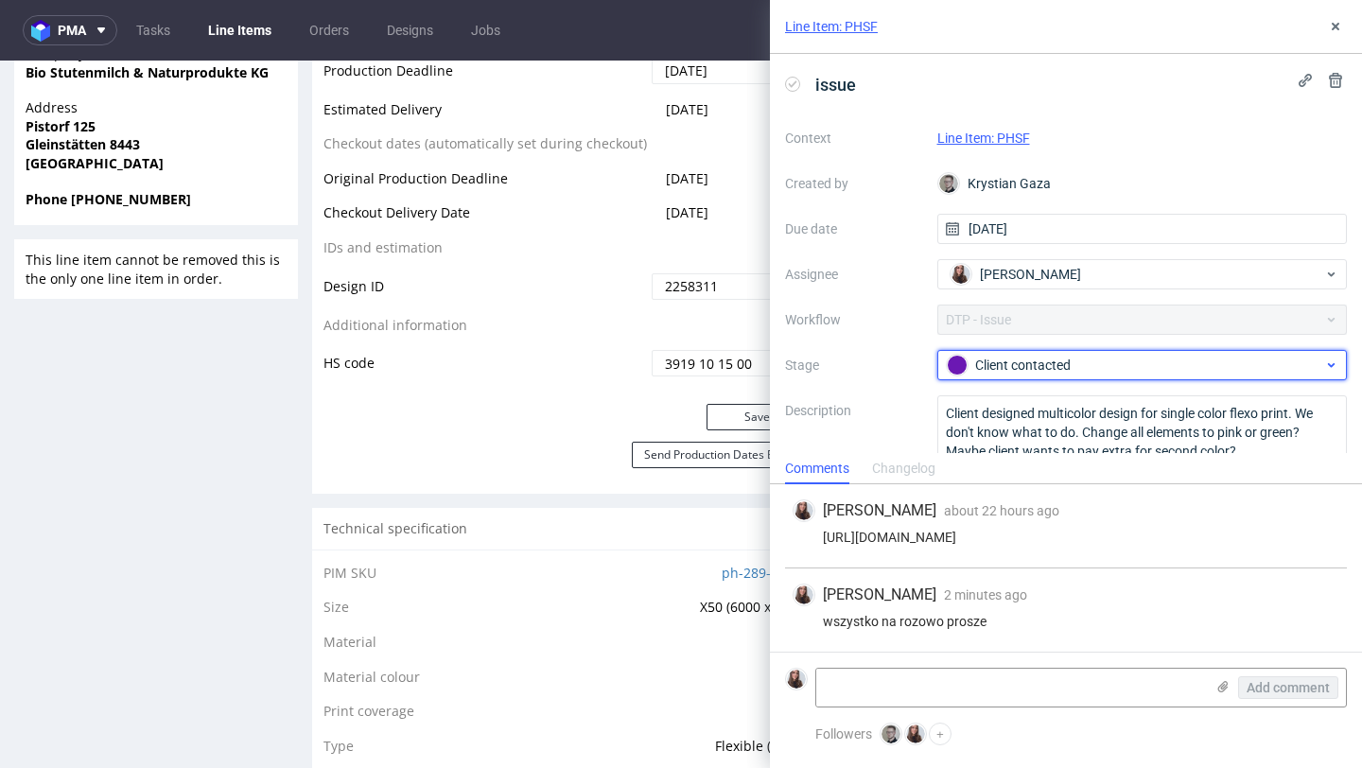
click at [1032, 362] on div "Client contacted" at bounding box center [1135, 365] width 376 height 21
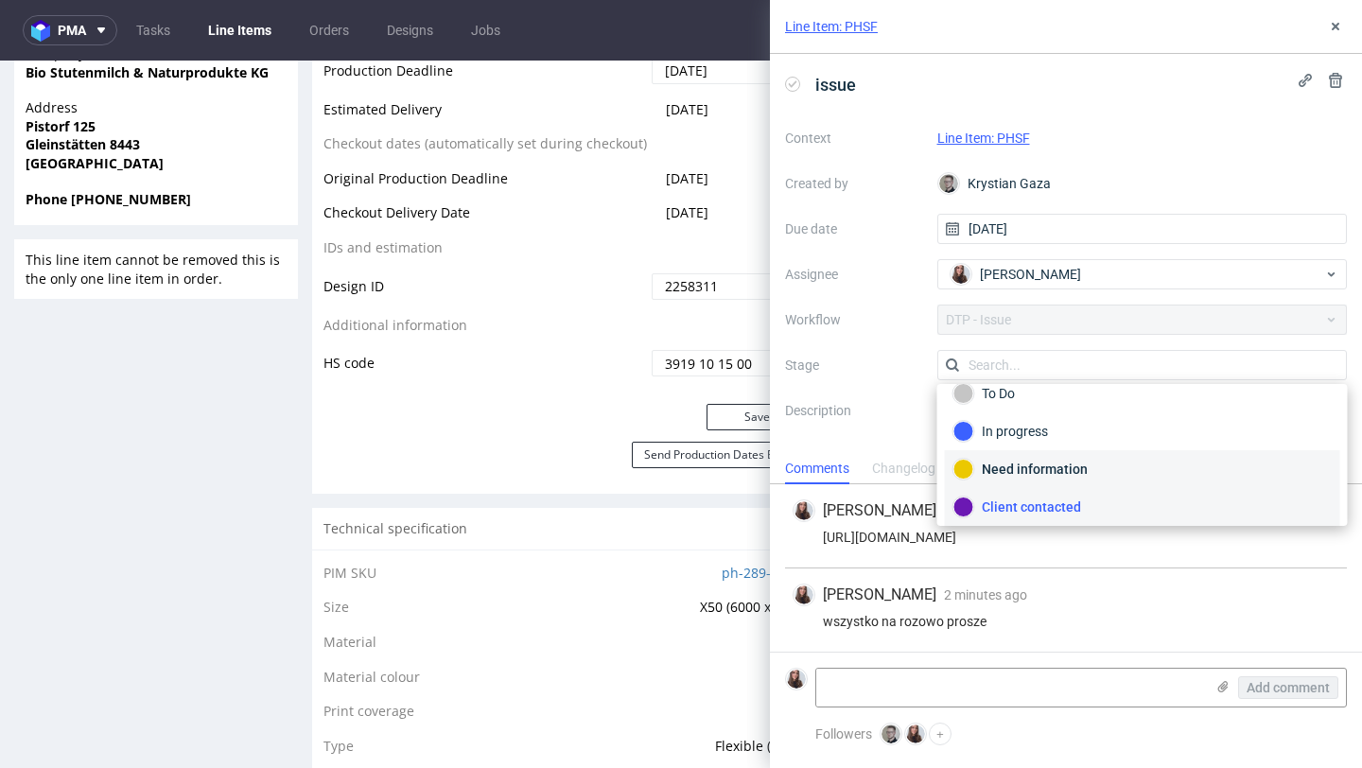
scroll to position [138, 0]
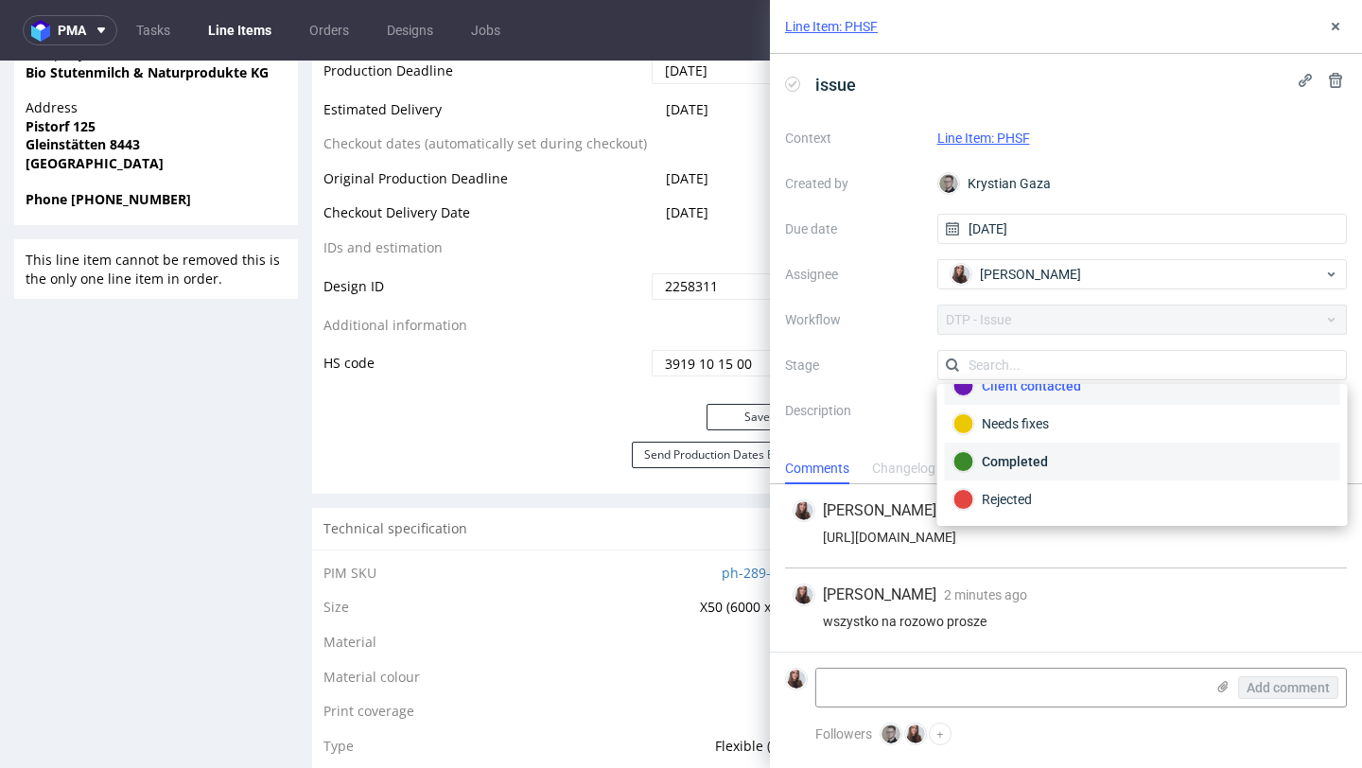
click at [1044, 463] on div "Completed" at bounding box center [1142, 461] width 378 height 21
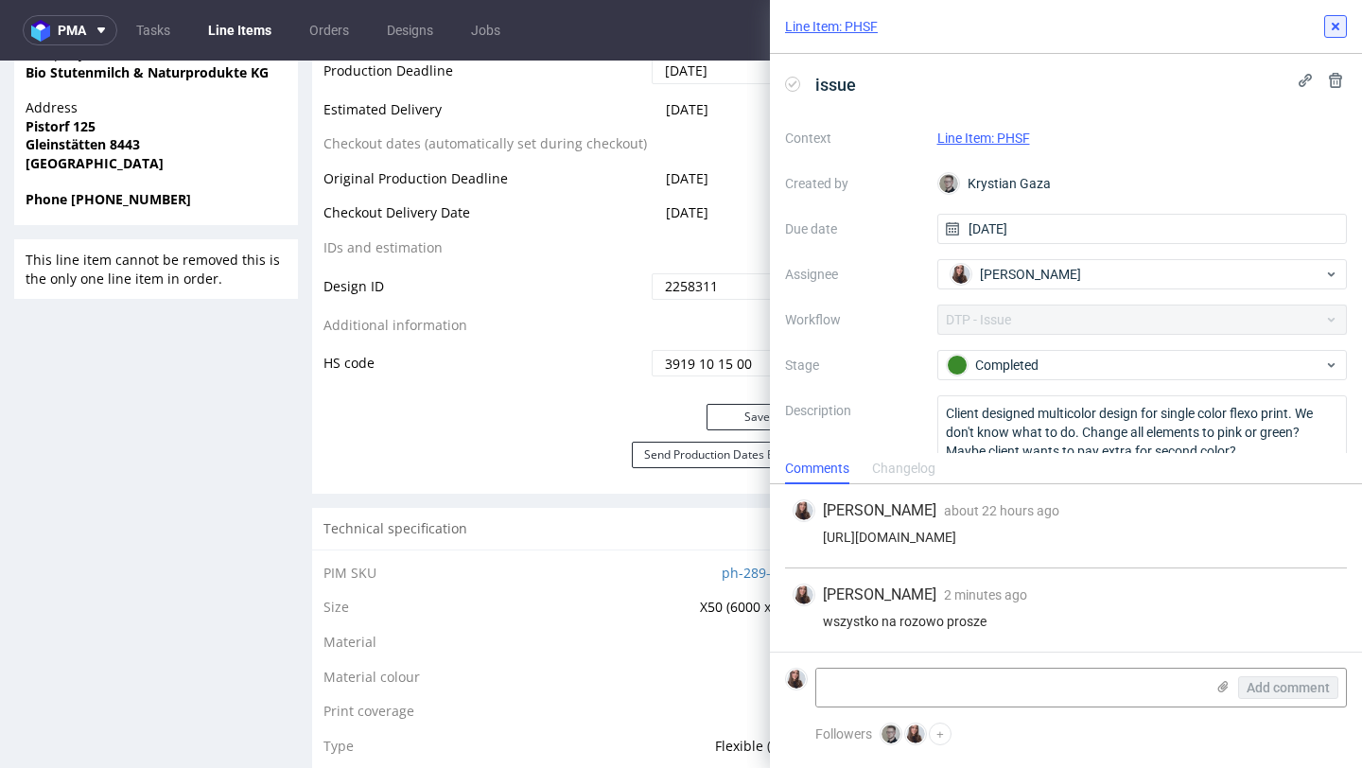
click at [1339, 28] on icon at bounding box center [1335, 26] width 15 height 15
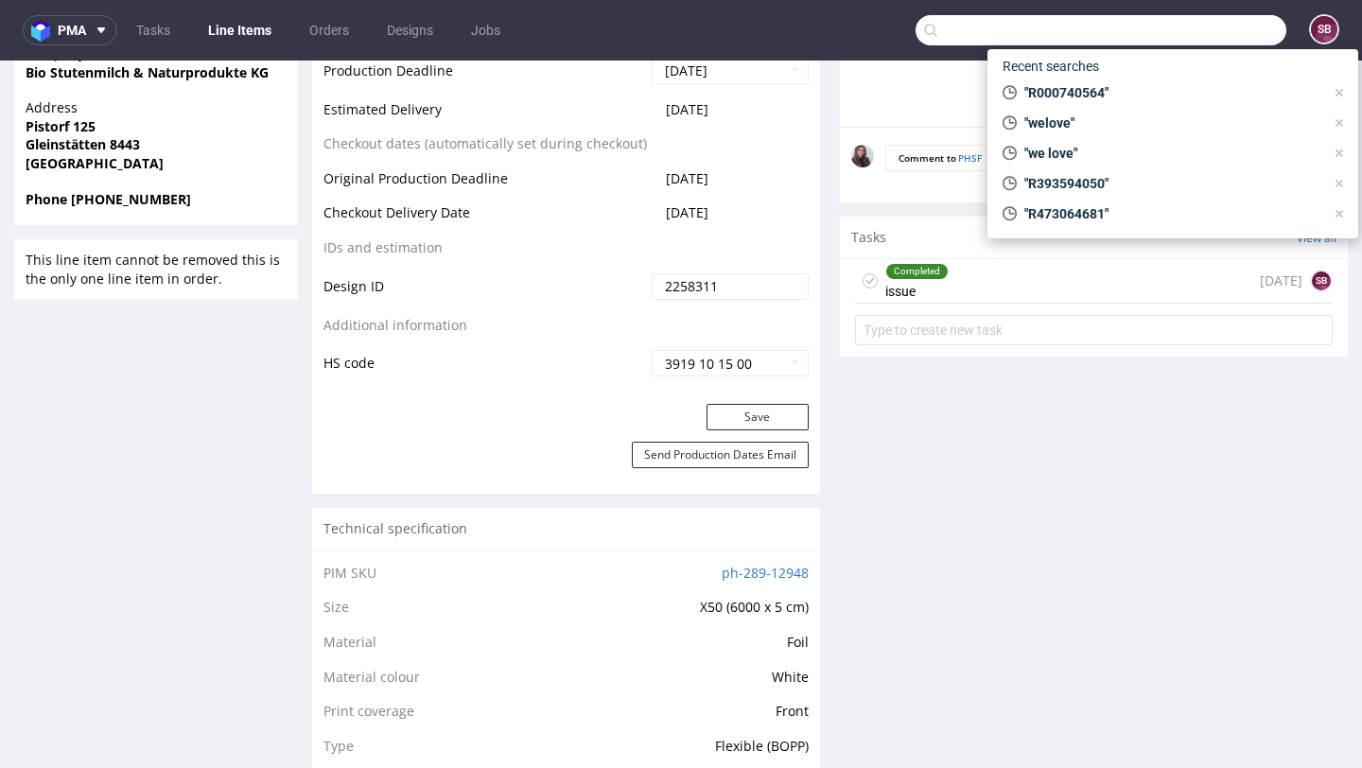
click at [1169, 43] on input "text" at bounding box center [1100, 30] width 371 height 30
paste input "R811622754"
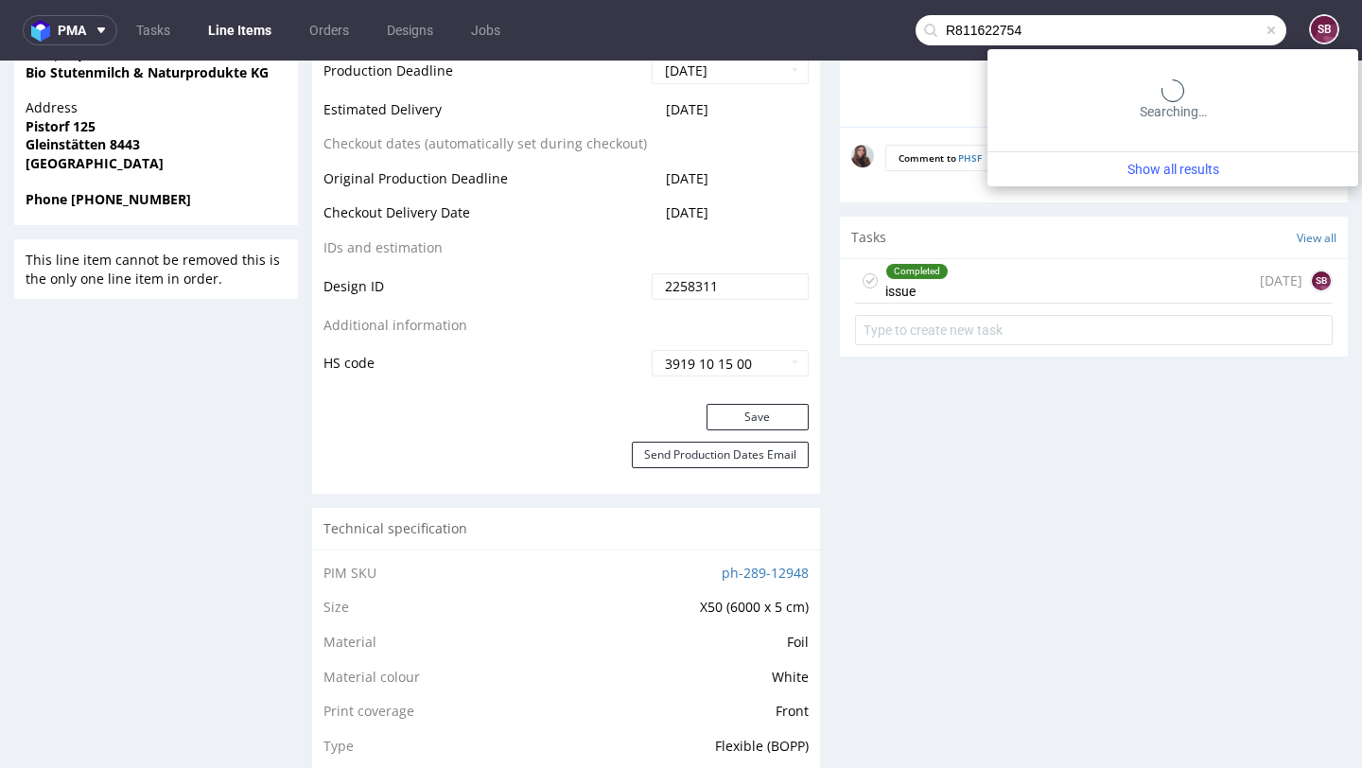
type input "R811622754"
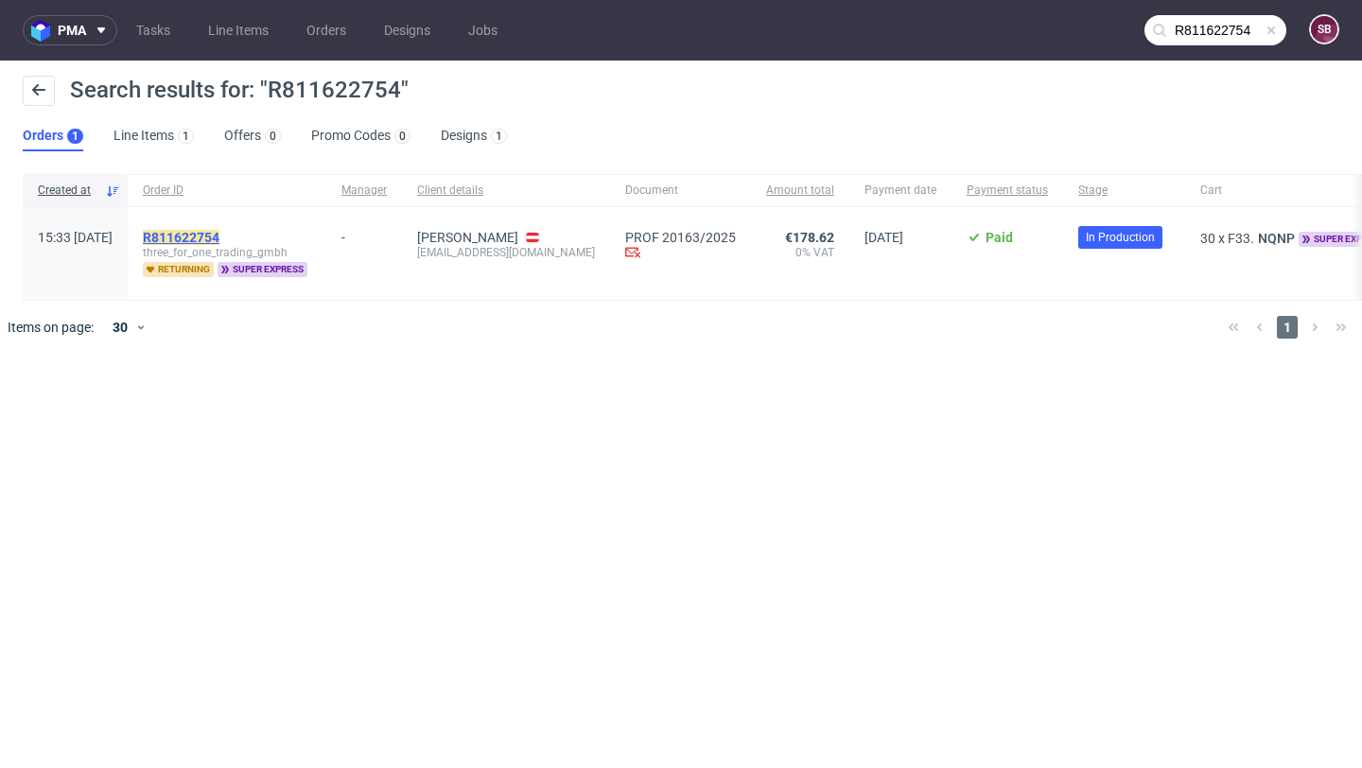
click at [219, 233] on mark "R811622754" at bounding box center [181, 237] width 77 height 15
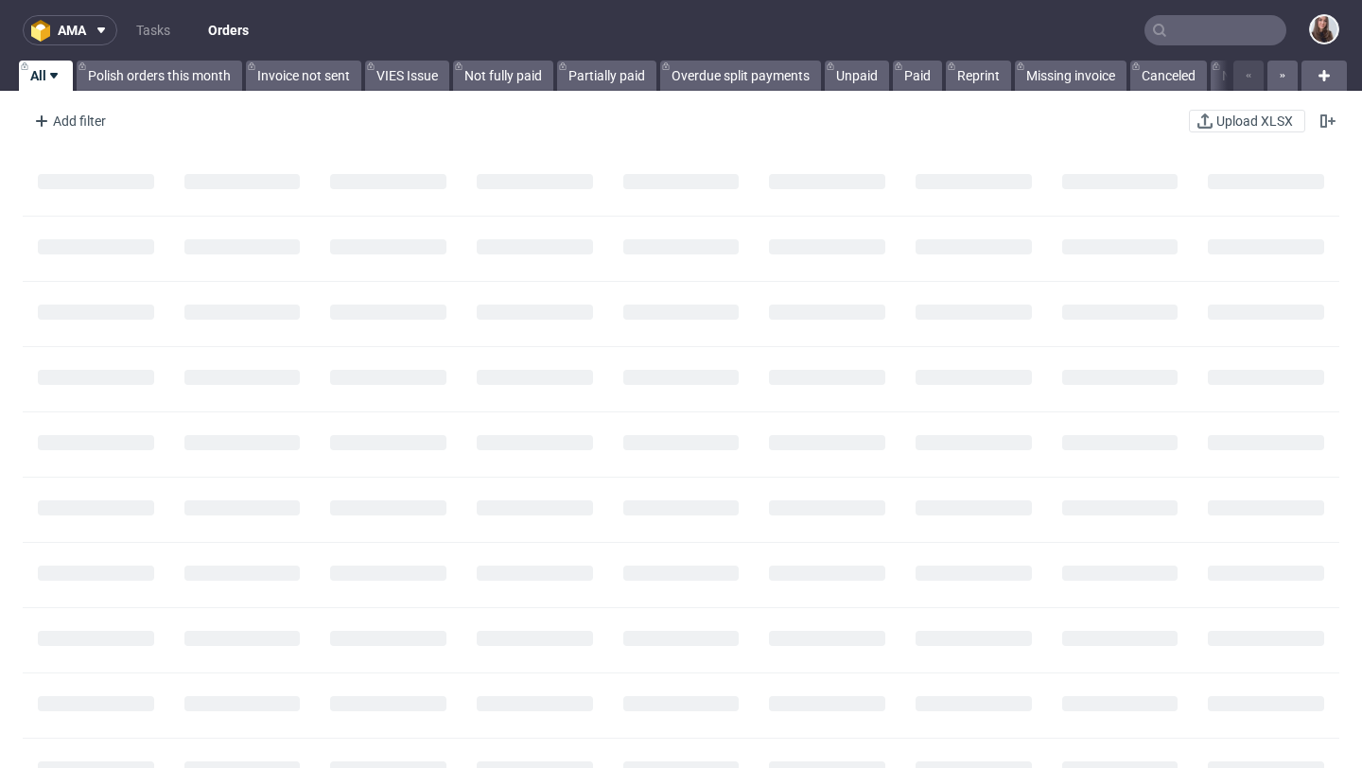
click at [1247, 27] on input "text" at bounding box center [1215, 30] width 142 height 30
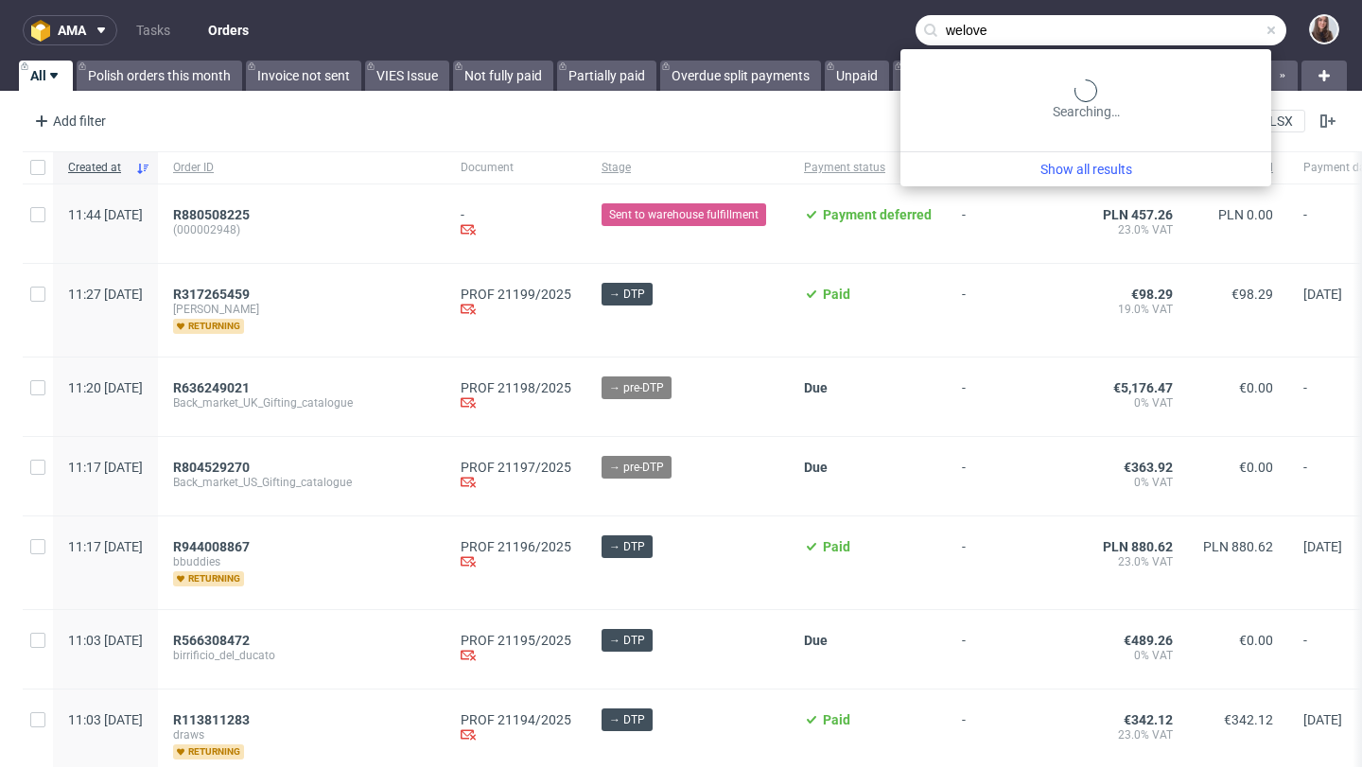
type input "welove"
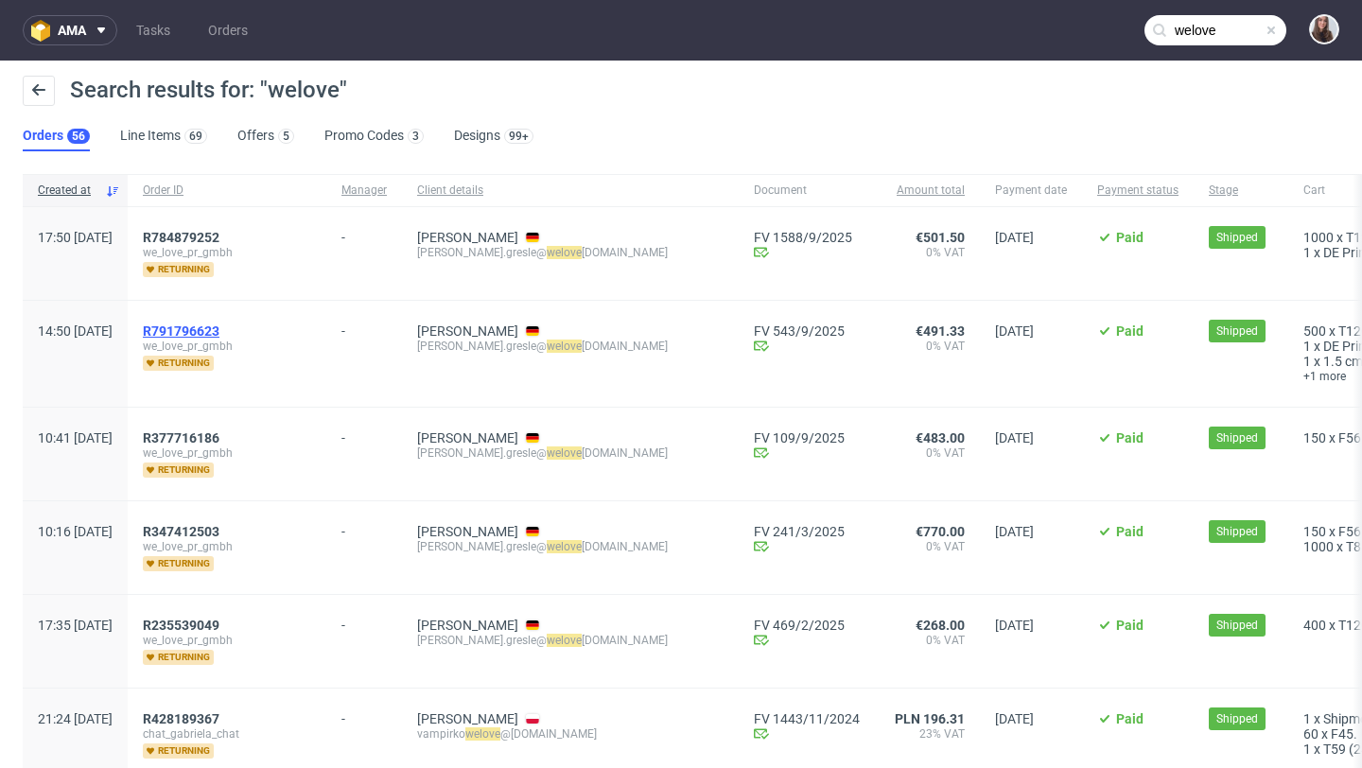
click at [219, 326] on span "R791796623" at bounding box center [181, 330] width 77 height 15
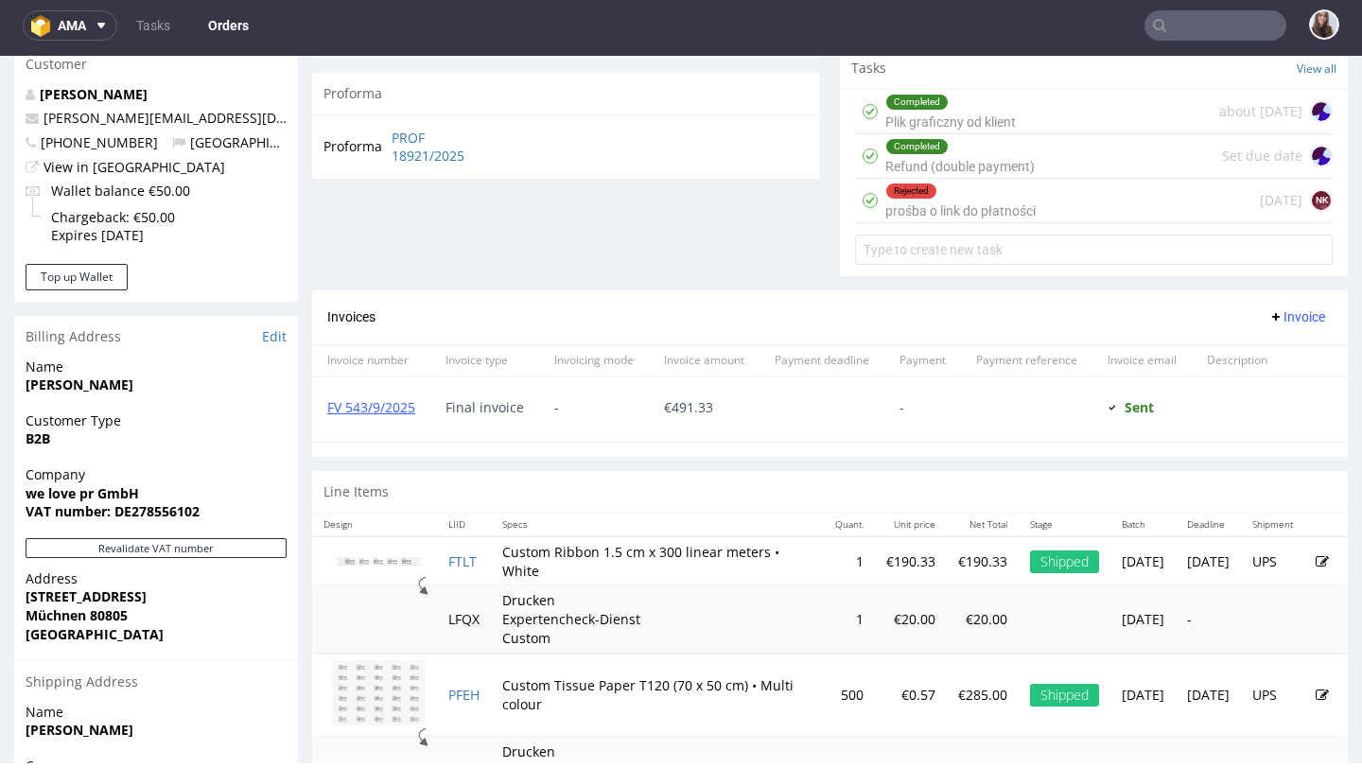
scroll to position [723, 0]
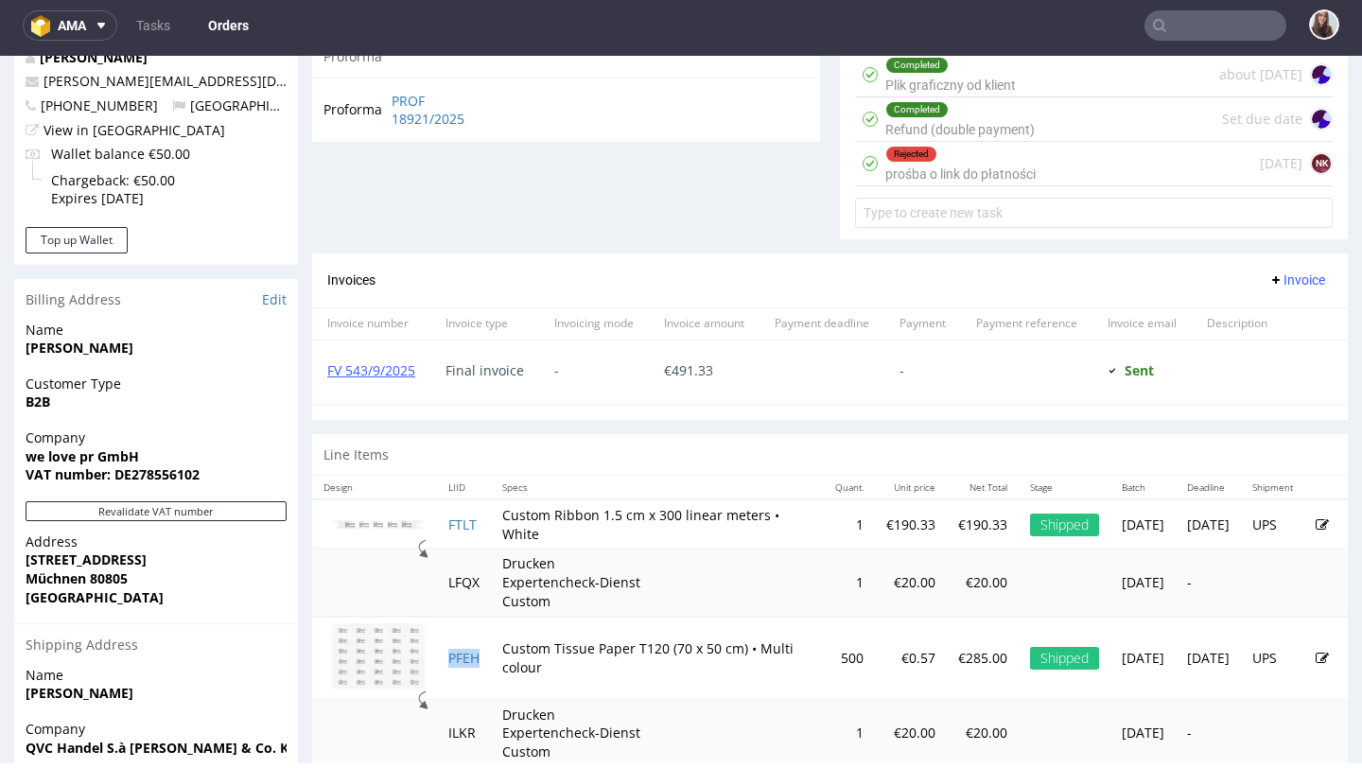
click at [468, 666] on td "PFEH" at bounding box center [464, 658] width 54 height 83
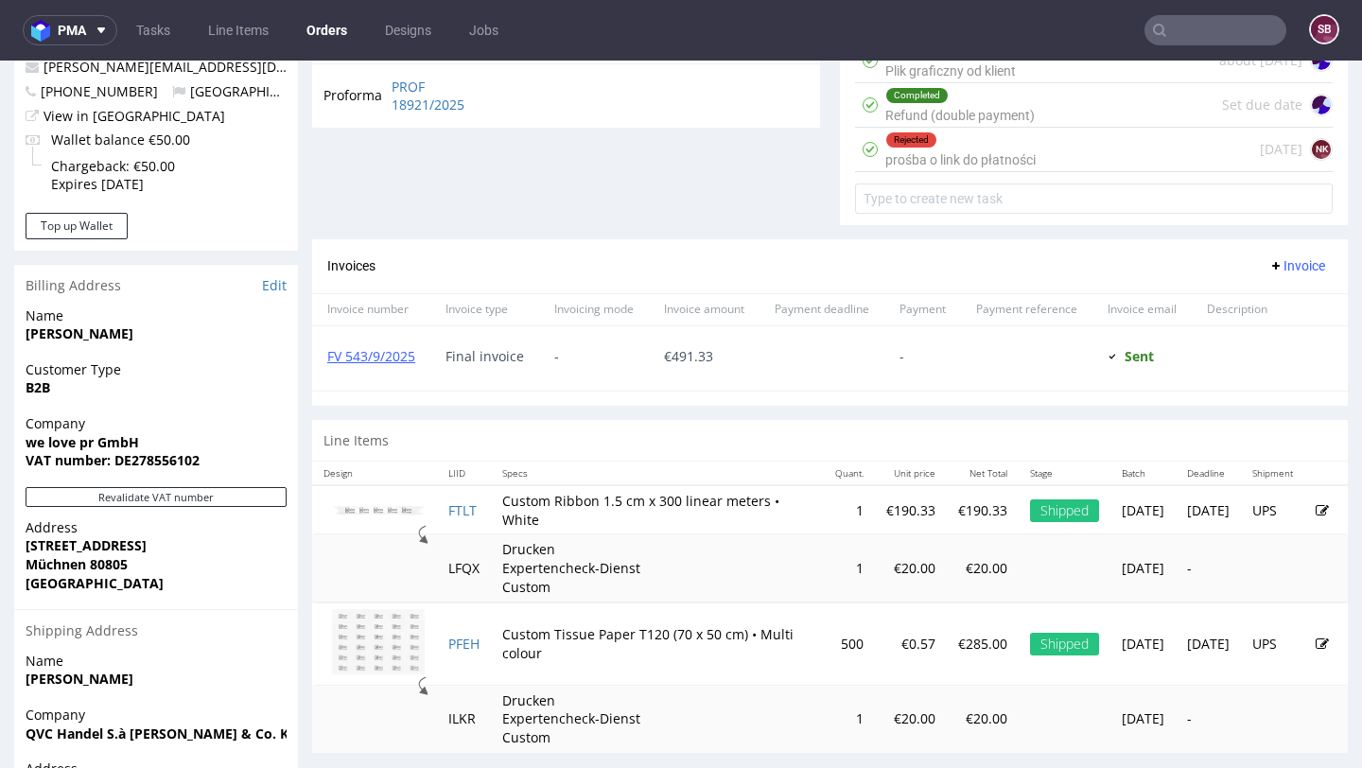
scroll to position [884, 0]
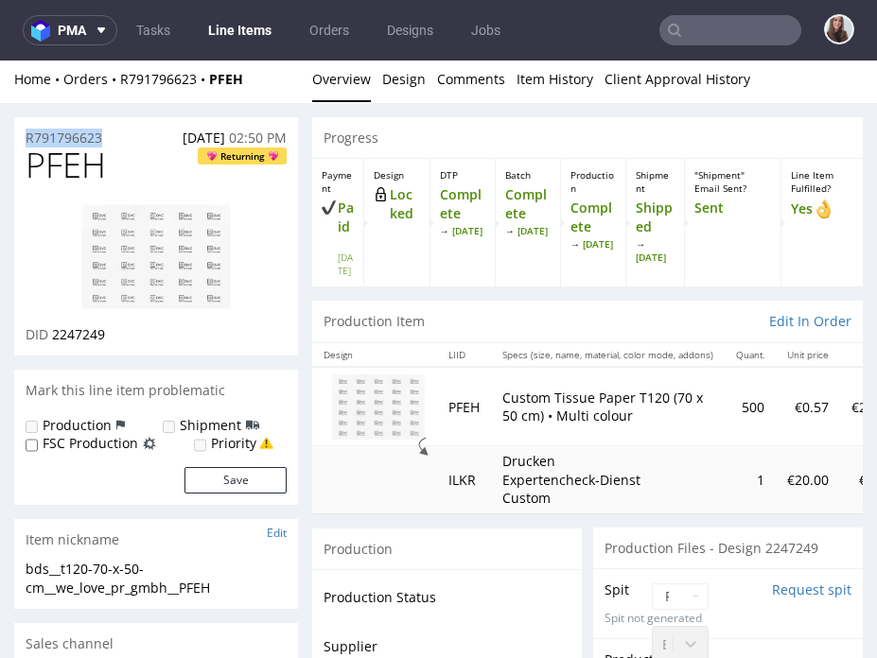
drag, startPoint x: 120, startPoint y: 134, endPoint x: 15, endPoint y: 142, distance: 105.2
click at [15, 142] on div "R791796623 [DATE] 02:50 PM" at bounding box center [156, 132] width 284 height 30
copy p "R791796623"
